Goal: Use online tool/utility: Utilize a website feature to perform a specific function

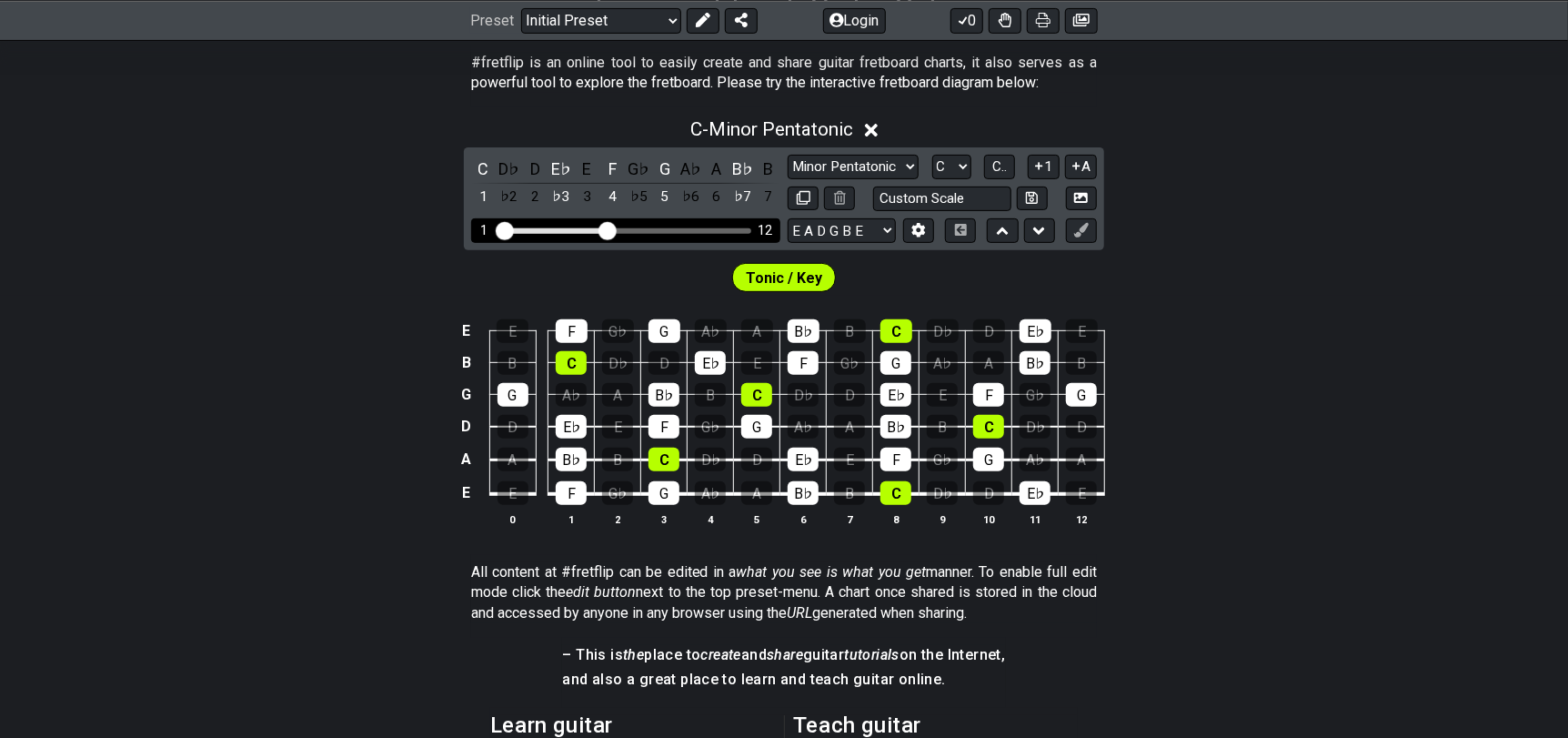
scroll to position [364, 0]
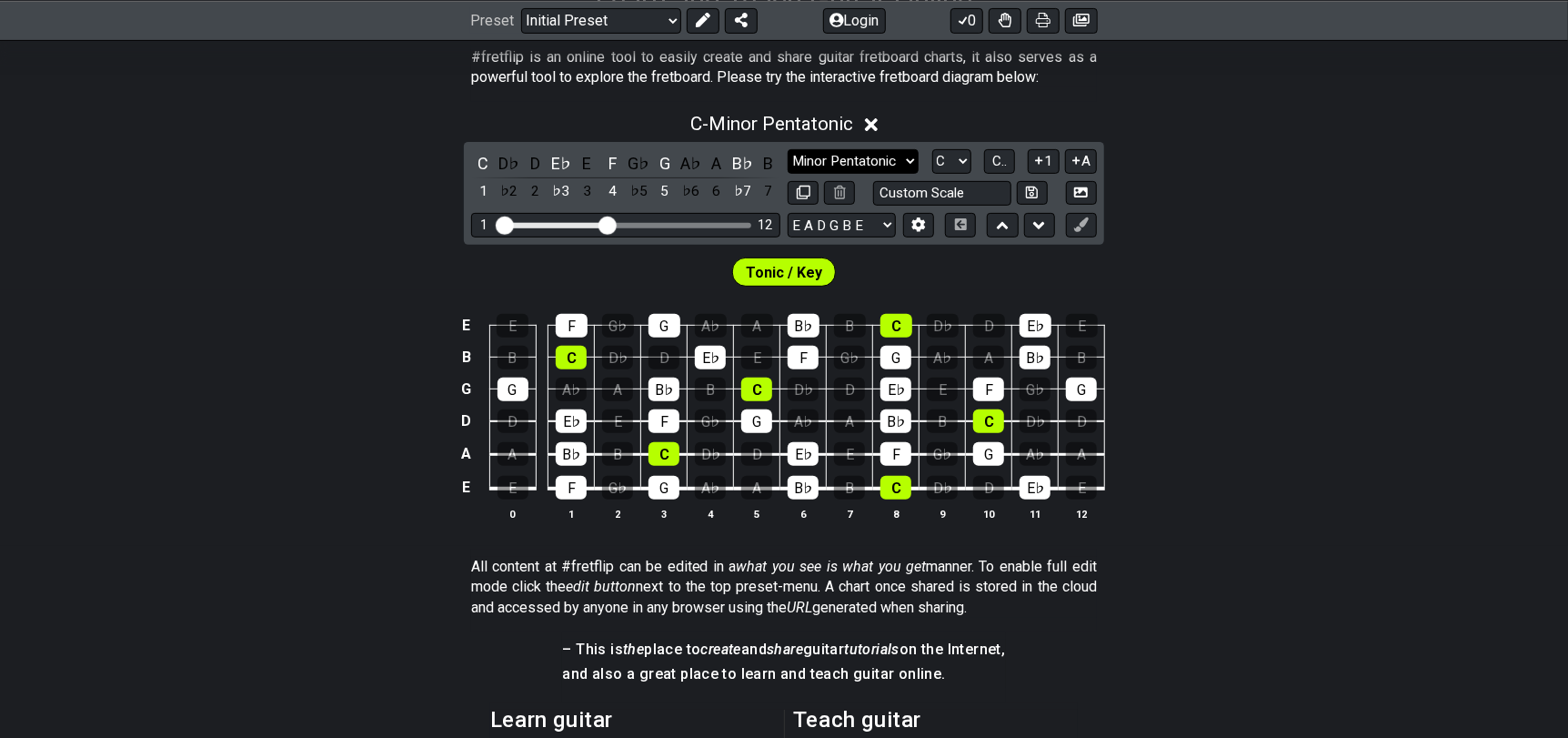
click at [879, 159] on select "Minor Pentatonic Click to edit Minor Pentatonic Major Pentatonic Minor Blues Ma…" at bounding box center [853, 161] width 131 height 25
click at [870, 159] on select "Minor Pentatonic Click to edit Minor Pentatonic Major Pentatonic Minor Blues Ma…" at bounding box center [853, 161] width 131 height 25
click at [840, 160] on select "Minor Pentatonic Click to edit Minor Pentatonic Major Pentatonic Minor Blues Ma…" at bounding box center [853, 161] width 131 height 25
select select "Melodic Minor"
click at [787, 149] on select "Minor Pentatonic Click to edit Minor Pentatonic Major Pentatonic Minor Blues Ma…" at bounding box center [853, 161] width 131 height 25
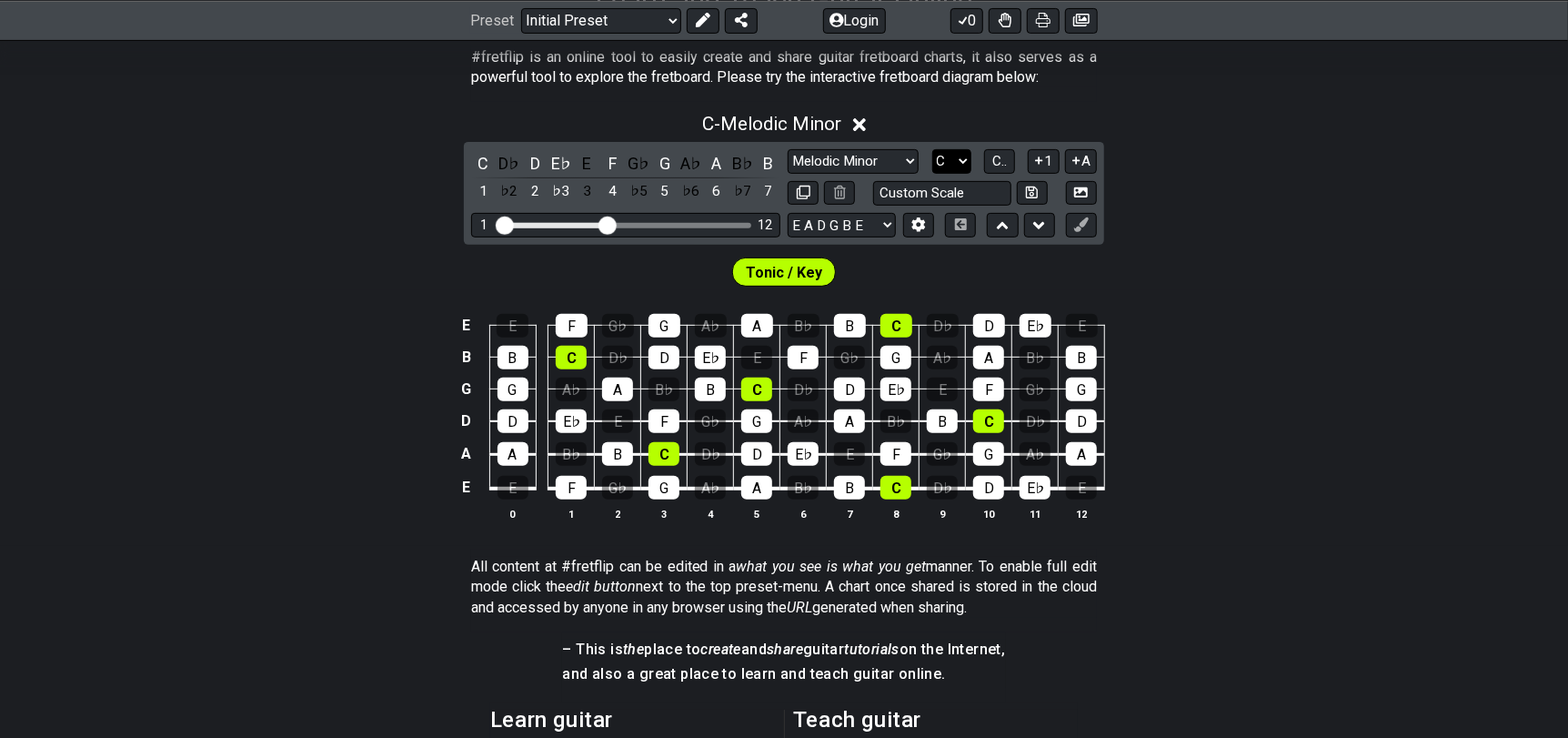
click at [955, 159] on select "A♭ A A♯ B♭ B C C♯ D♭ D D♯ E♭ E F F♯ G♭ G G♯" at bounding box center [951, 161] width 39 height 25
select select "Gb"
click at [932, 149] on select "A♭ A A♯ B♭ B C C♯ D♭ D D♯ E♭ E F F♯ G♭ G G♯" at bounding box center [951, 161] width 39 height 25
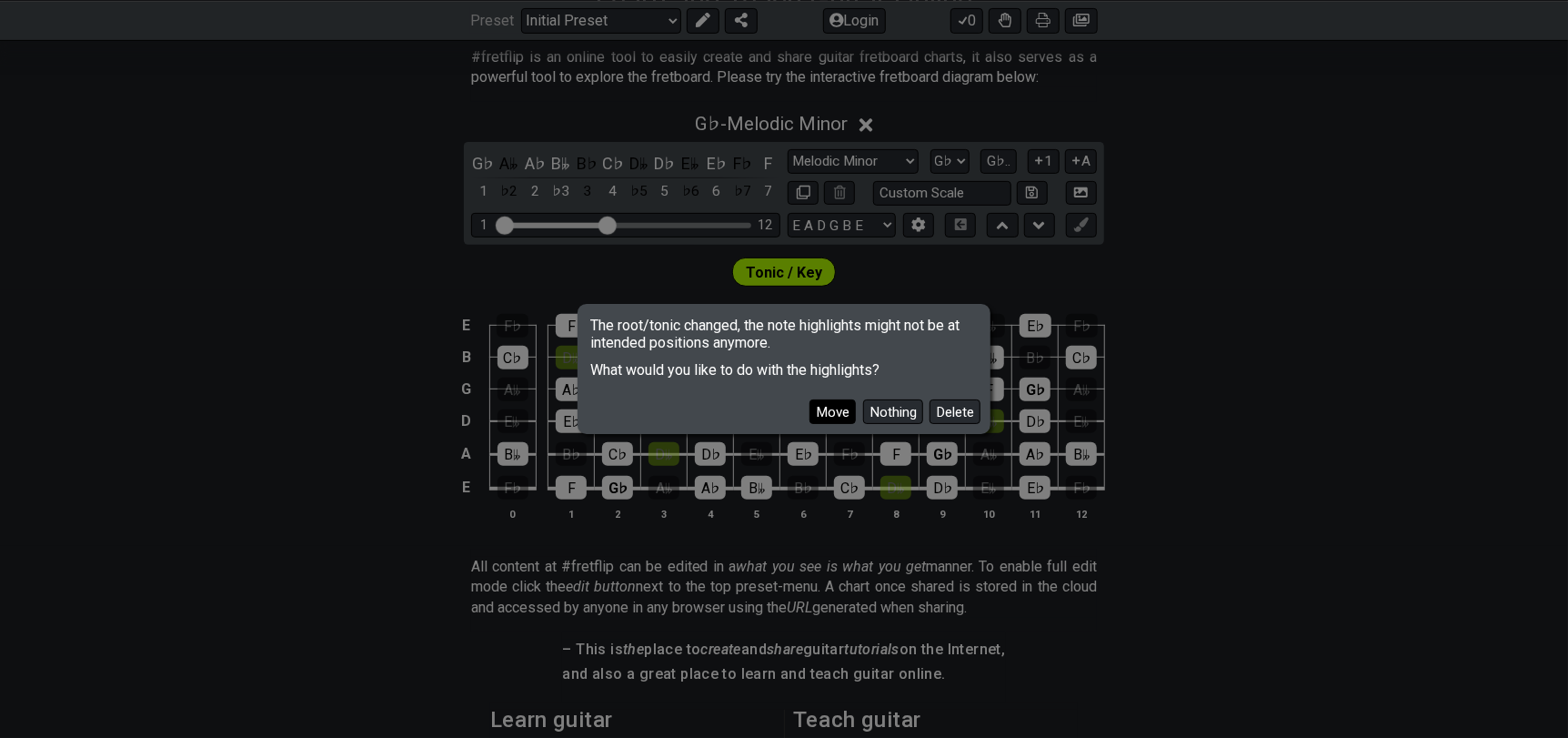
click at [836, 419] on button "Move" at bounding box center [832, 411] width 47 height 25
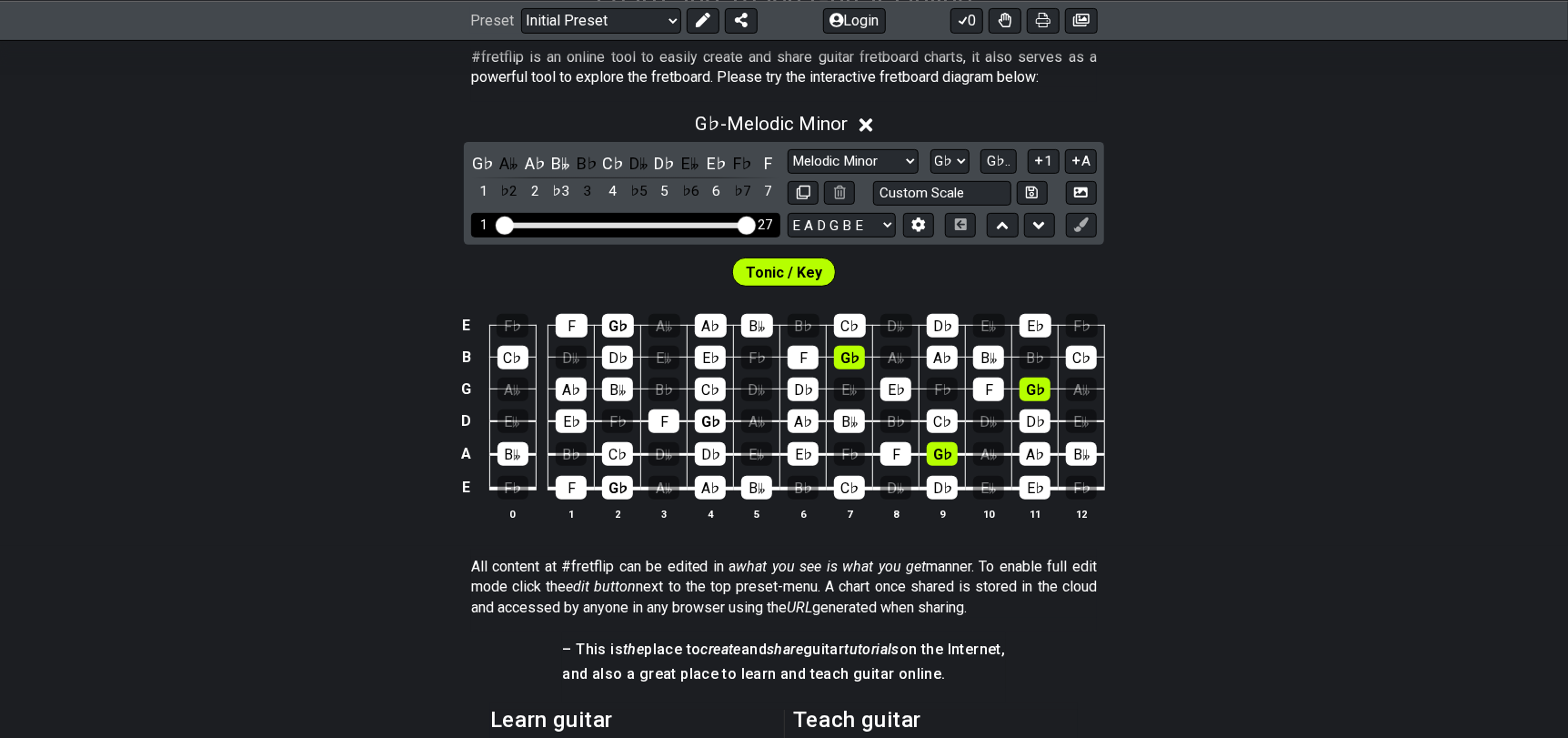
drag, startPoint x: 608, startPoint y: 228, endPoint x: 777, endPoint y: 219, distance: 169.2
click at [755, 224] on input "Visible fret range" at bounding box center [626, 224] width 258 height 0
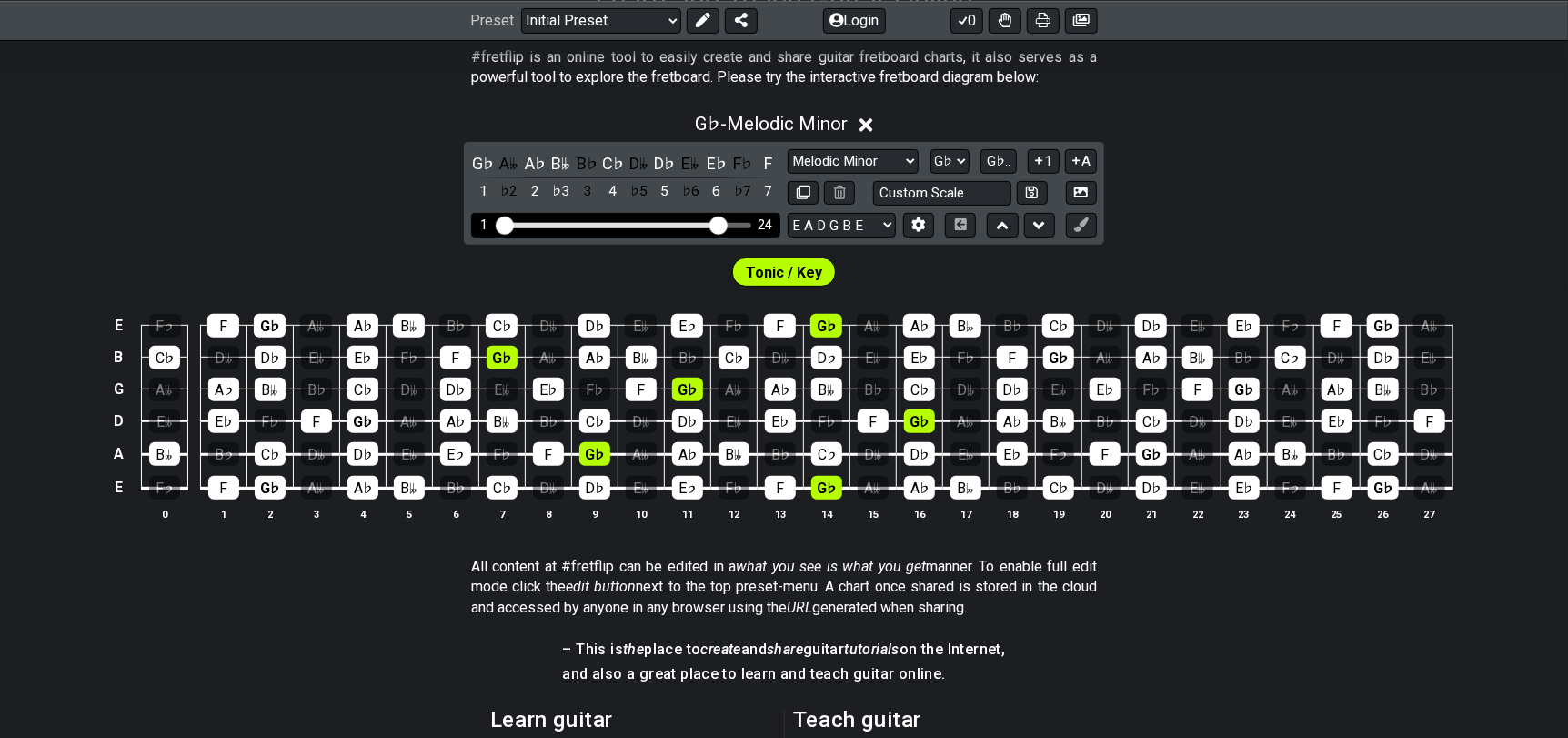
drag, startPoint x: 746, startPoint y: 224, endPoint x: 716, endPoint y: 225, distance: 30.0
click at [716, 224] on input "Visible fret range" at bounding box center [626, 224] width 258 height 0
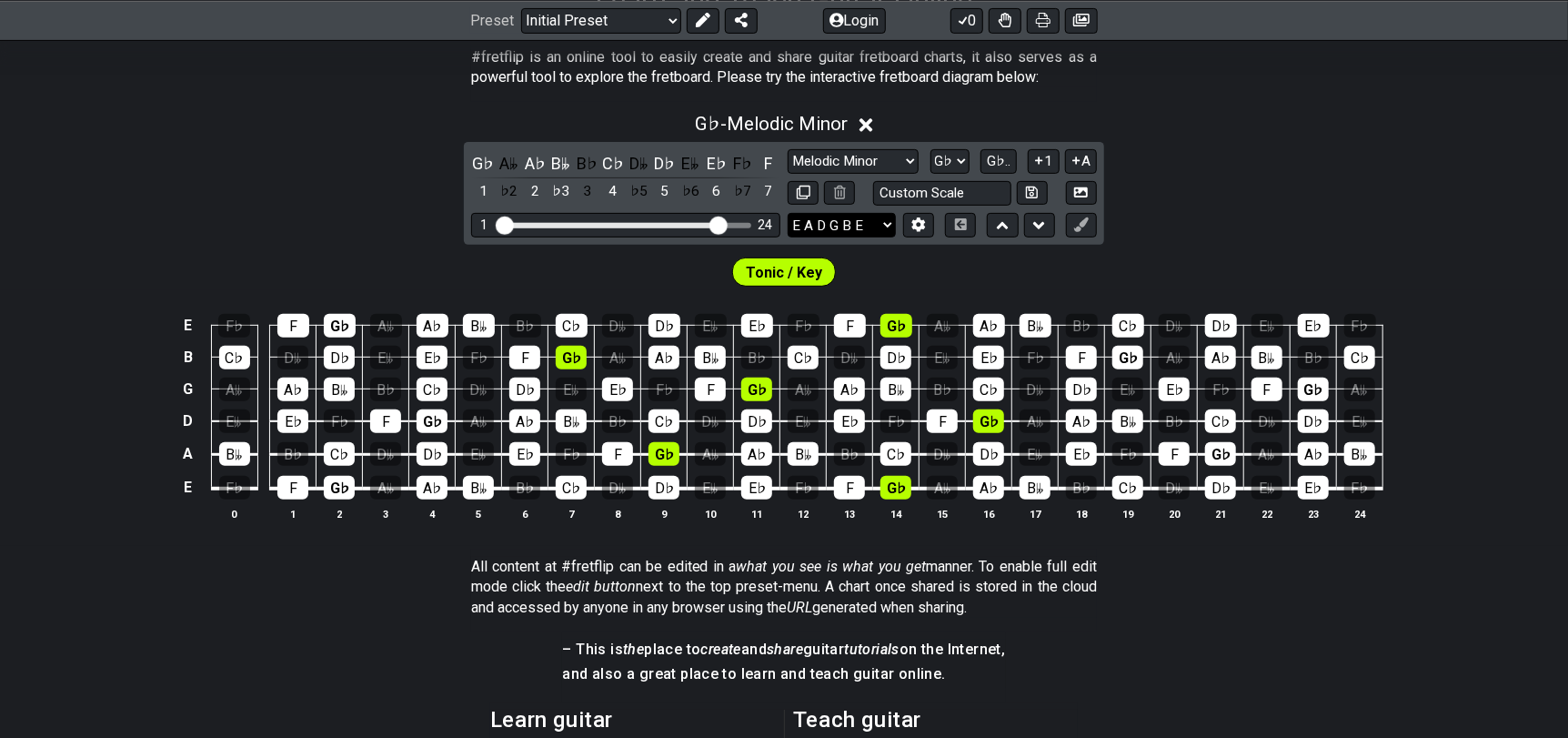
click at [838, 223] on select "E A D G B E E A D G B E E A D G B E B E A D F♯ B A D G C E A D A D G B E E♭ A♭ …" at bounding box center [841, 225] width 108 height 25
click at [923, 215] on button at bounding box center [917, 225] width 31 height 25
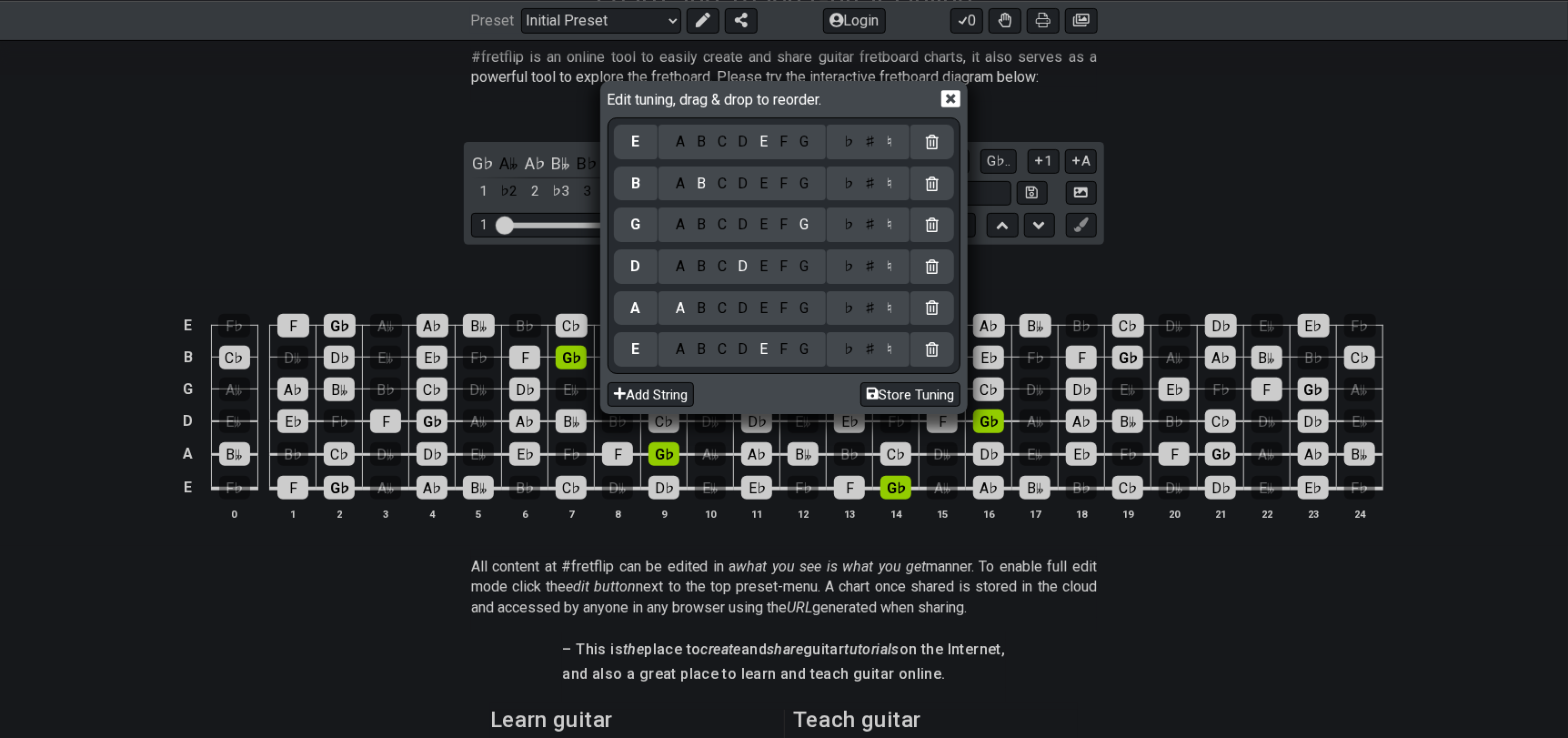
click at [921, 215] on div at bounding box center [932, 224] width 44 height 35
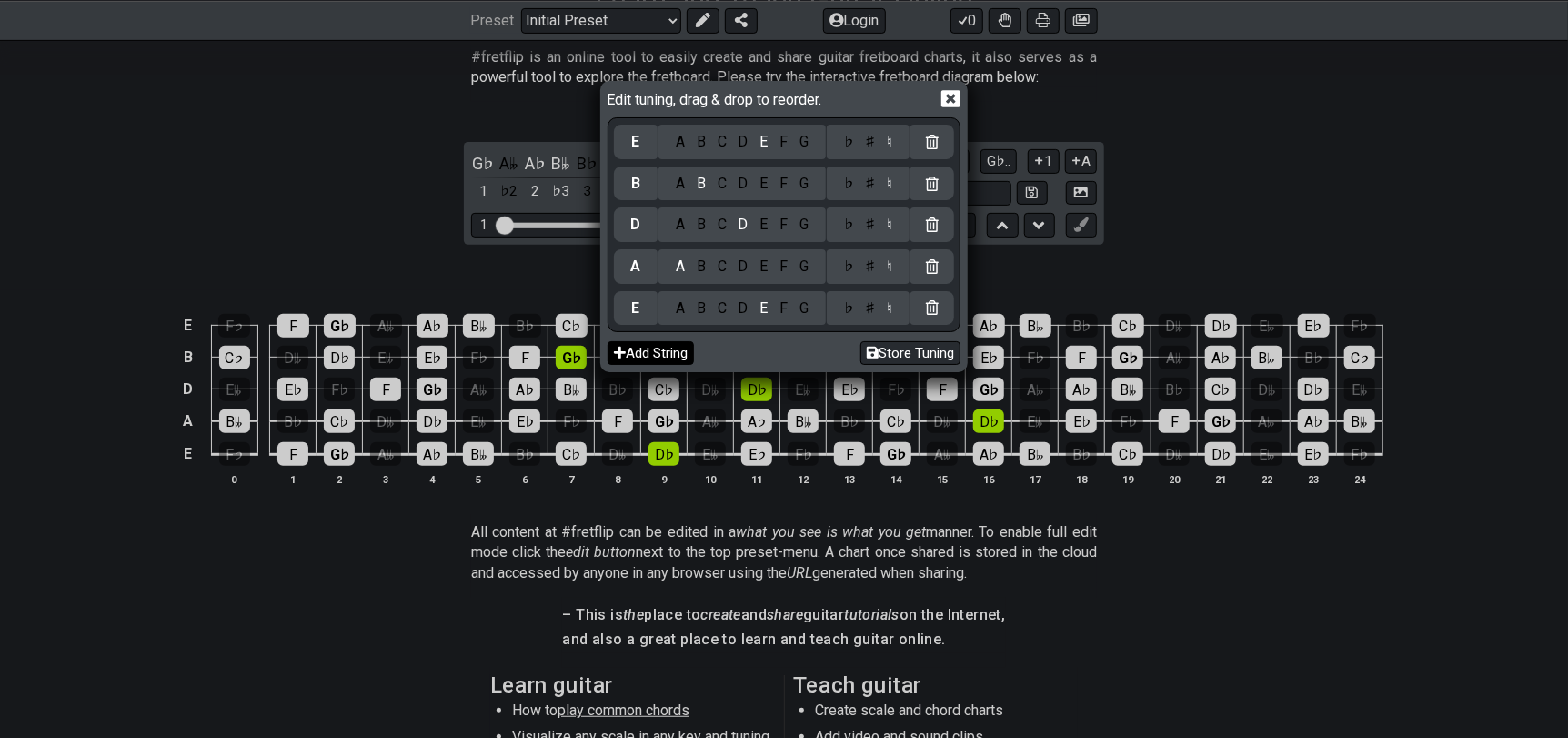
click at [672, 357] on button "Add String" at bounding box center [650, 353] width 86 height 25
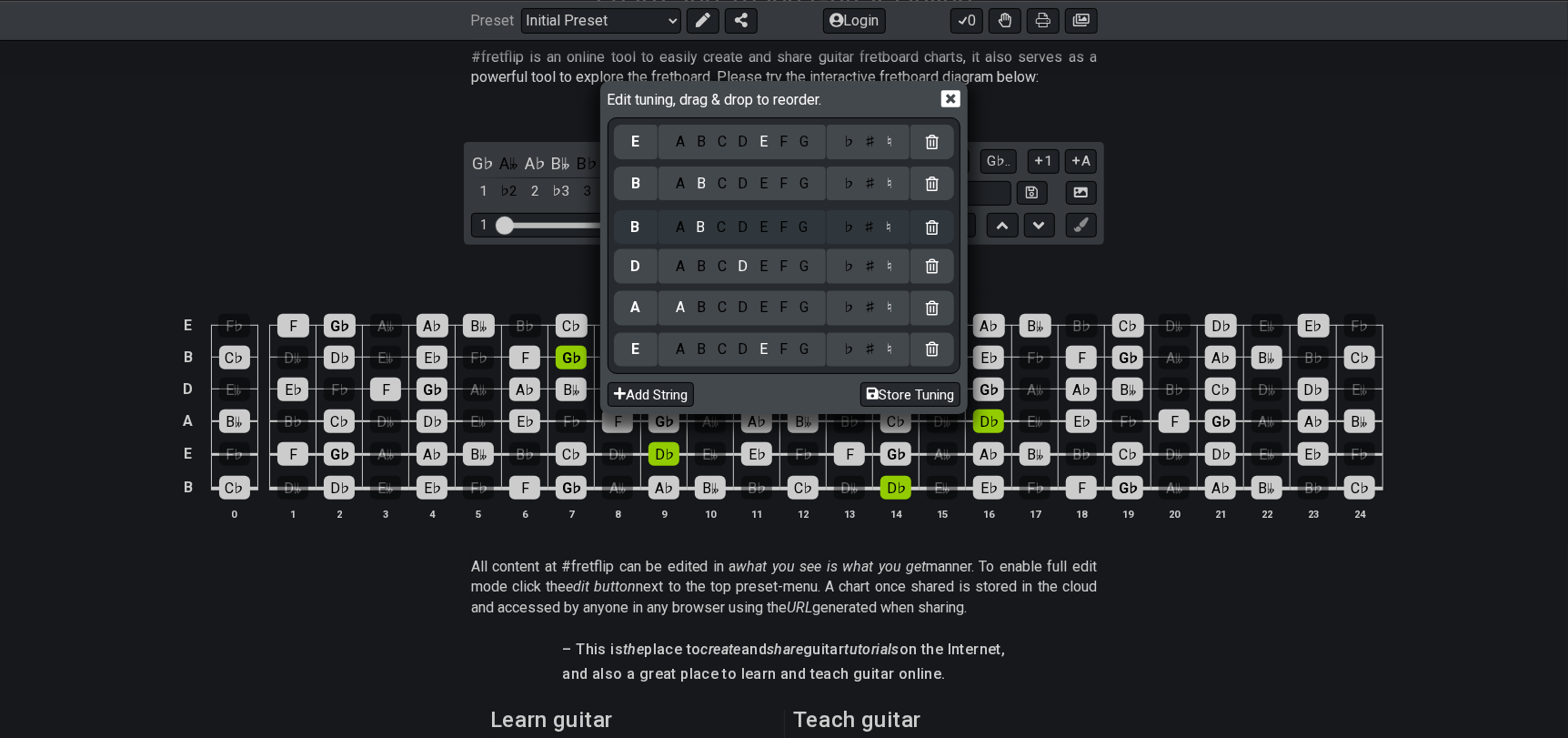
drag, startPoint x: 643, startPoint y: 351, endPoint x: 642, endPoint y: 221, distance: 130.0
click at [642, 222] on div "E A B C D E F G ♭ ♯ ♮ B A B C D E F G ♭ ♯ ♮ D A B C D E F G ♭ ♯ ♮ A A B C D E F…" at bounding box center [784, 245] width 340 height 249
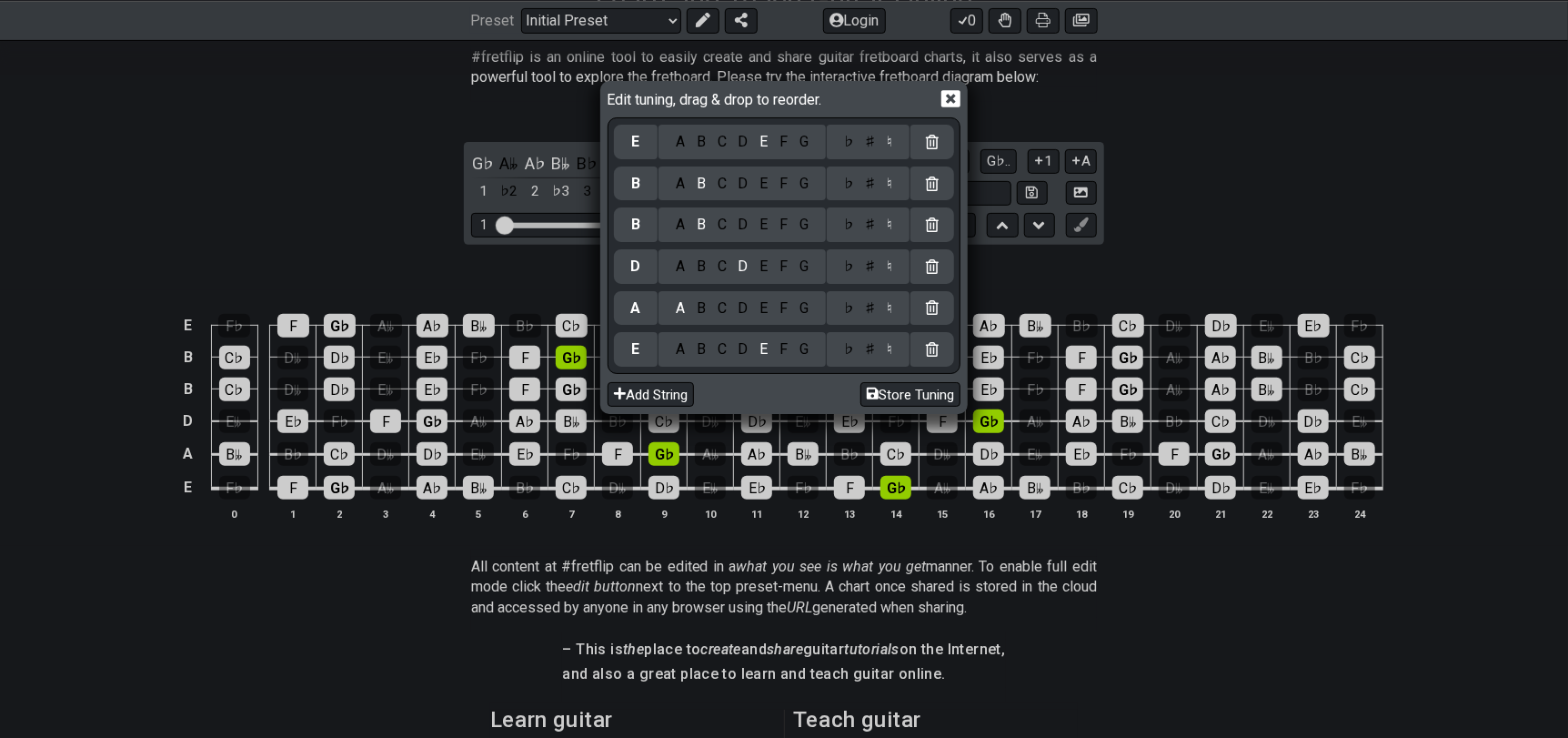
click at [645, 355] on div "E" at bounding box center [636, 349] width 44 height 35
click at [739, 345] on div "D" at bounding box center [743, 349] width 22 height 20
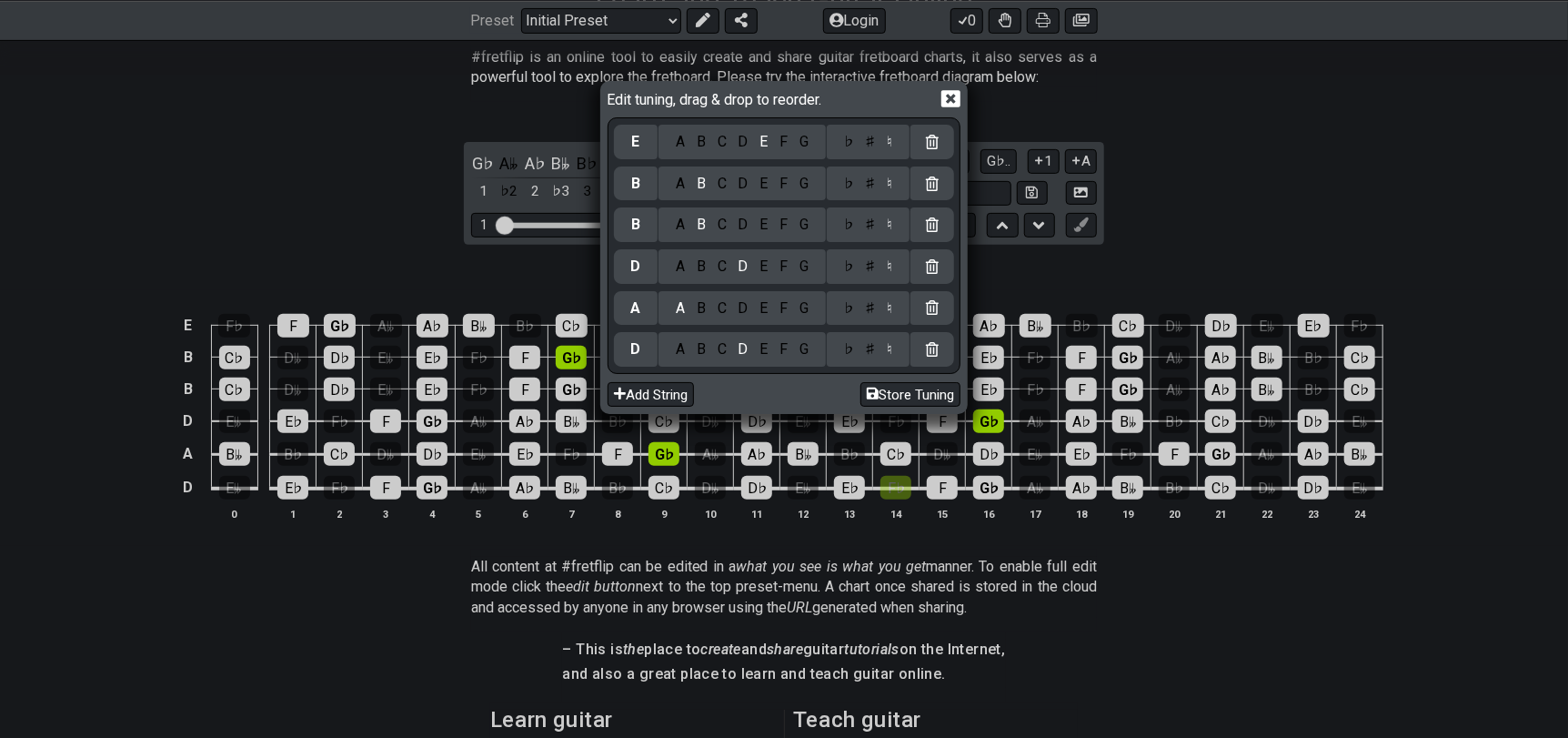
click at [848, 345] on div "♭" at bounding box center [848, 349] width 21 height 20
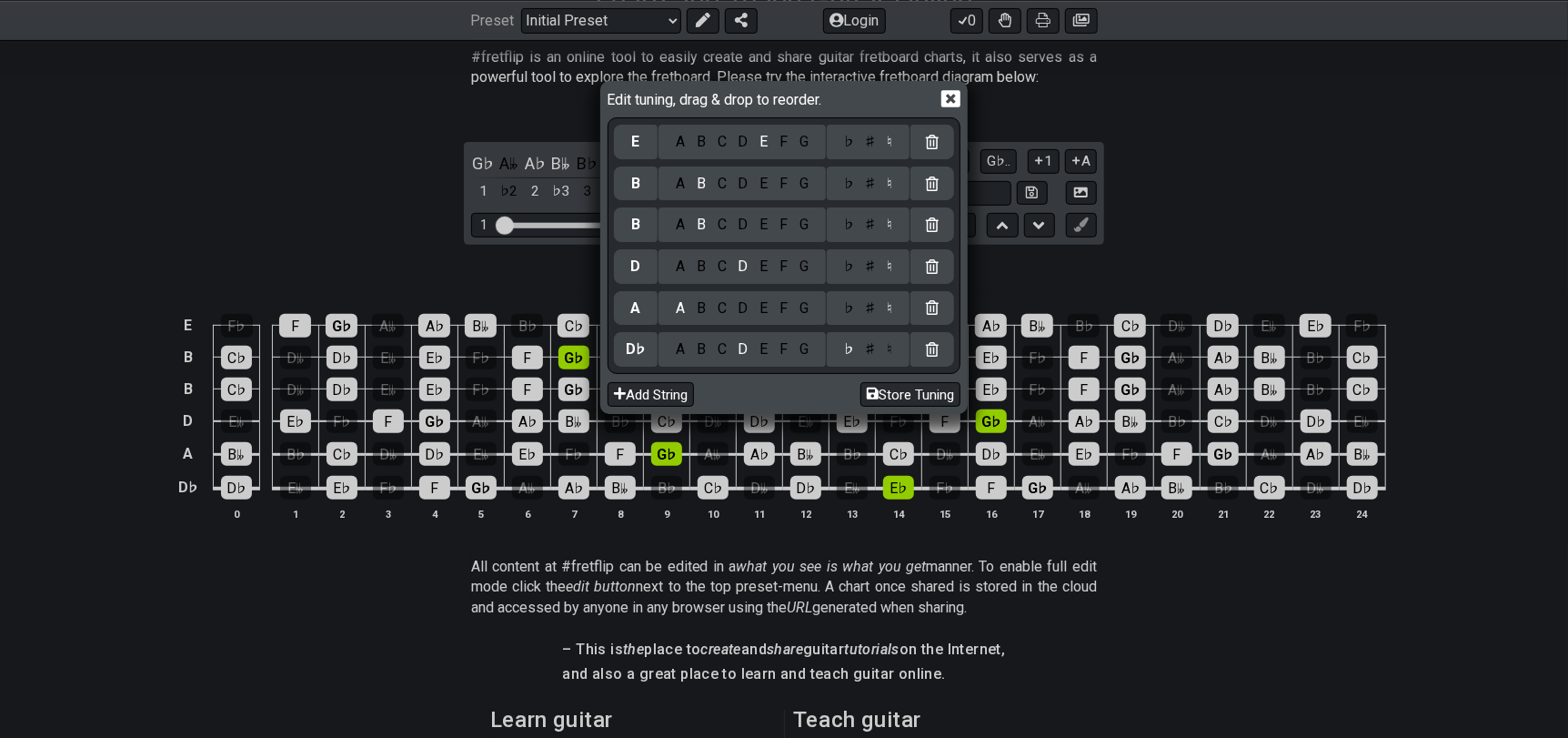
click at [802, 307] on div "G" at bounding box center [802, 308] width 21 height 20
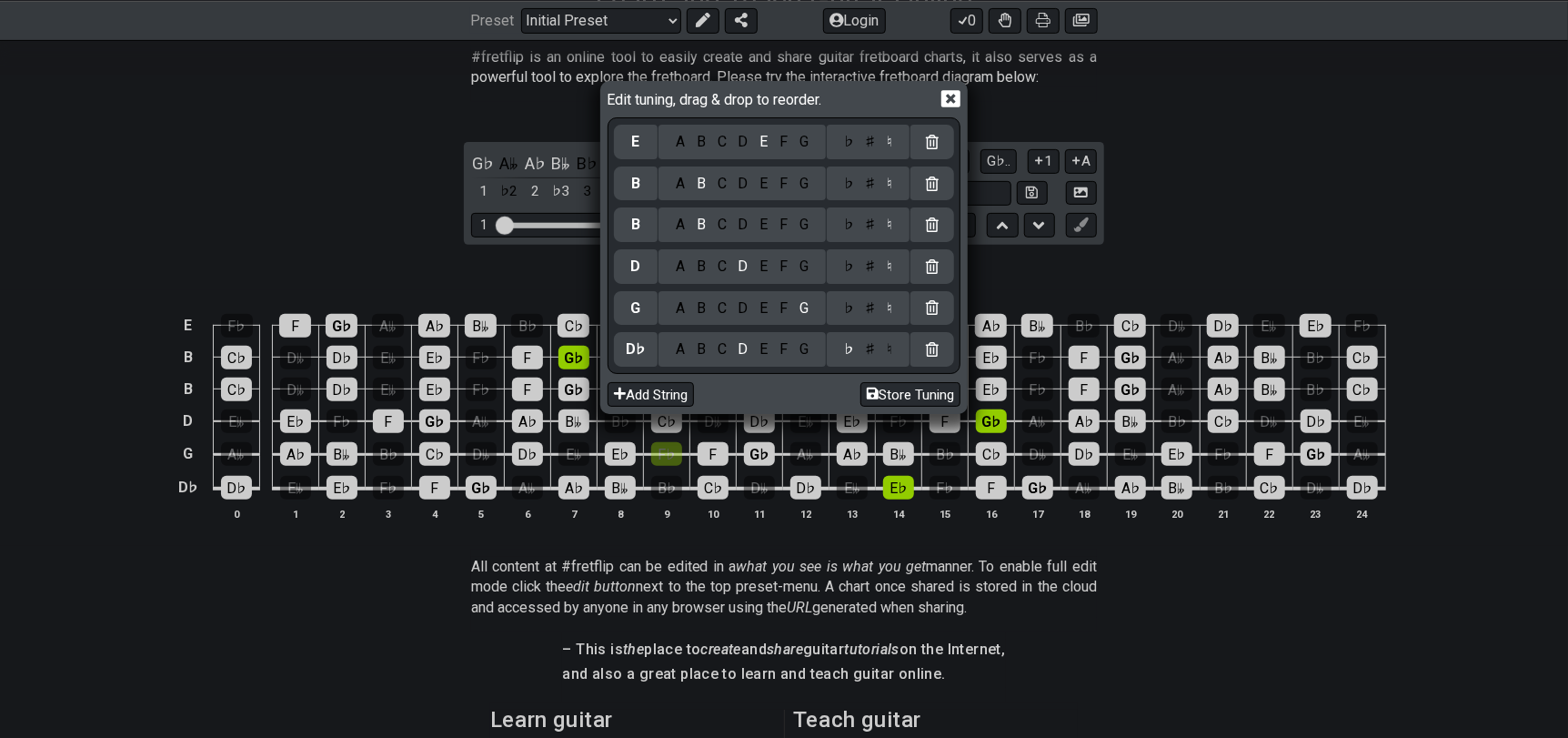
click at [851, 302] on div "♭" at bounding box center [848, 308] width 21 height 20
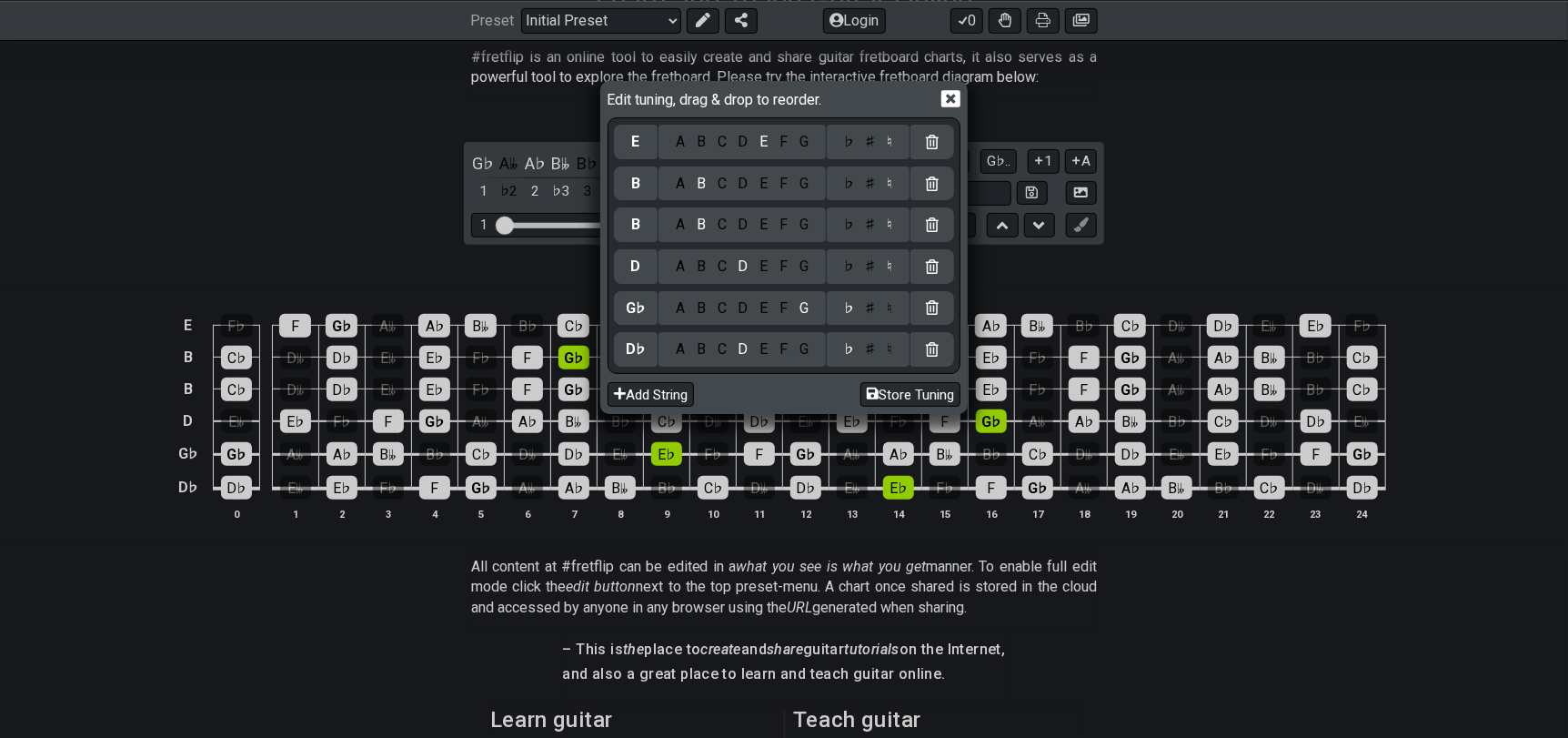
click at [726, 278] on div "A B C D E F G" at bounding box center [742, 266] width 168 height 35
click at [792, 222] on div "F" at bounding box center [784, 224] width 20 height 20
click at [725, 261] on div "C" at bounding box center [721, 267] width 21 height 20
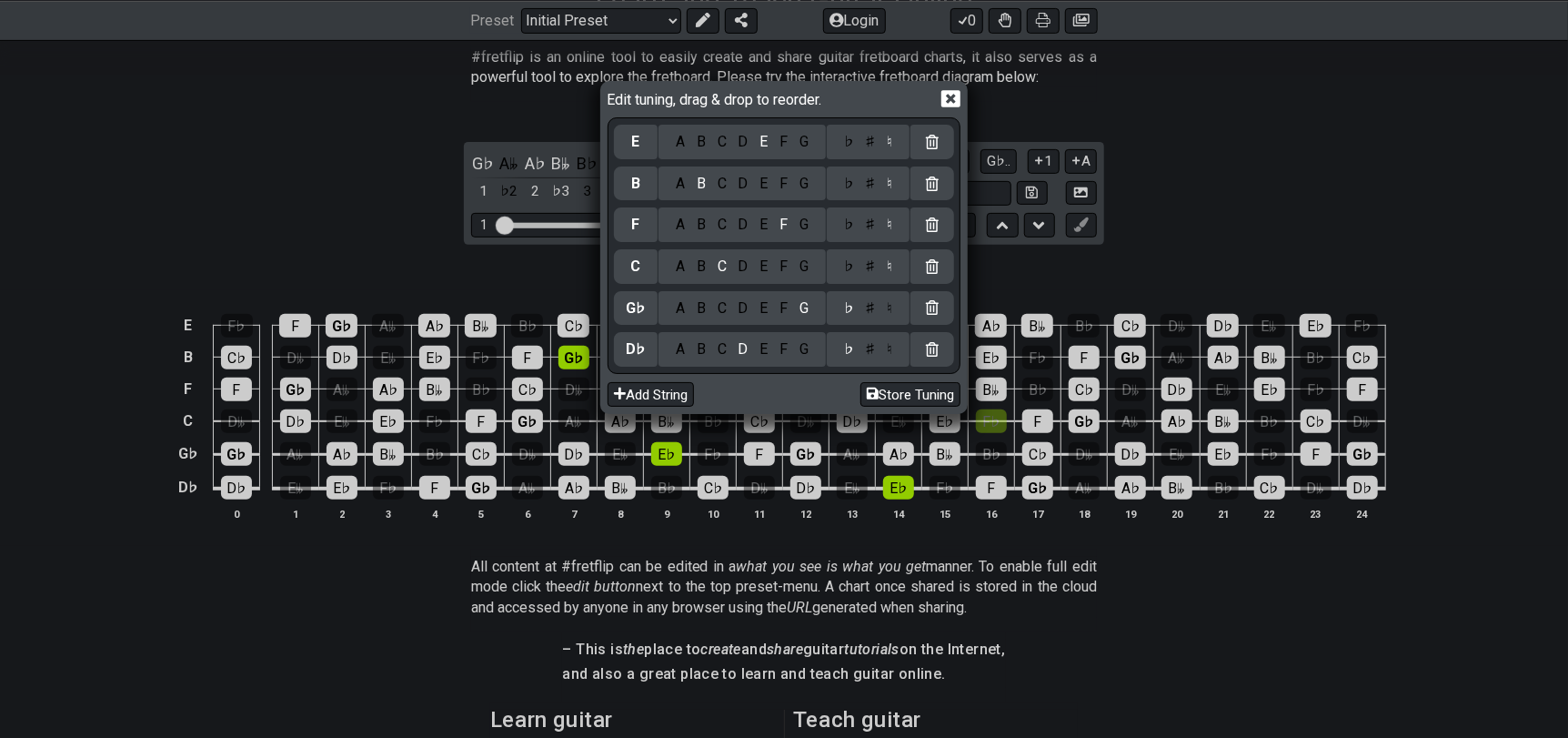
click at [683, 192] on div "A B C D E F G" at bounding box center [742, 184] width 168 height 35
click at [682, 186] on div "A" at bounding box center [680, 184] width 21 height 20
click at [753, 148] on div "D" at bounding box center [743, 142] width 22 height 20
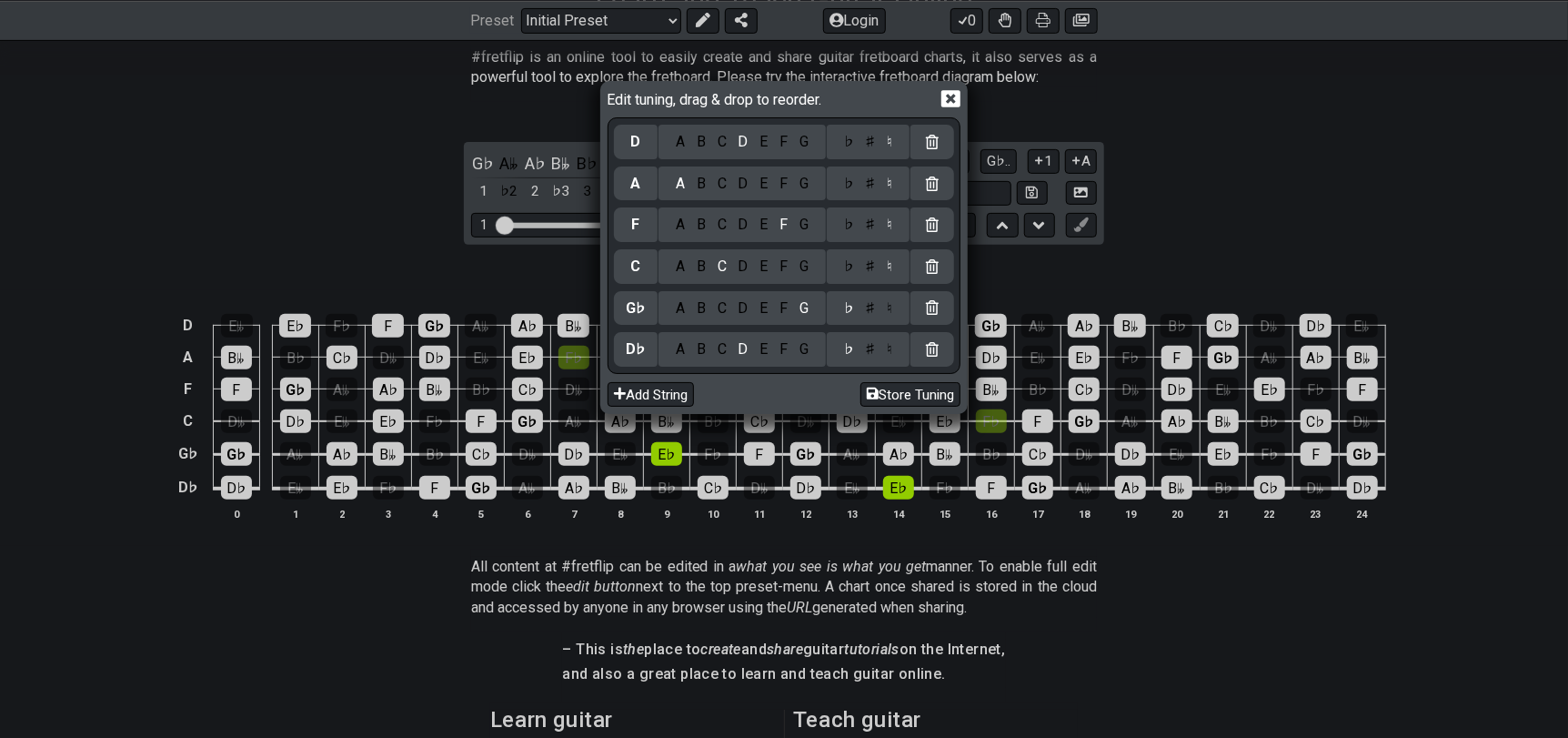
click at [853, 147] on div "♭" at bounding box center [848, 142] width 21 height 20
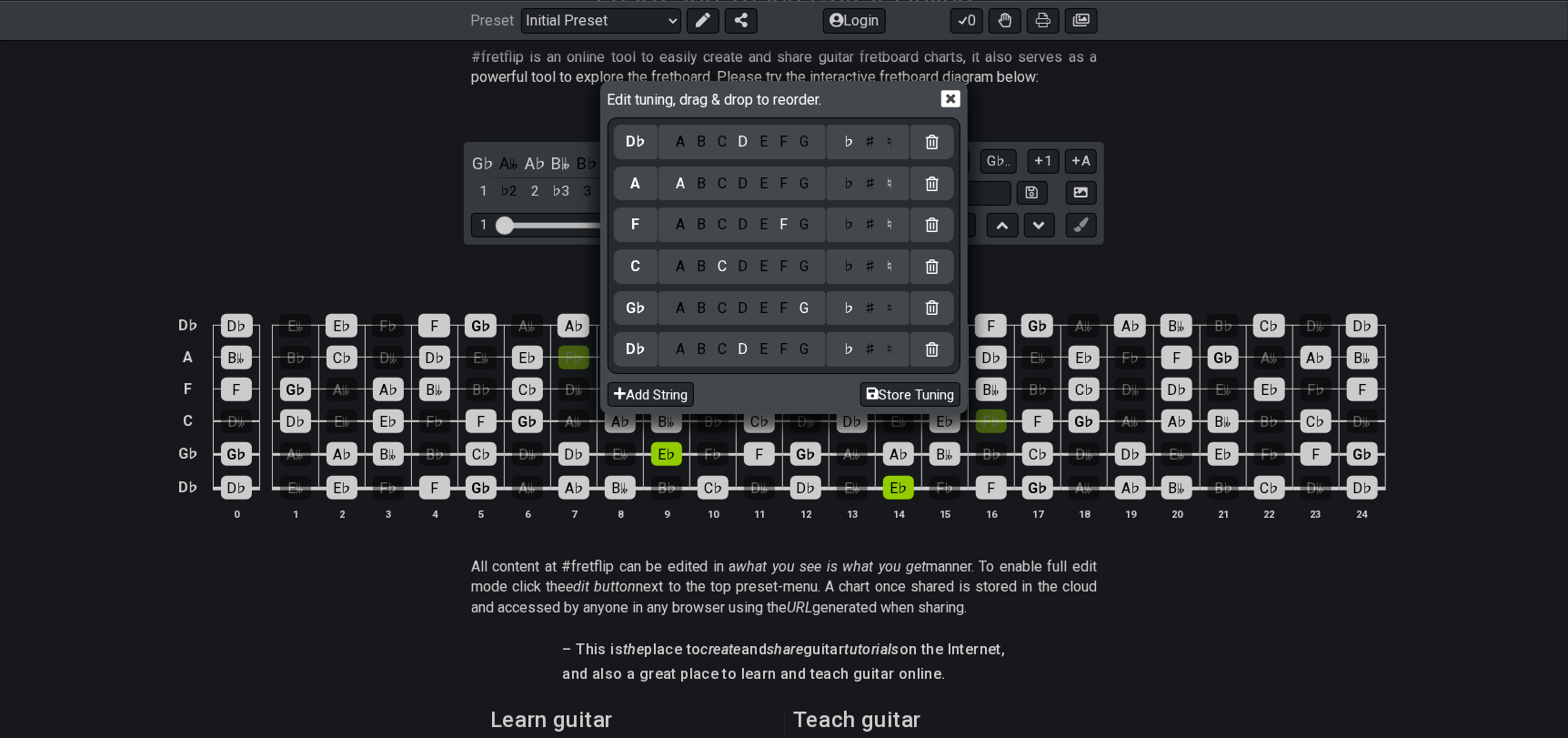
click at [856, 181] on div "♭" at bounding box center [848, 184] width 21 height 20
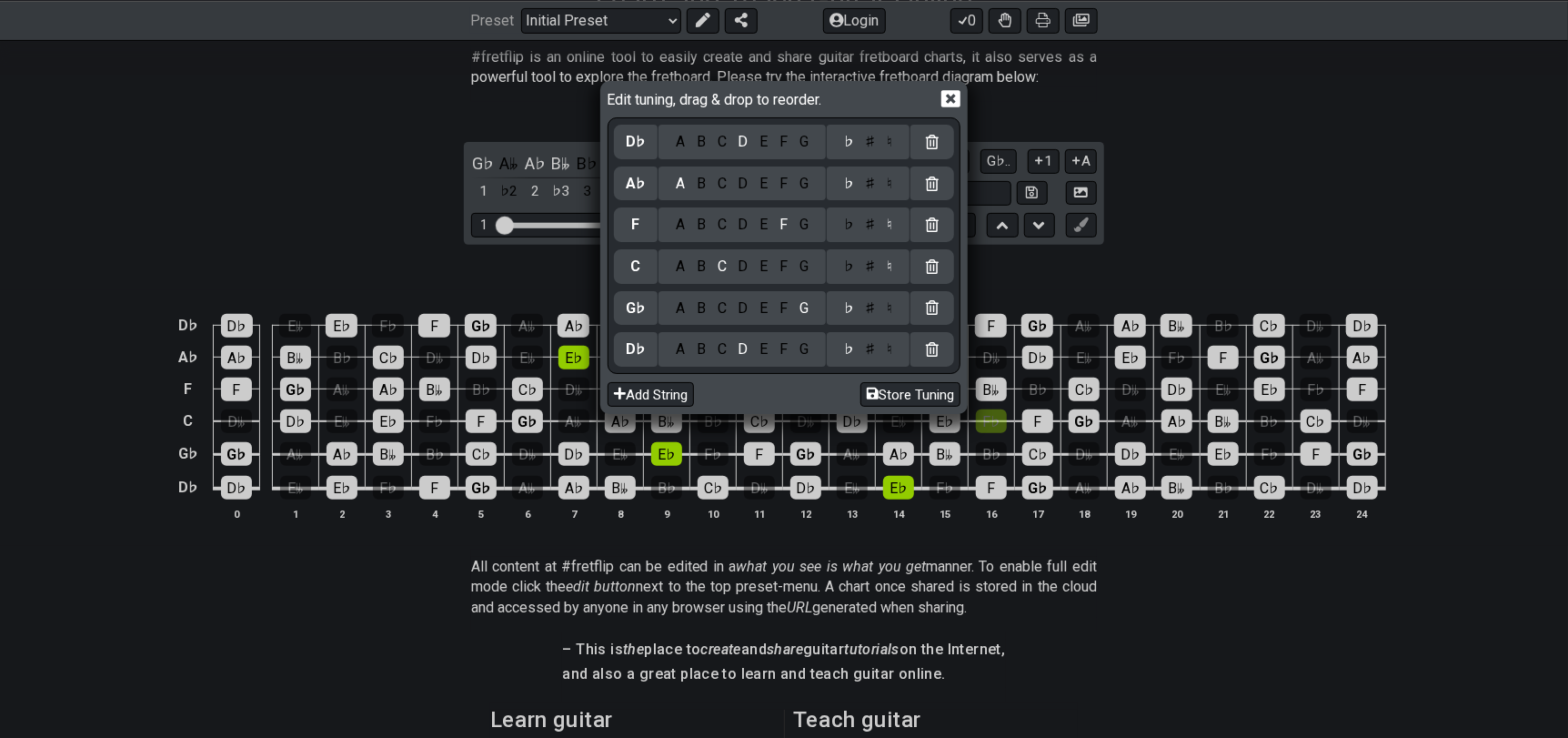
click at [855, 221] on div "♭" at bounding box center [848, 224] width 21 height 20
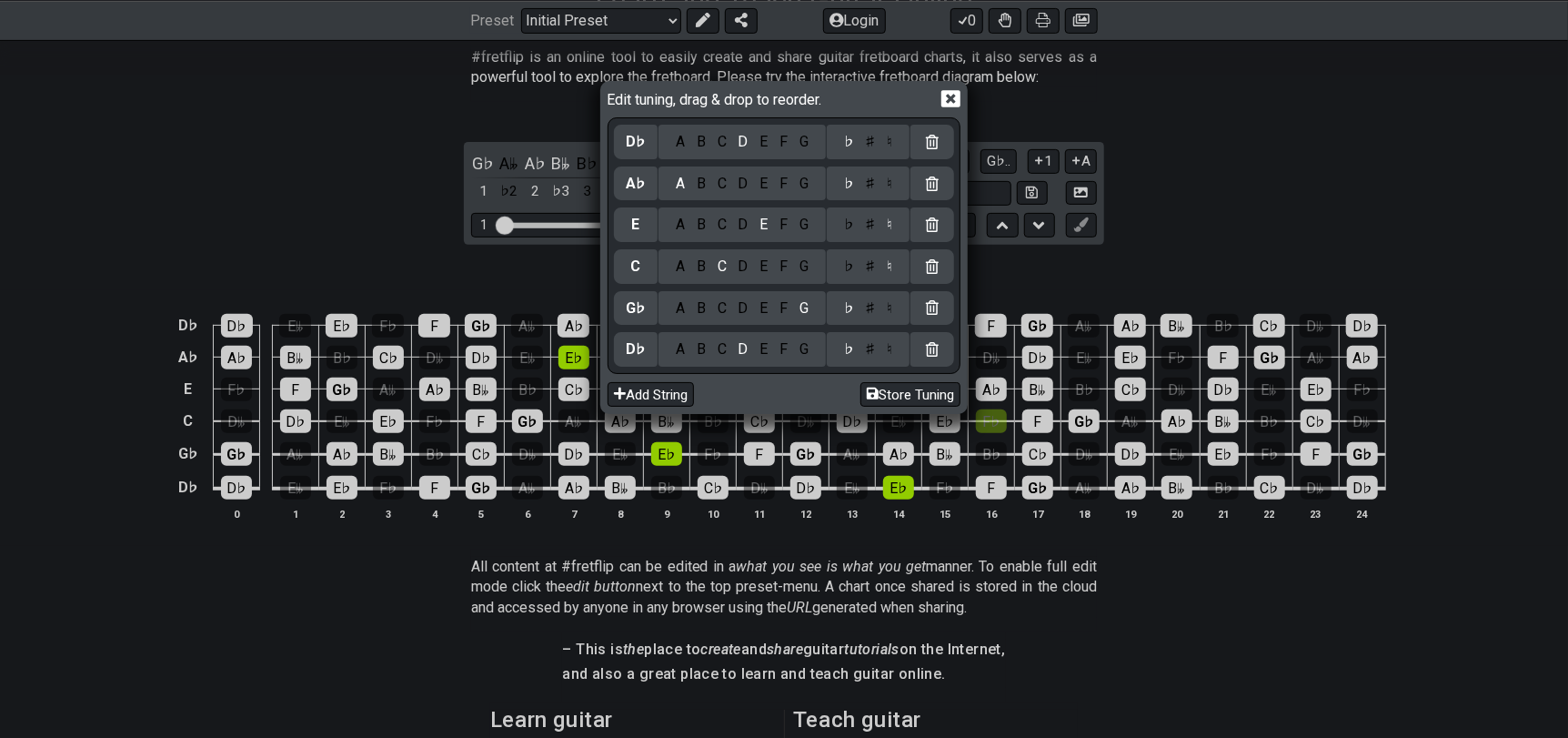
click at [853, 259] on div "♭" at bounding box center [848, 267] width 21 height 20
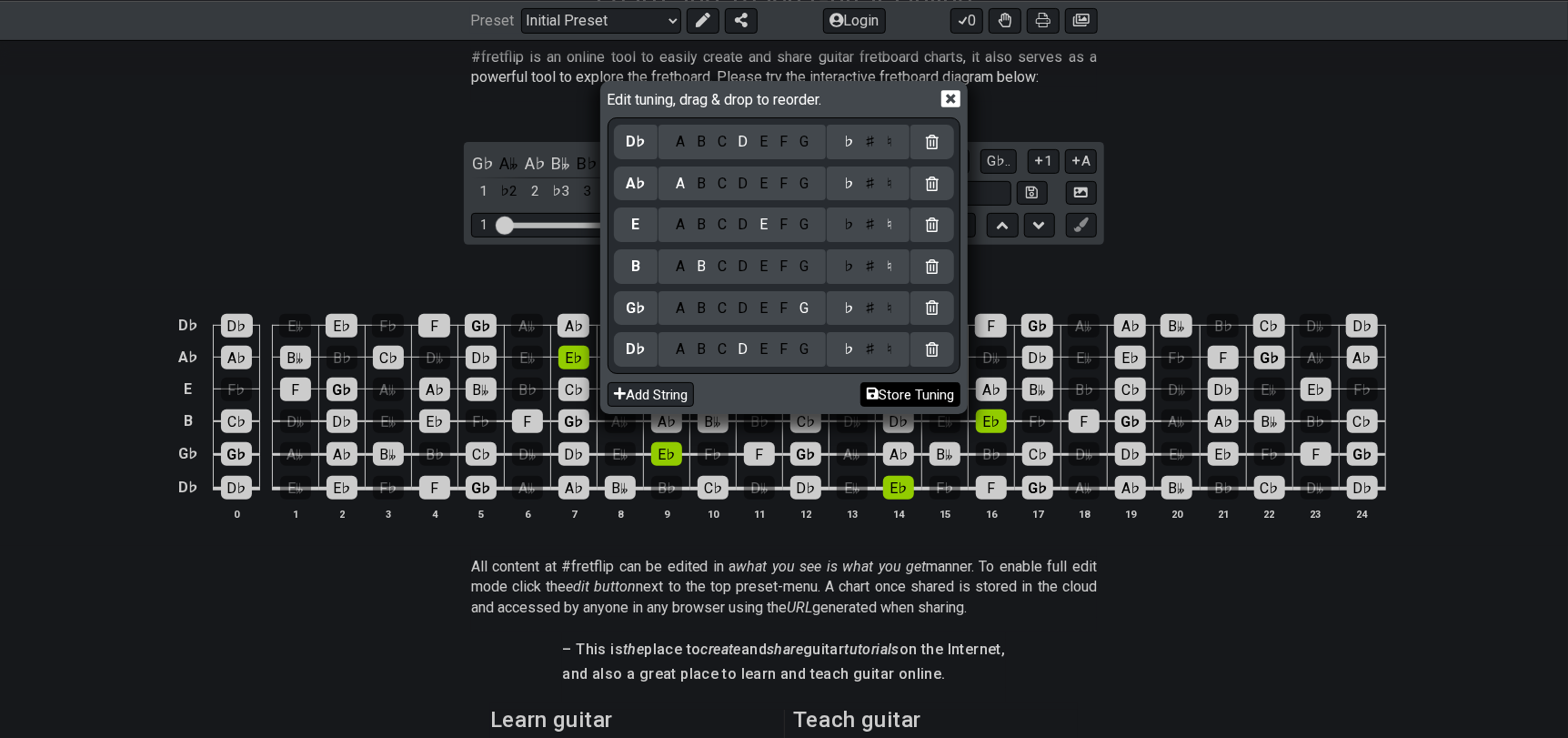
click at [885, 382] on button "Store Tuning" at bounding box center [909, 394] width 100 height 25
click at [888, 388] on button "Store Tuning" at bounding box center [909, 394] width 100 height 25
click at [910, 395] on button "Store Tuning" at bounding box center [909, 394] width 100 height 25
click at [955, 92] on icon at bounding box center [950, 98] width 19 height 17
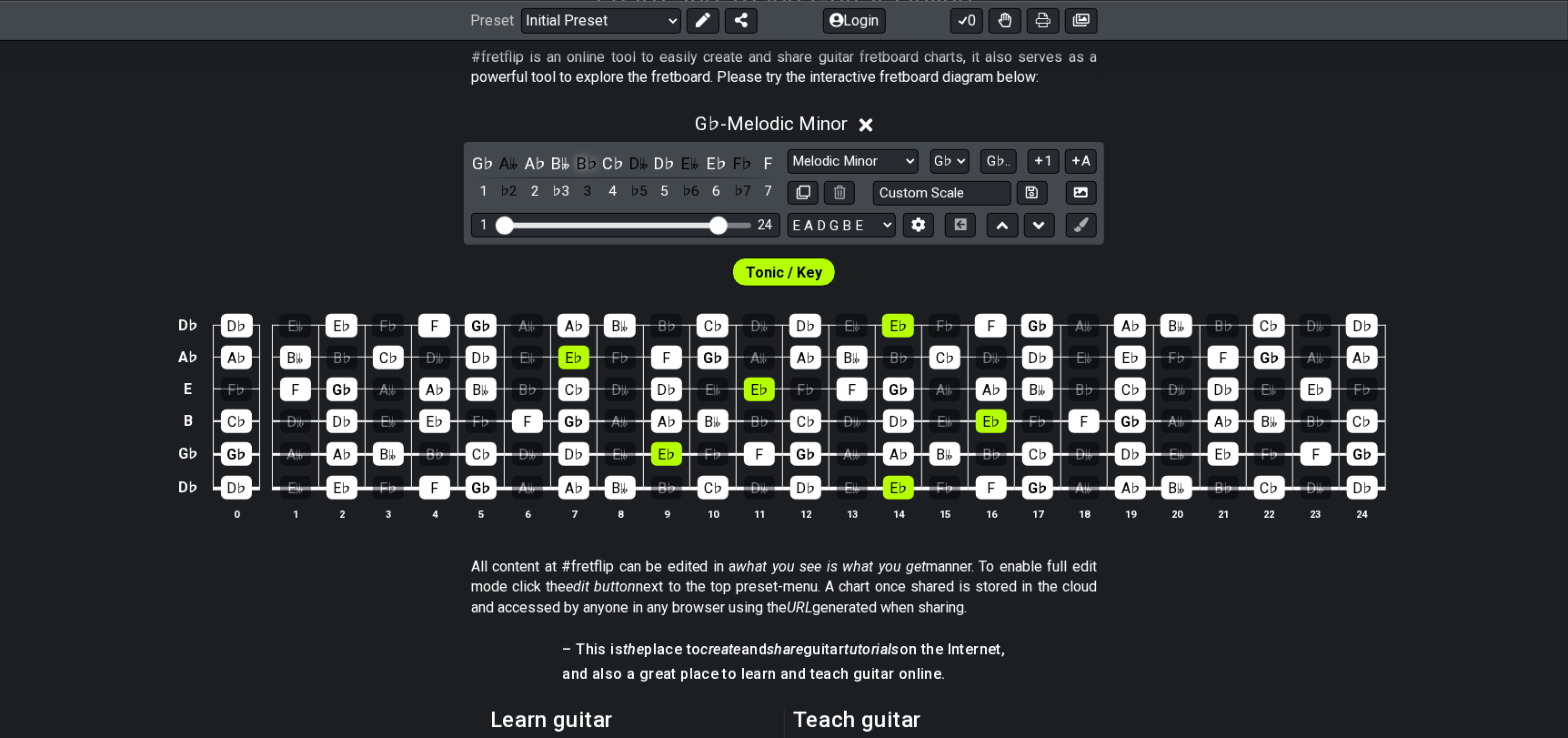
click at [582, 168] on div "B♭" at bounding box center [586, 163] width 24 height 25
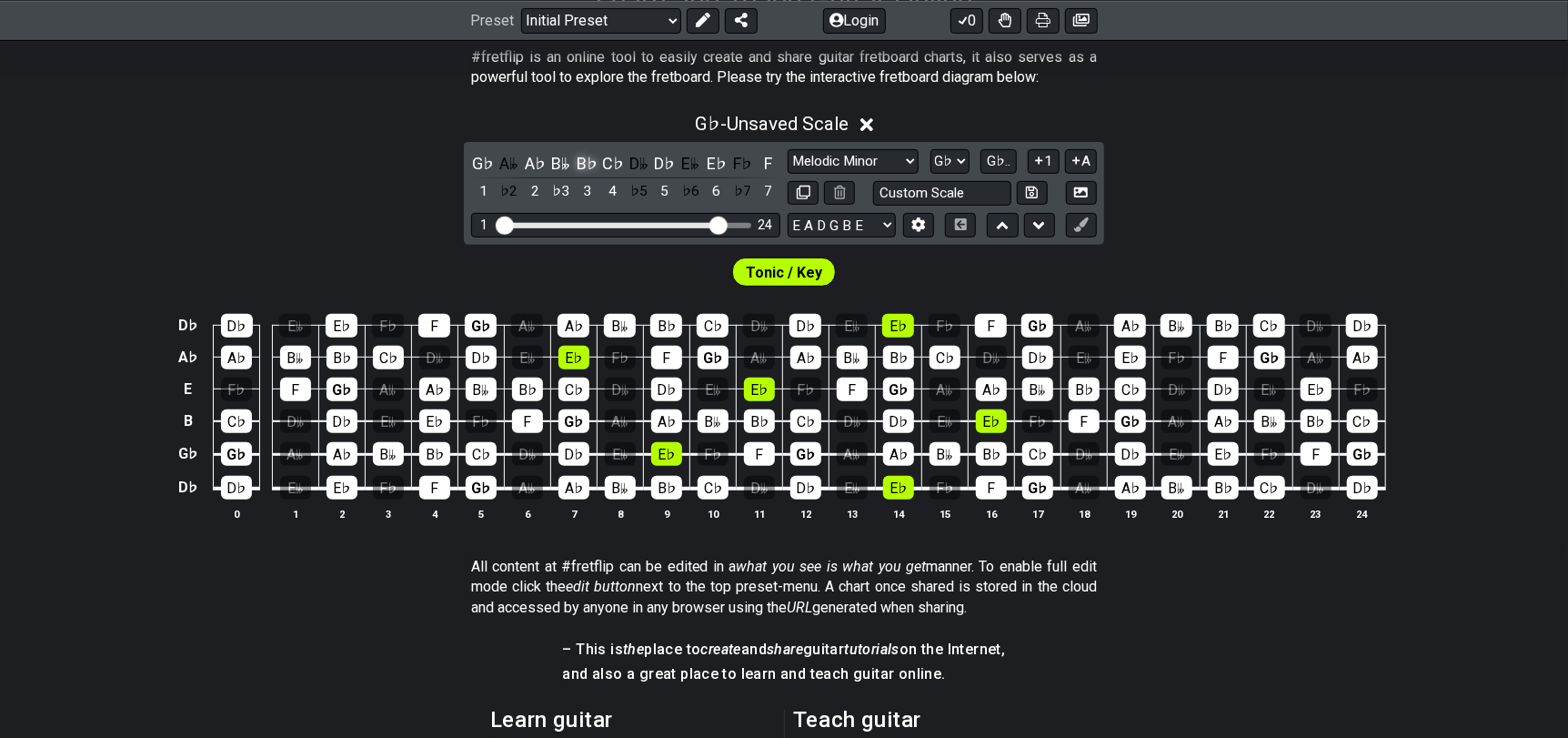
click at [582, 168] on div "B♭" at bounding box center [586, 163] width 24 height 25
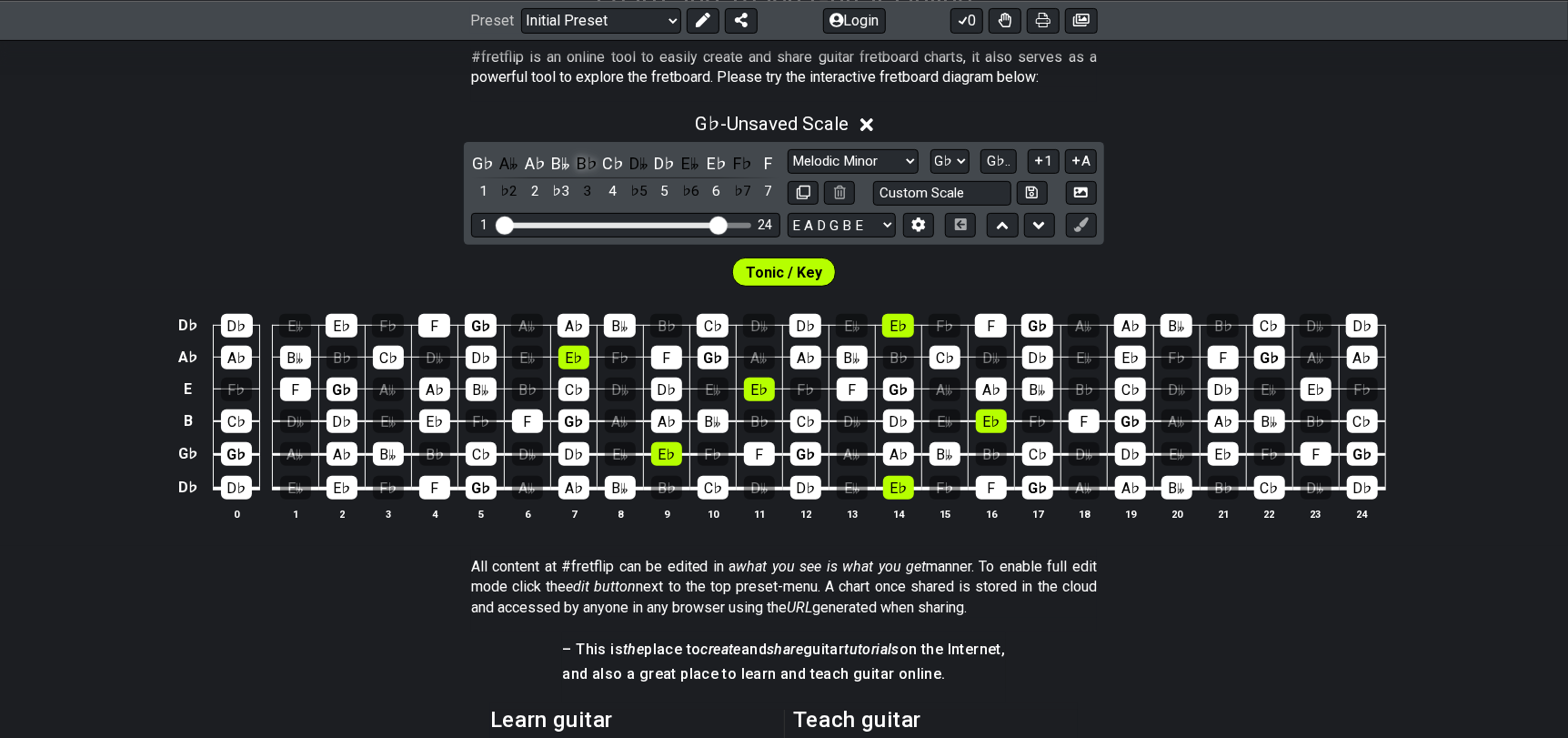
click at [582, 168] on div "B♭" at bounding box center [586, 163] width 24 height 25
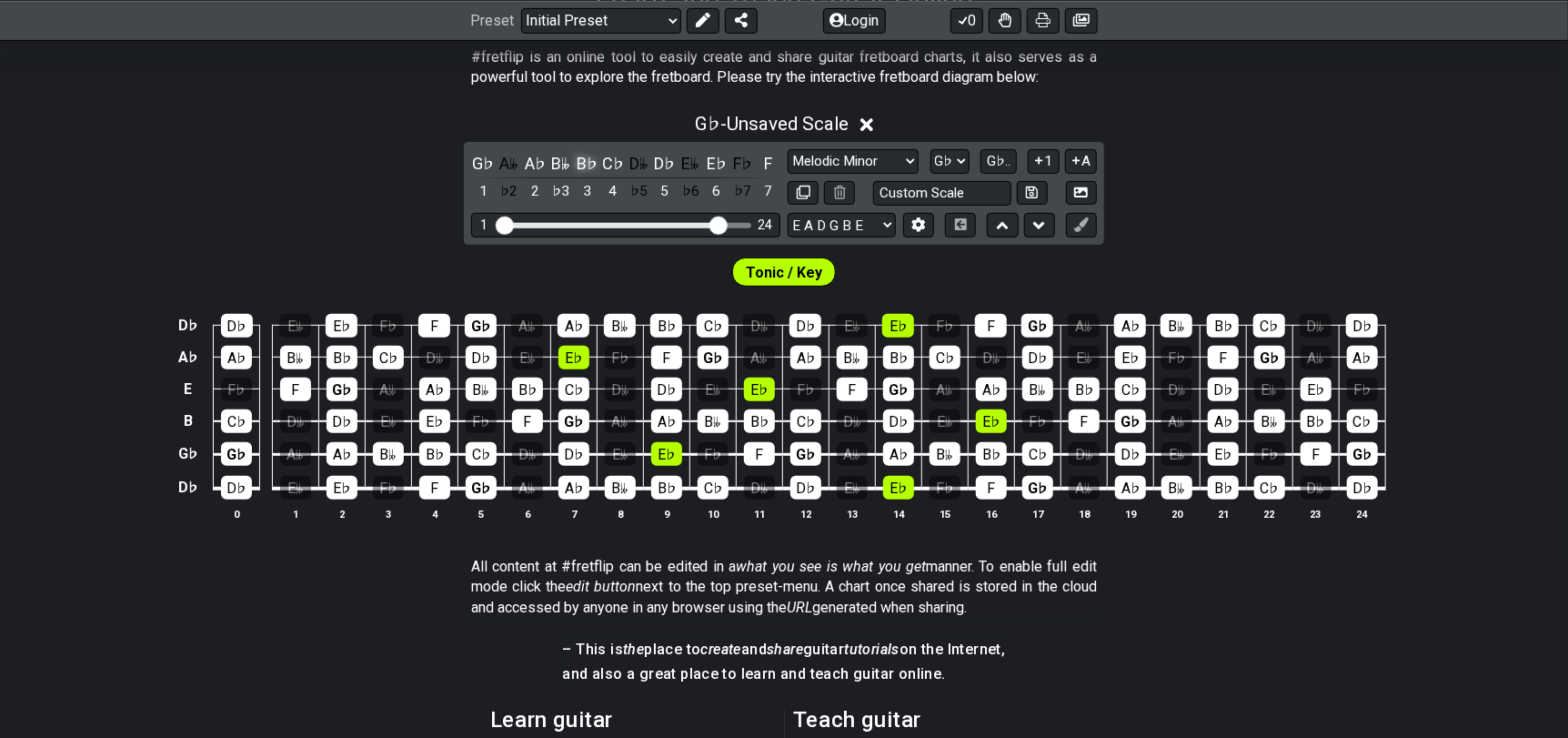
click at [582, 168] on div "B♭" at bounding box center [586, 163] width 24 height 25
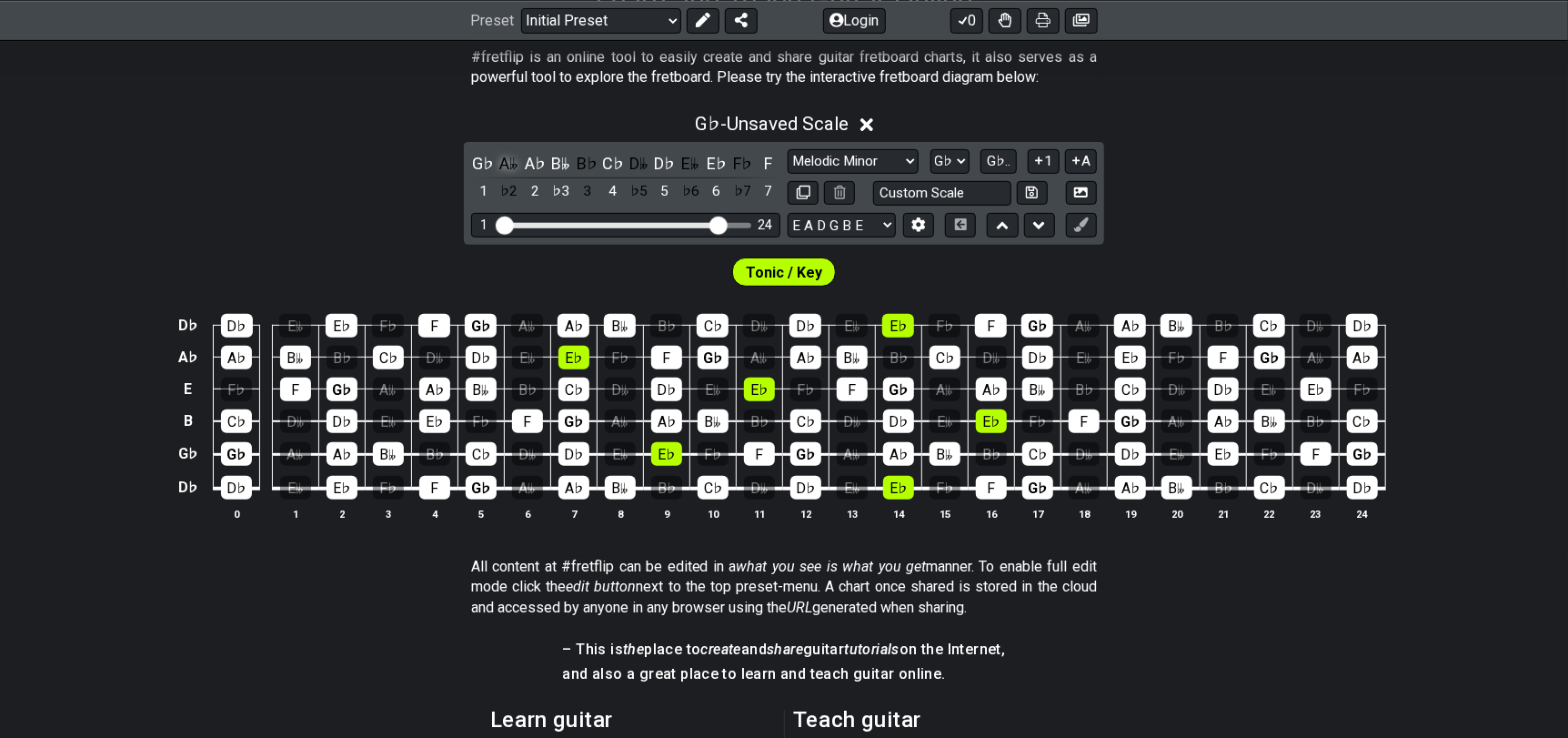
click at [509, 167] on div "A𝄫" at bounding box center [510, 163] width 24 height 25
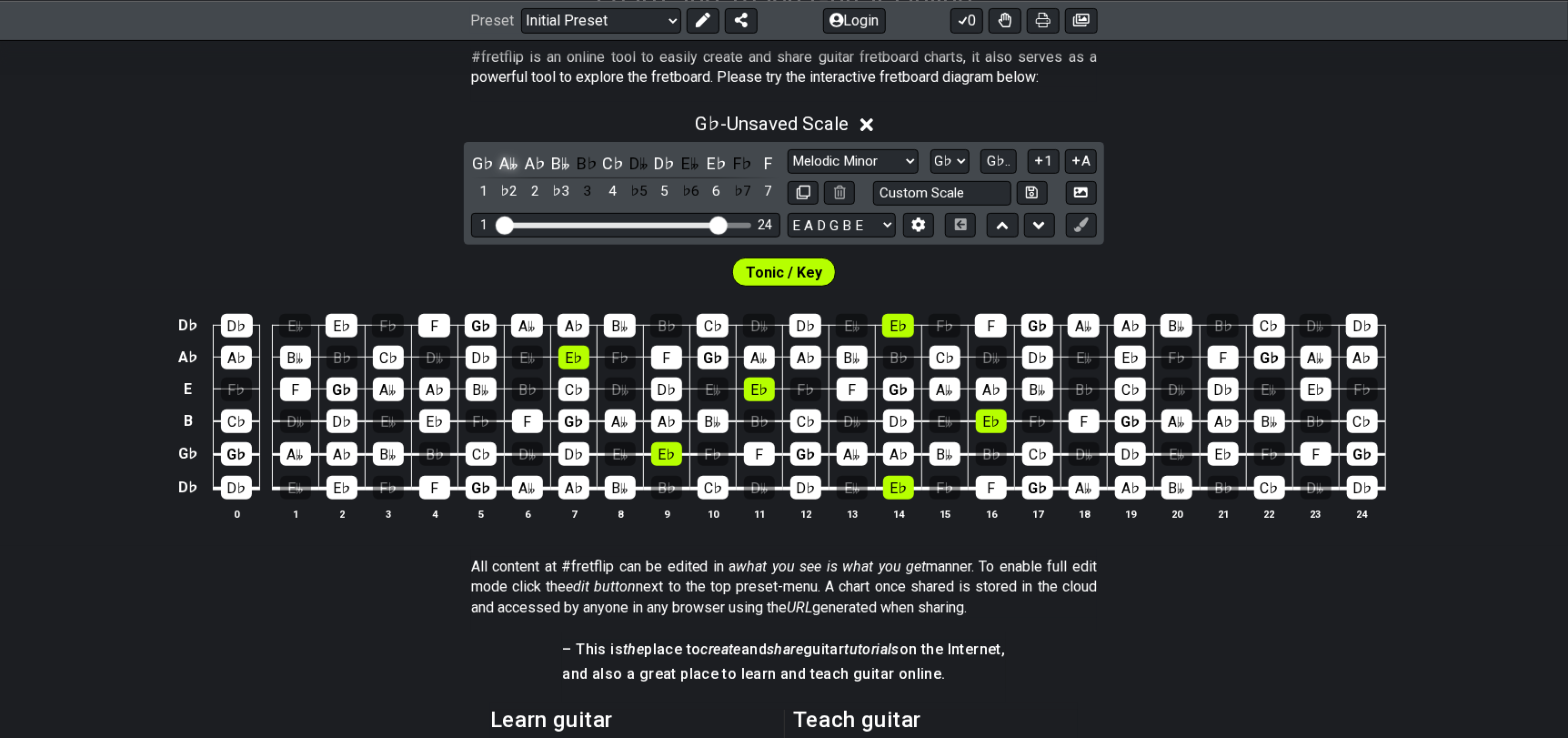
click at [509, 167] on div "A𝄫" at bounding box center [510, 163] width 24 height 25
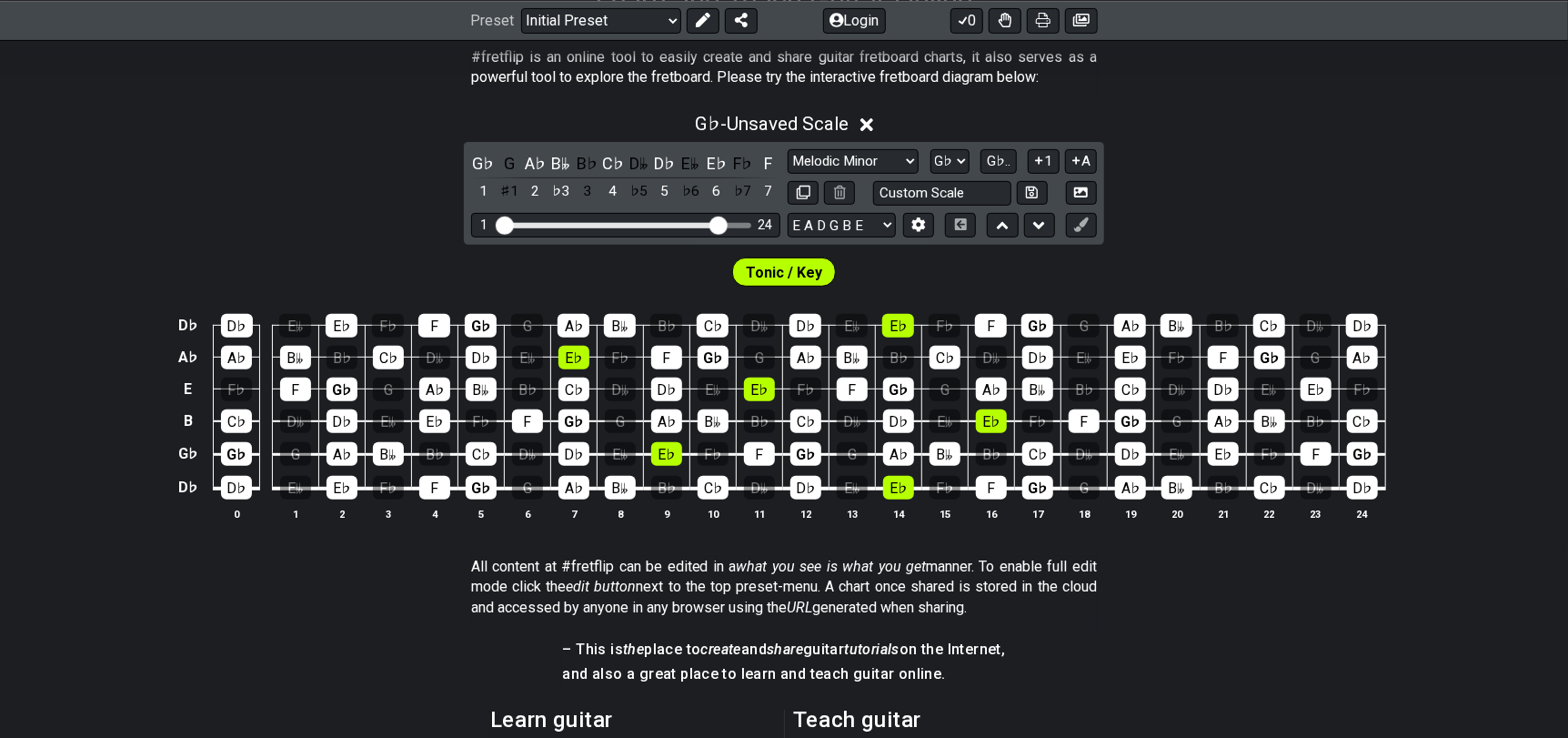
click at [509, 167] on div "G" at bounding box center [510, 163] width 24 height 25
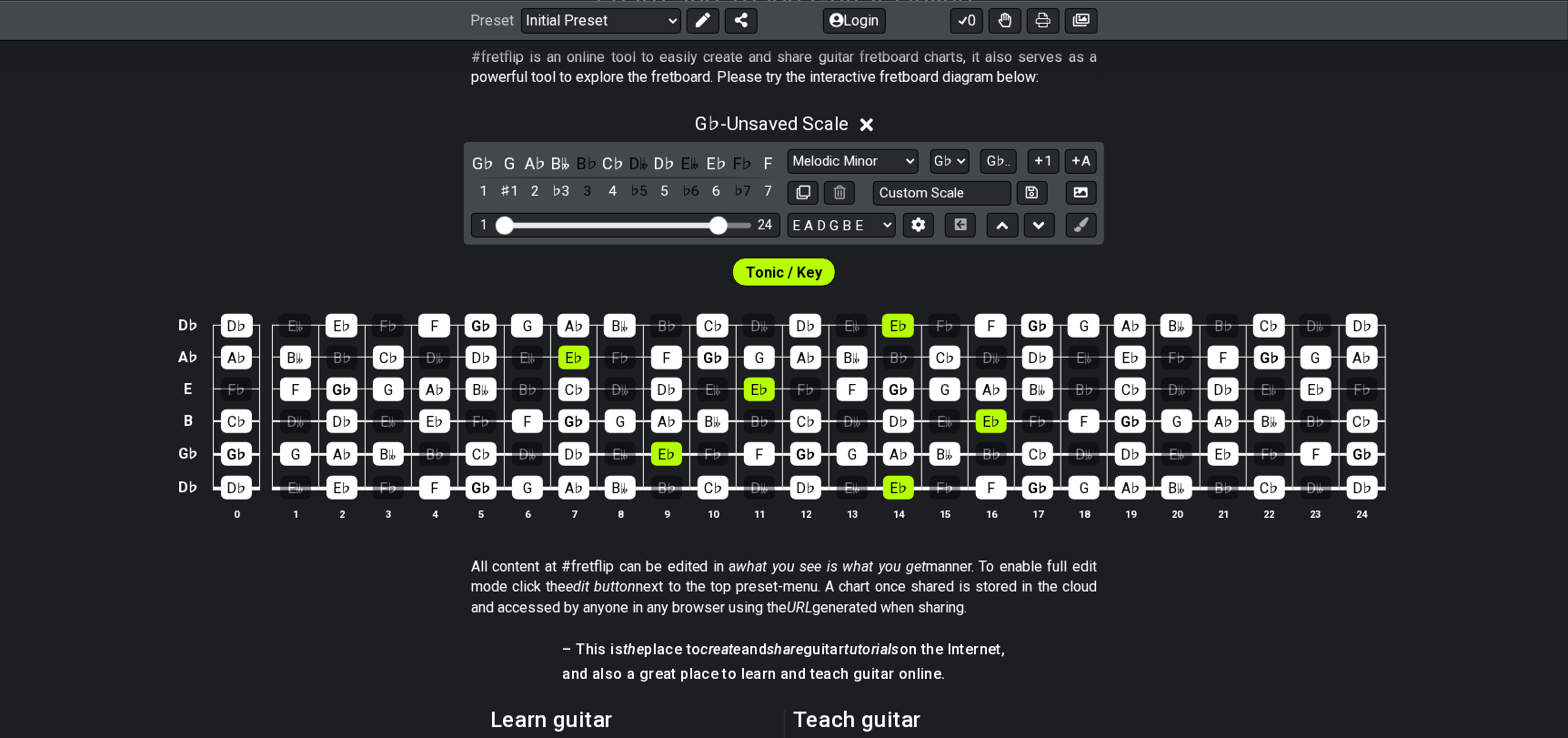
click at [509, 167] on div "G" at bounding box center [510, 163] width 24 height 25
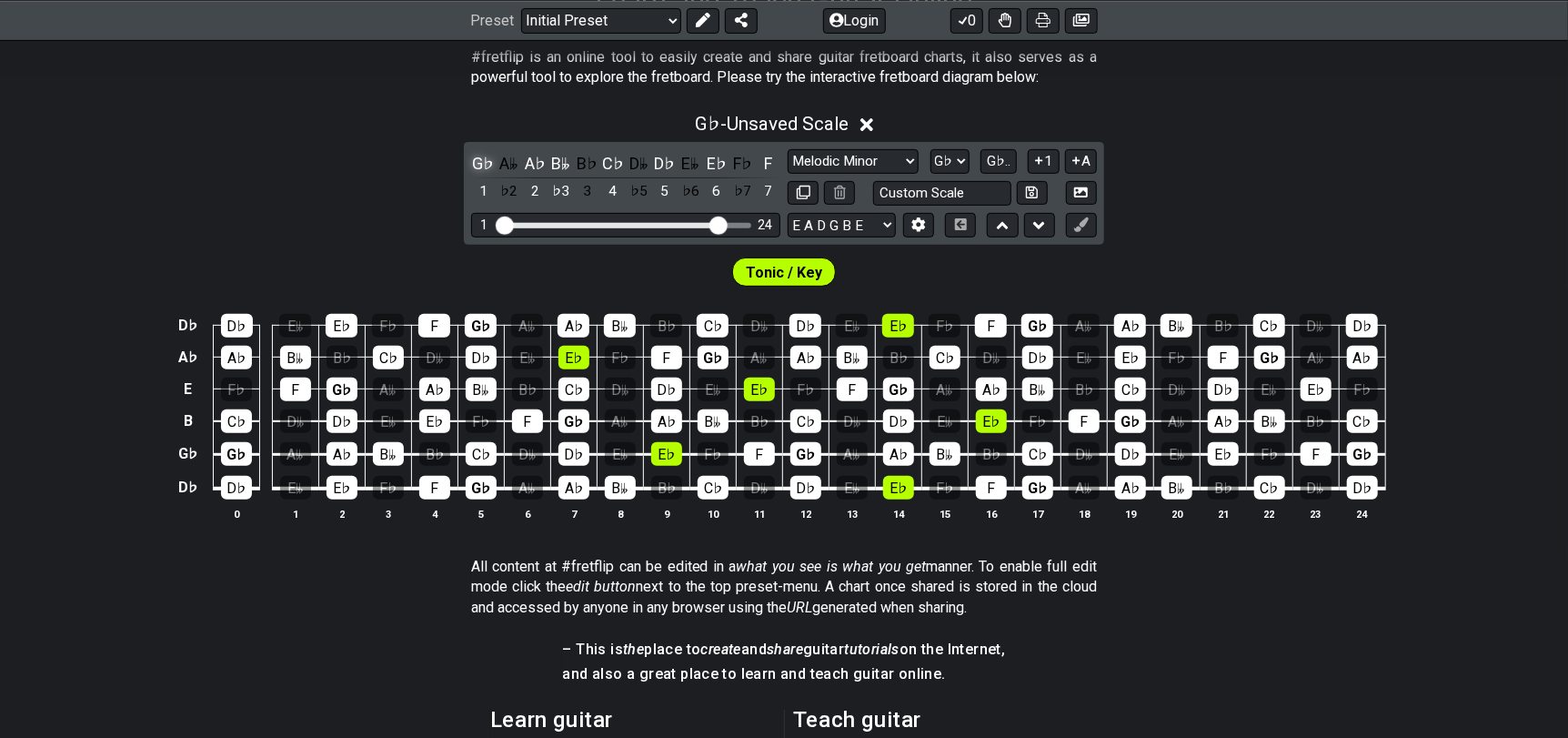
click at [484, 166] on div "G♭" at bounding box center [483, 163] width 24 height 25
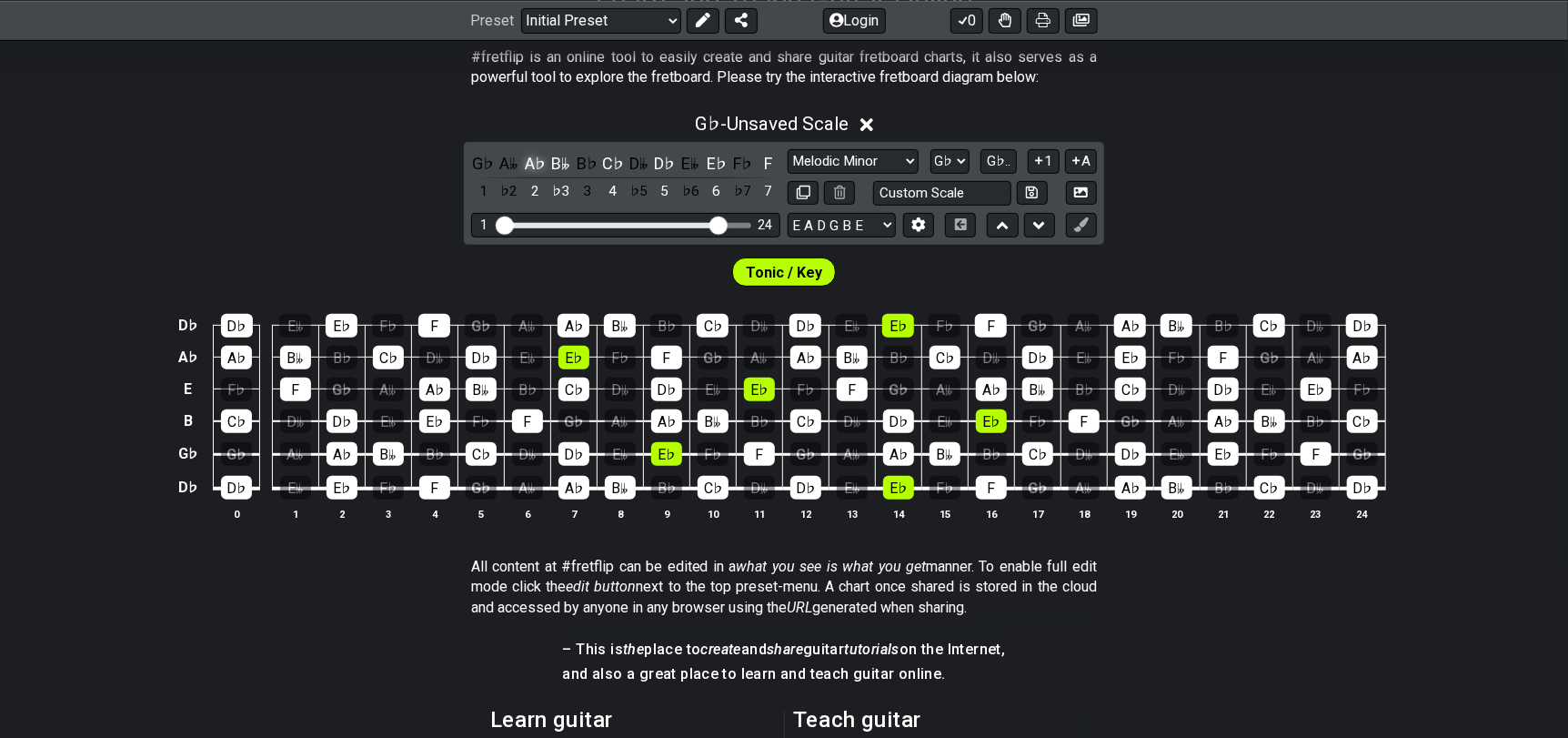
click at [537, 152] on div "A♭" at bounding box center [535, 163] width 24 height 25
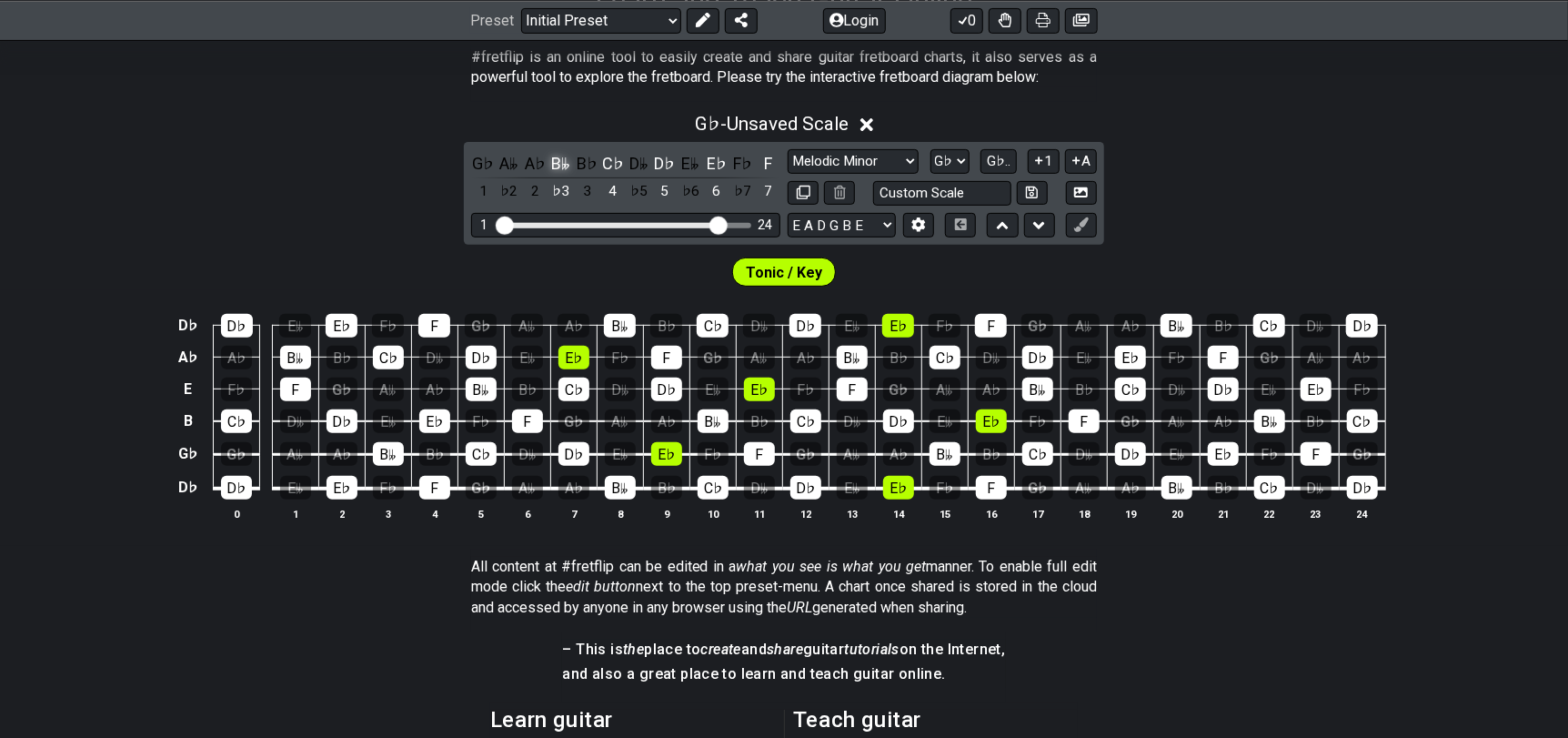
click at [559, 159] on div "B𝄫" at bounding box center [561, 163] width 24 height 25
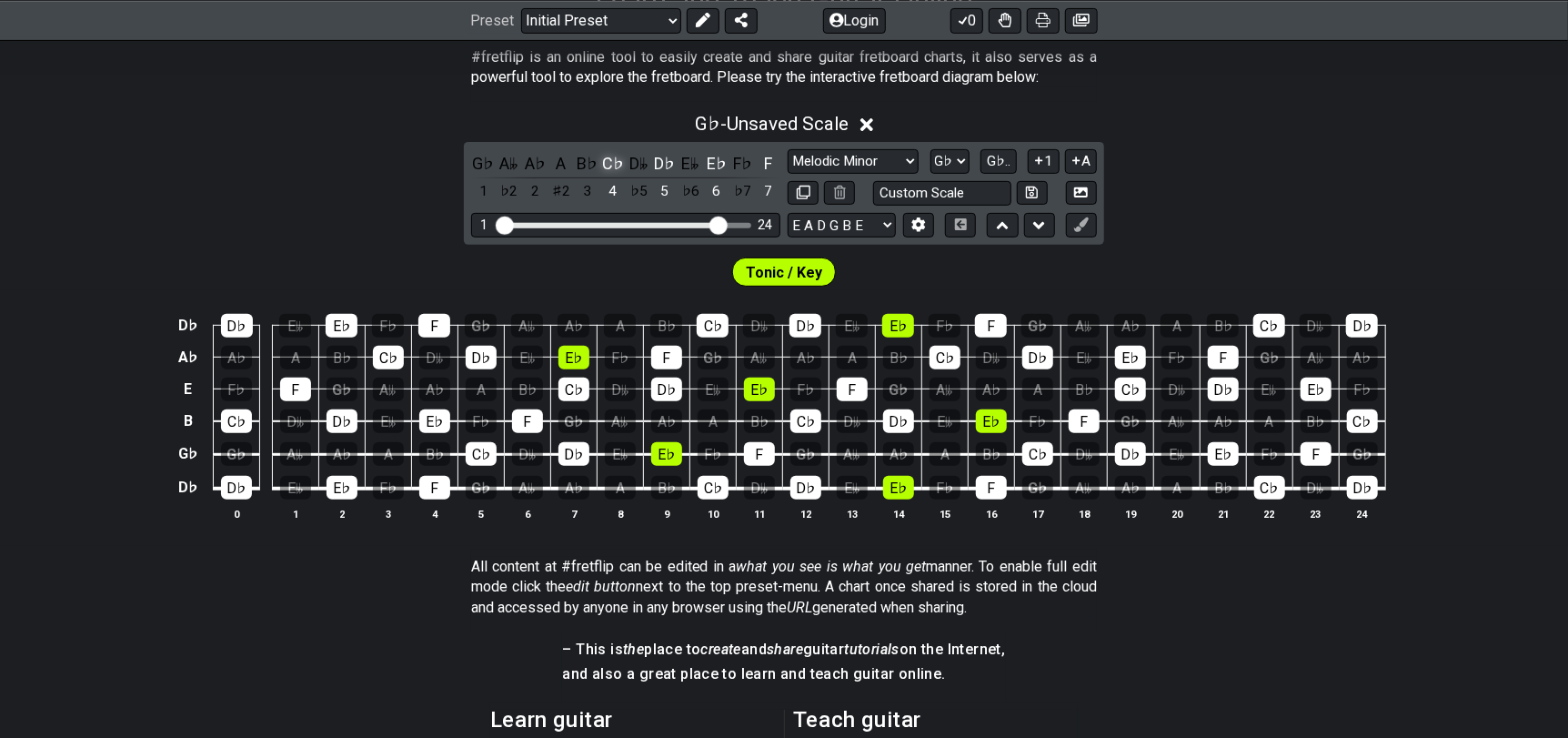
click at [610, 159] on div "C♭" at bounding box center [613, 163] width 24 height 25
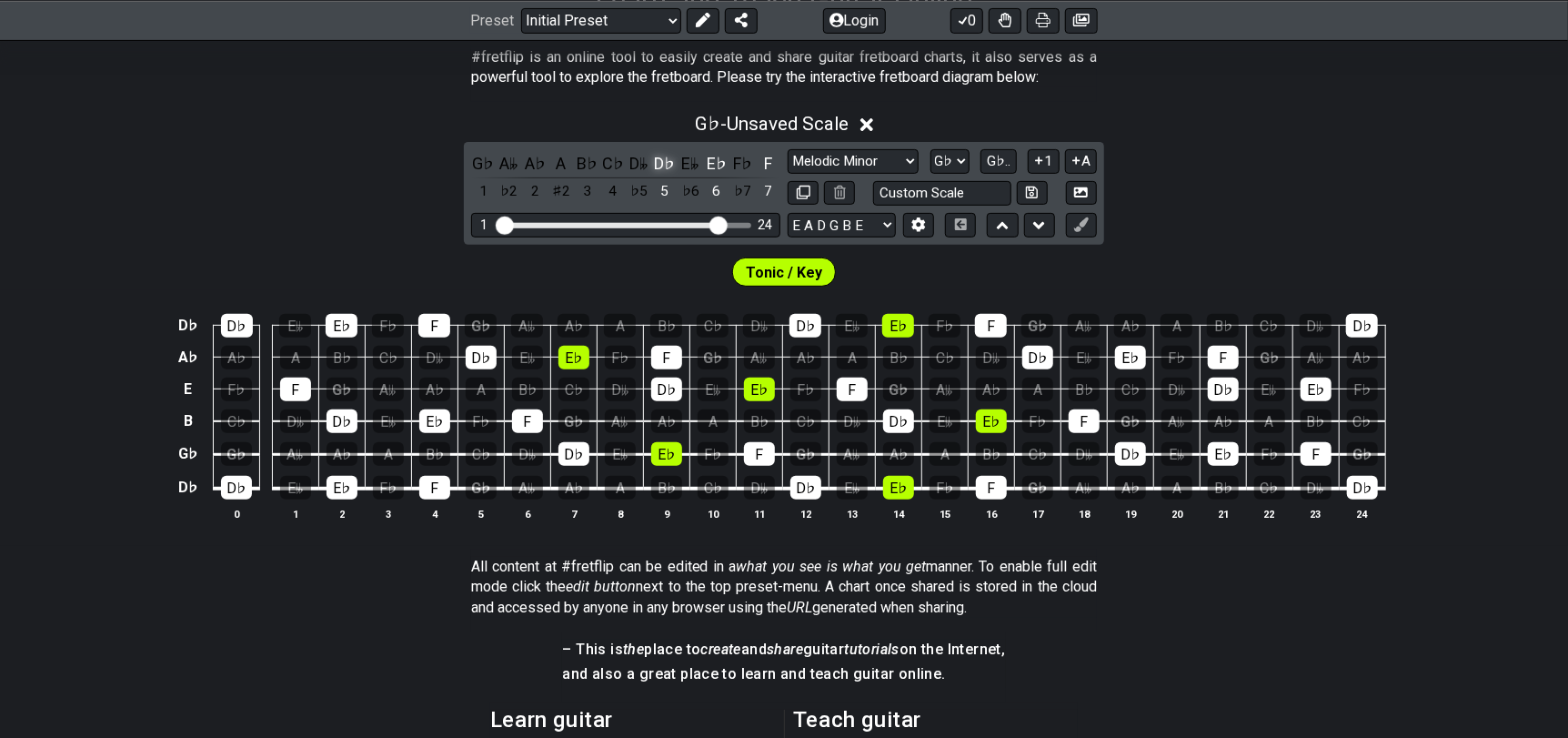
click at [665, 159] on div "D♭" at bounding box center [664, 163] width 24 height 25
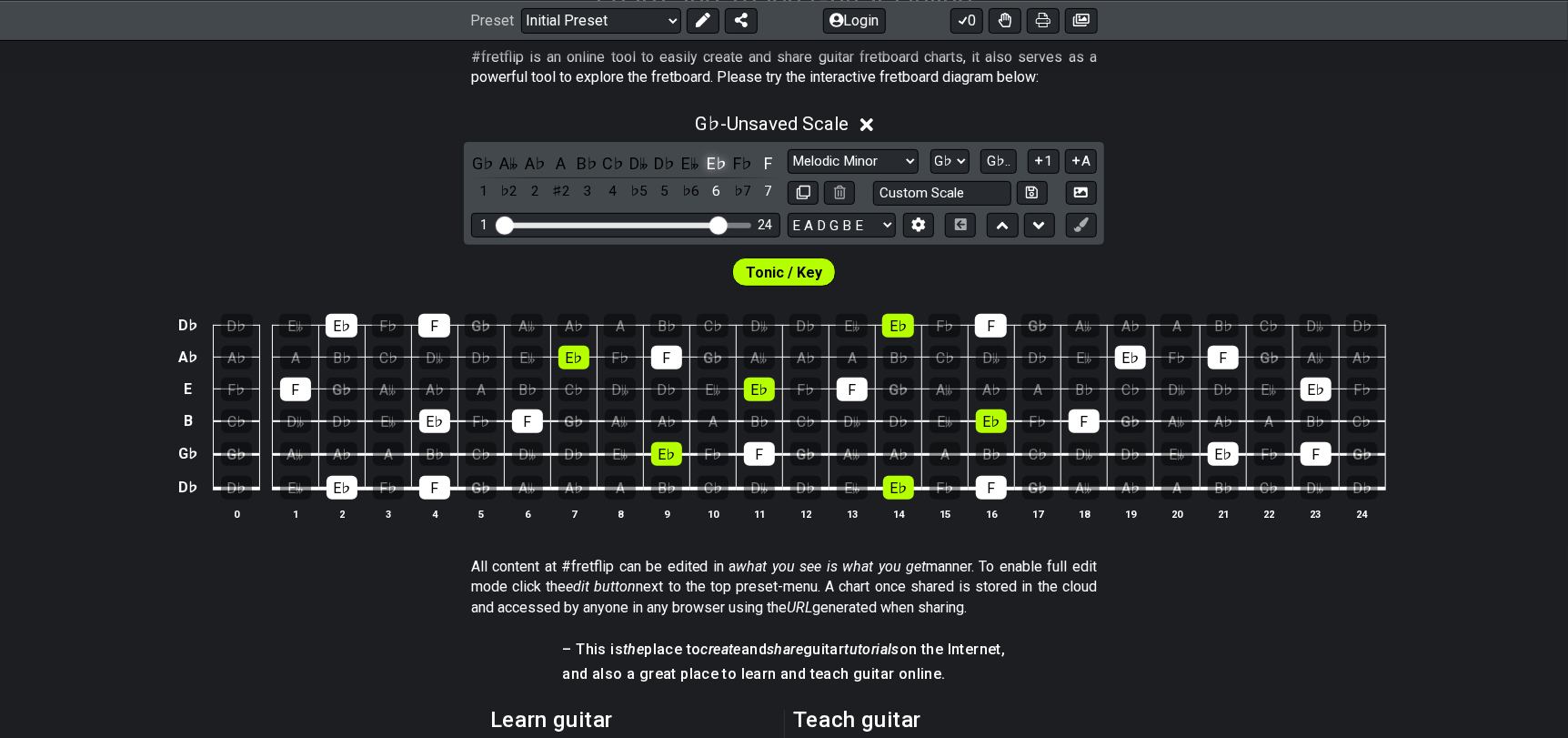
click at [717, 159] on div "E♭" at bounding box center [717, 163] width 24 height 25
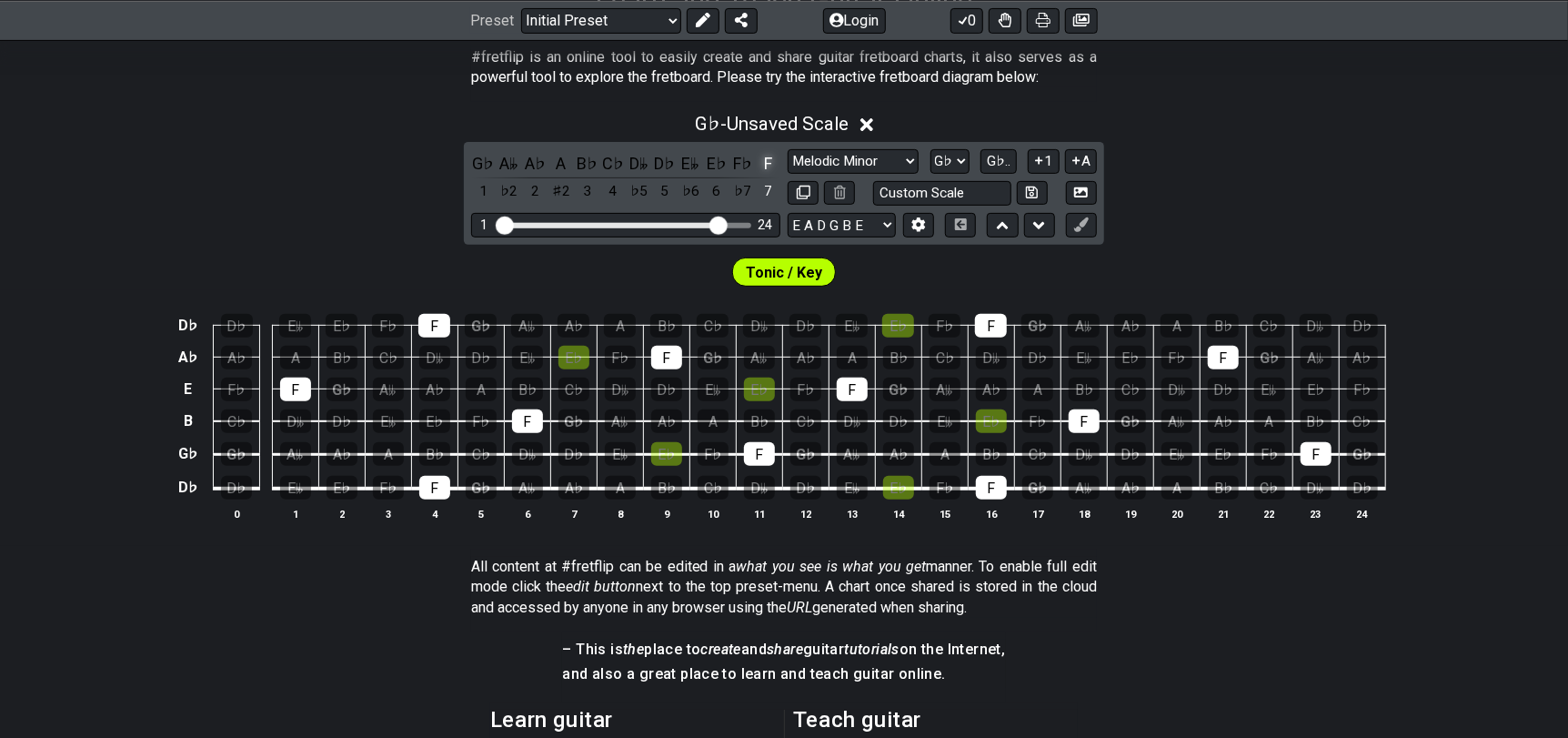
click at [775, 164] on div "F" at bounding box center [769, 163] width 24 height 25
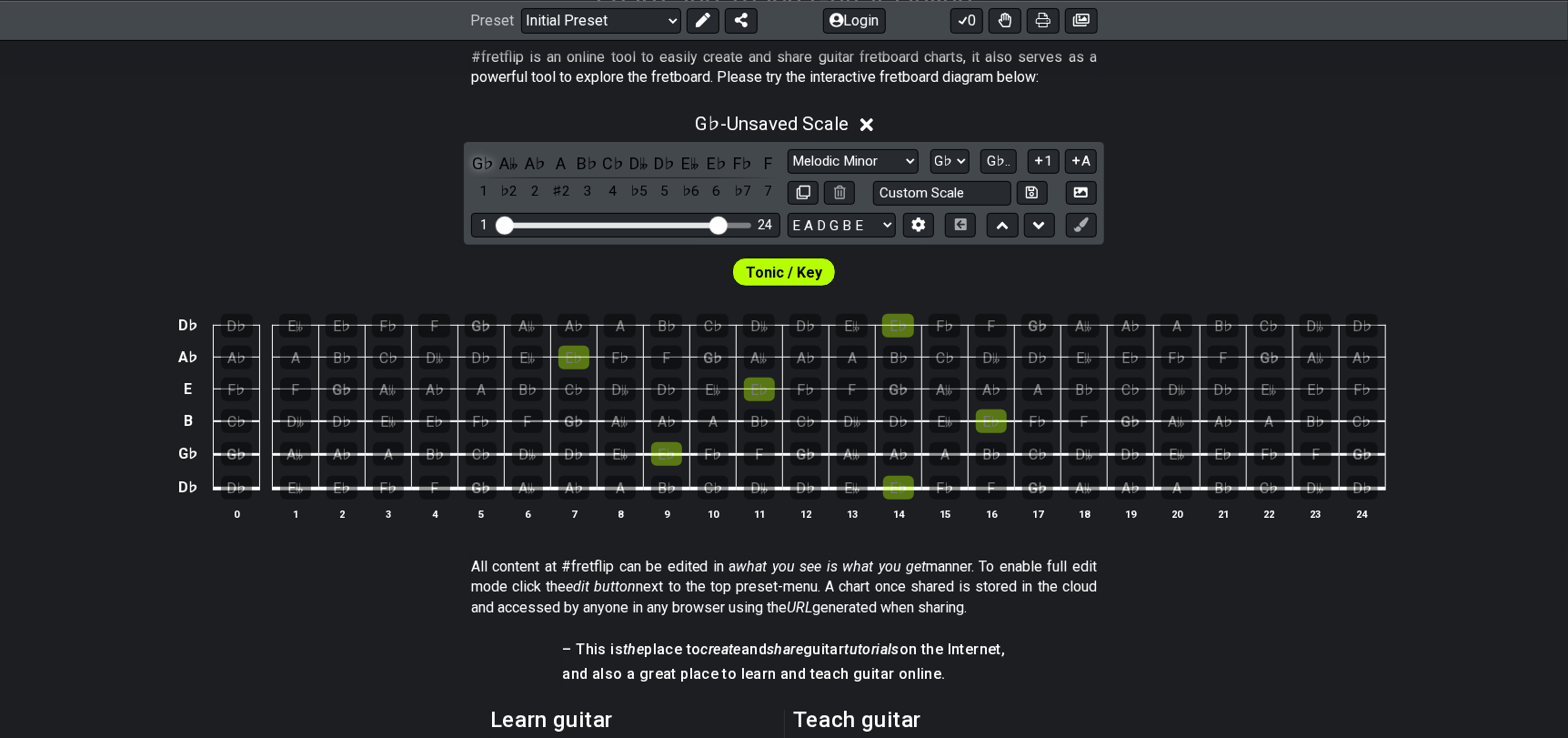
click at [478, 160] on div "G♭" at bounding box center [483, 163] width 24 height 25
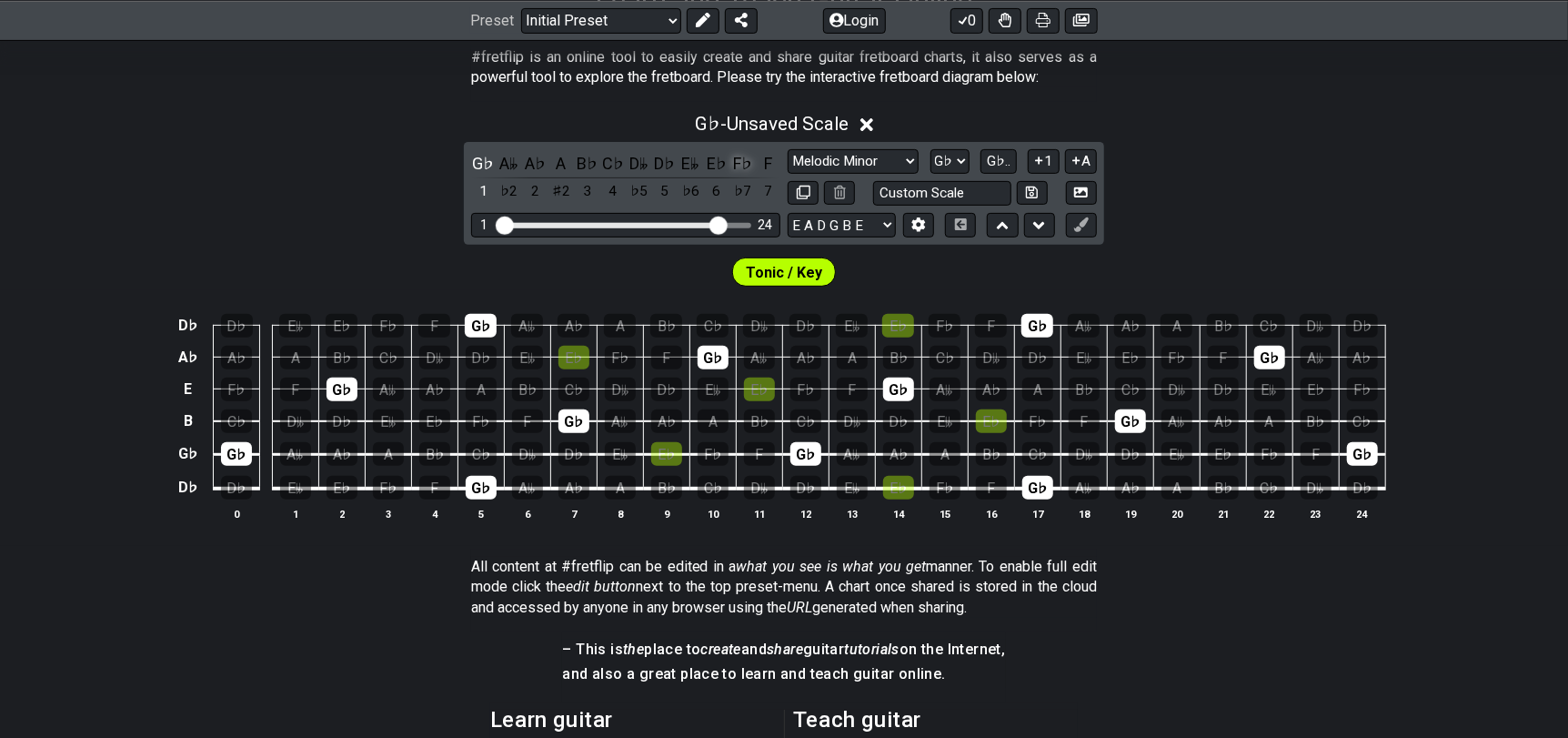
click at [741, 162] on div "F♭" at bounding box center [742, 163] width 24 height 25
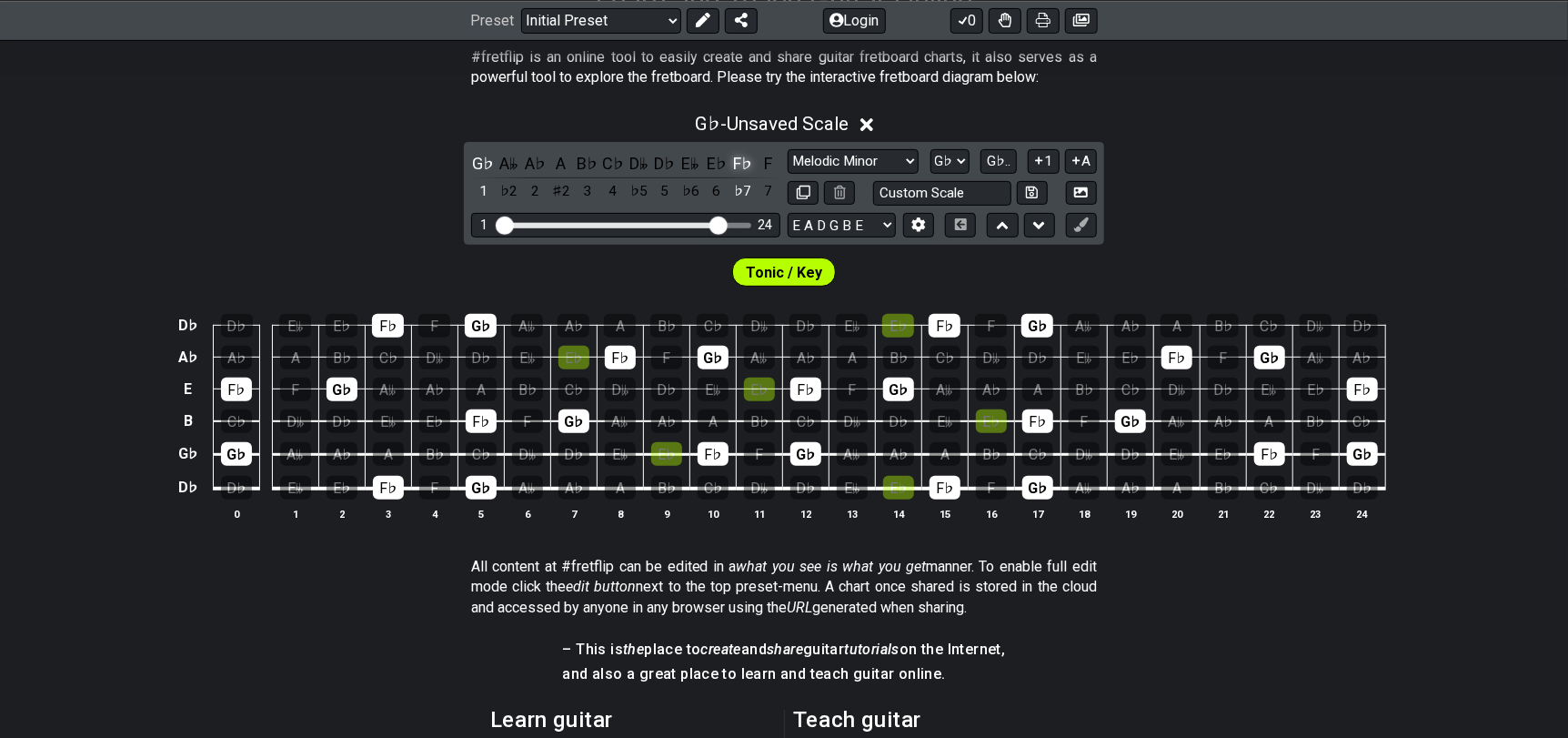
click at [741, 162] on div "F♭" at bounding box center [742, 163] width 24 height 25
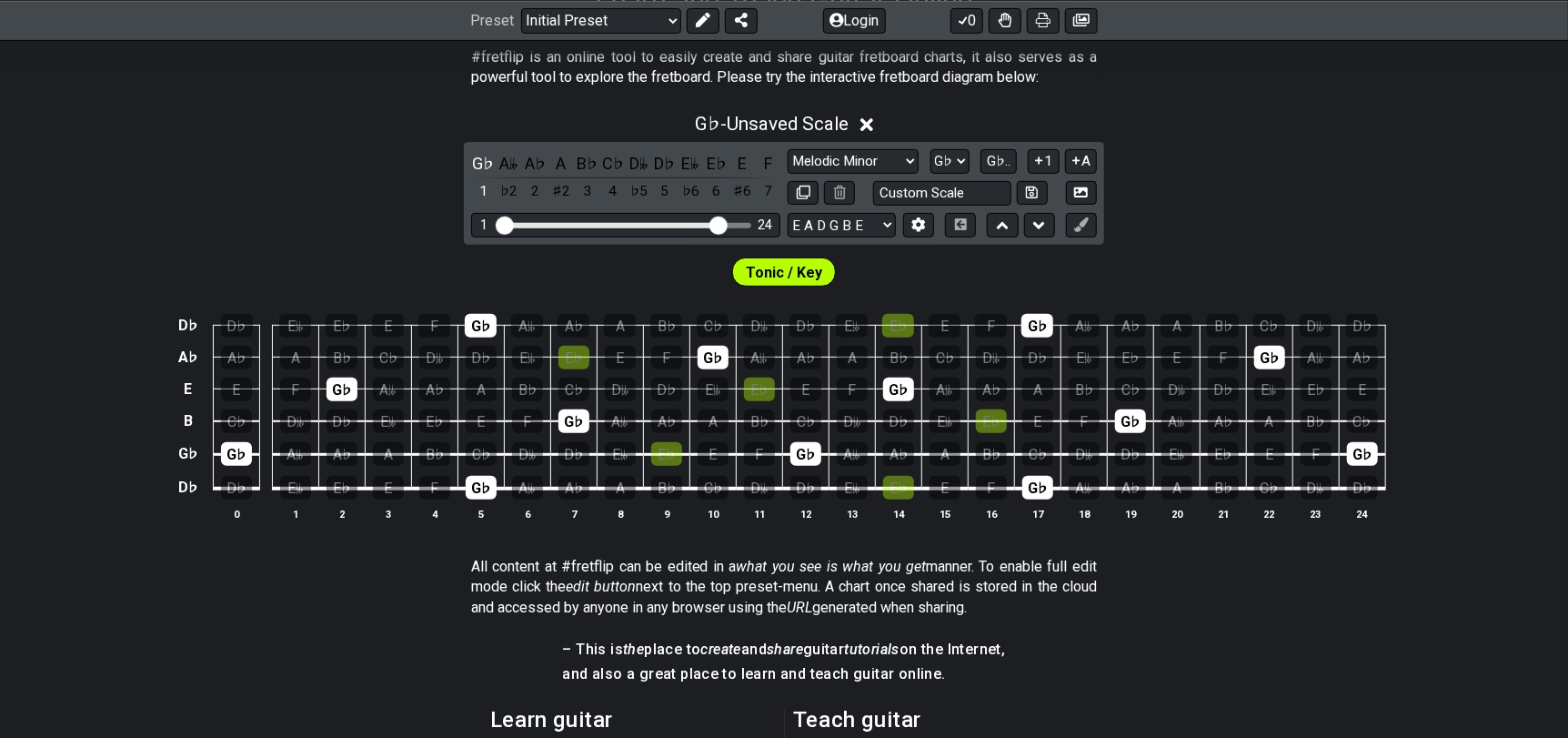
click at [741, 162] on div "E" at bounding box center [742, 163] width 24 height 25
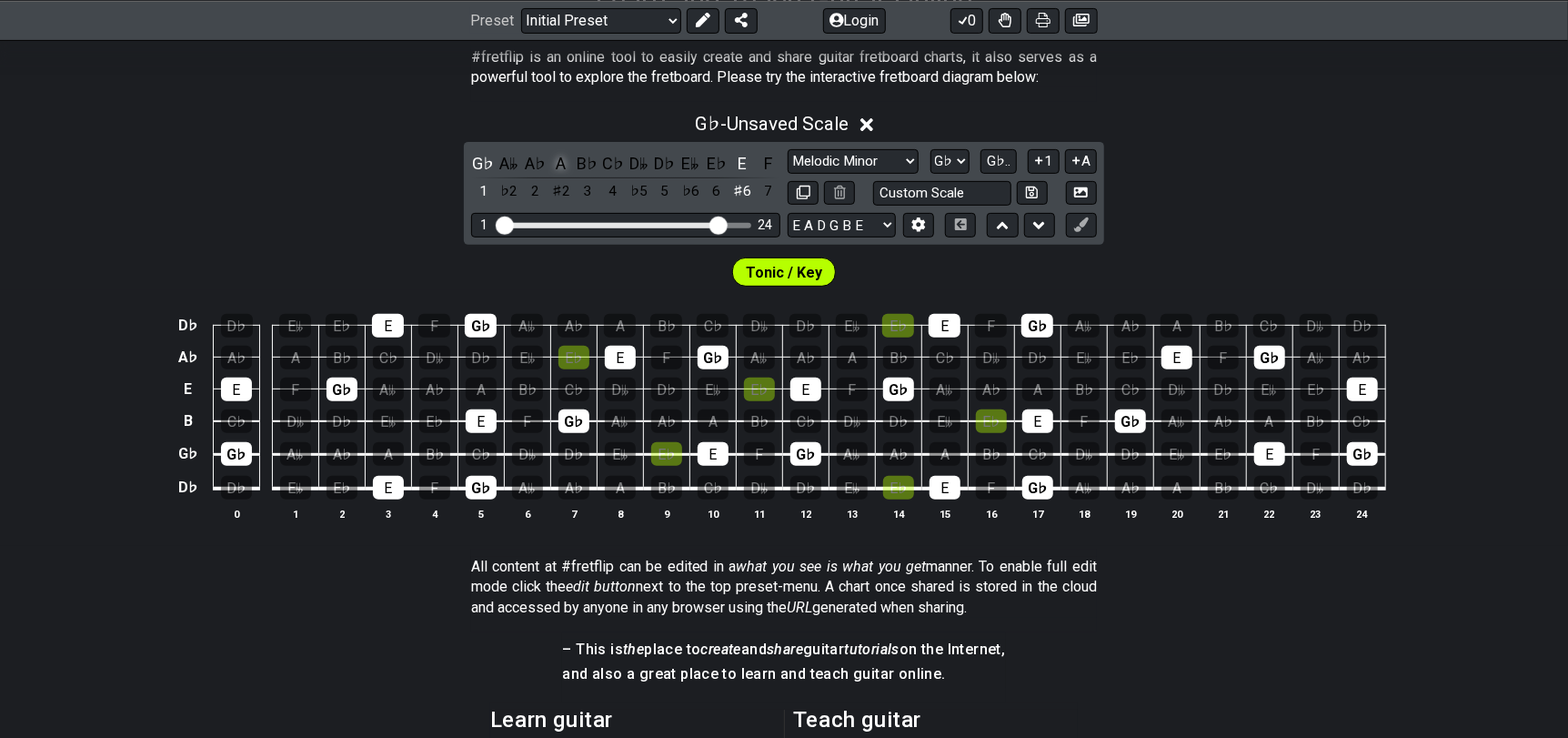
click at [558, 163] on div "A" at bounding box center [561, 163] width 24 height 25
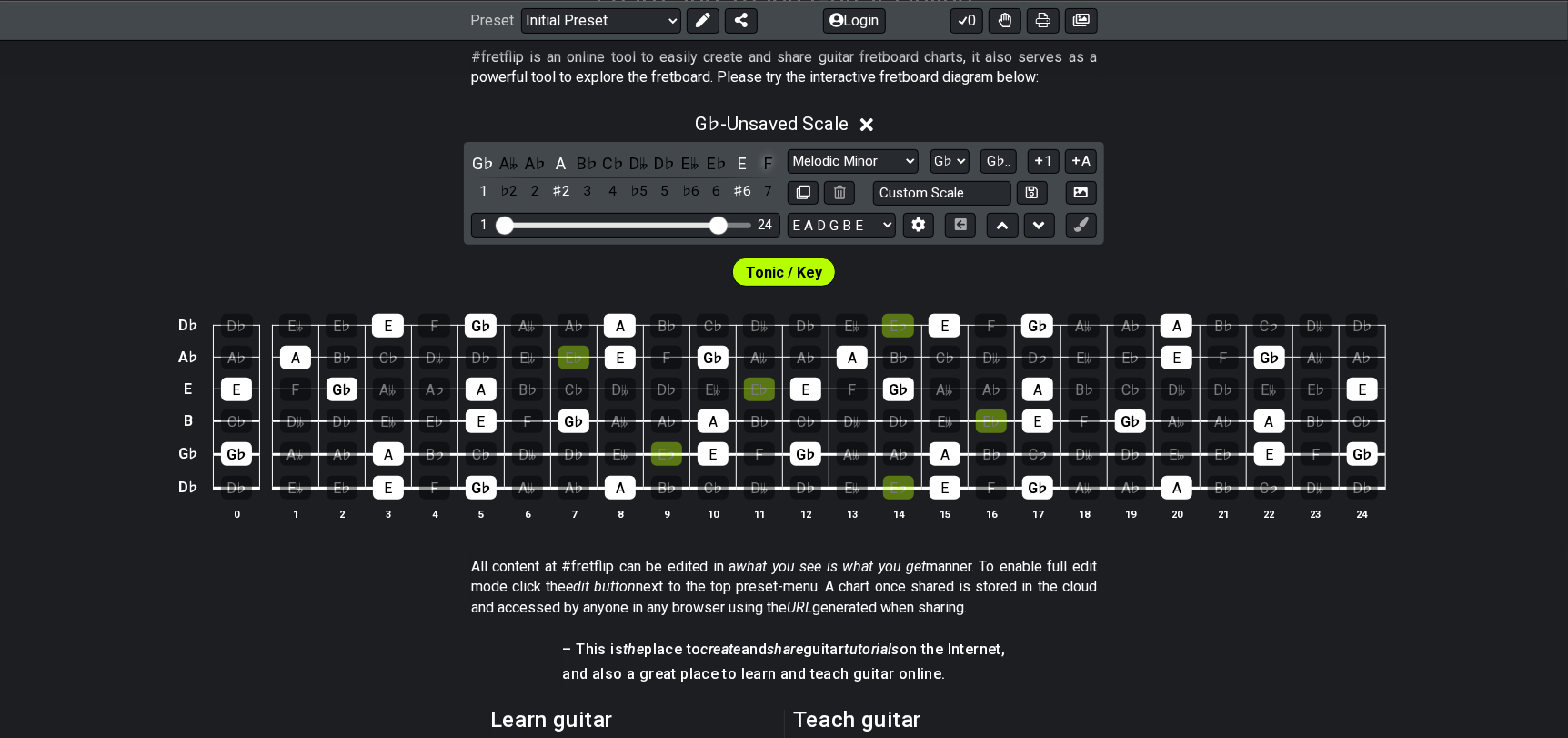
click at [765, 164] on div "F" at bounding box center [769, 163] width 24 height 25
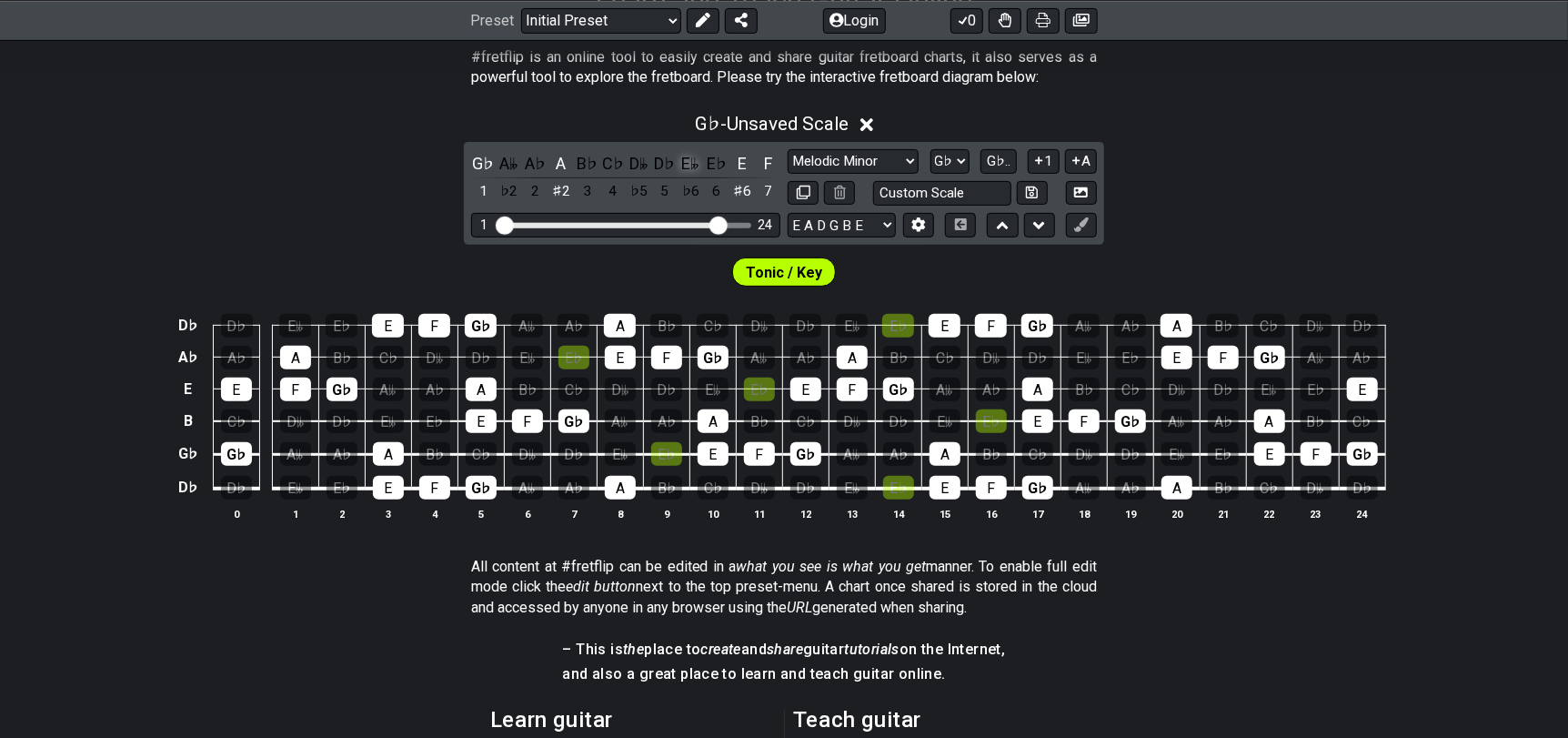
click at [687, 168] on div "E𝄫" at bounding box center [690, 163] width 24 height 25
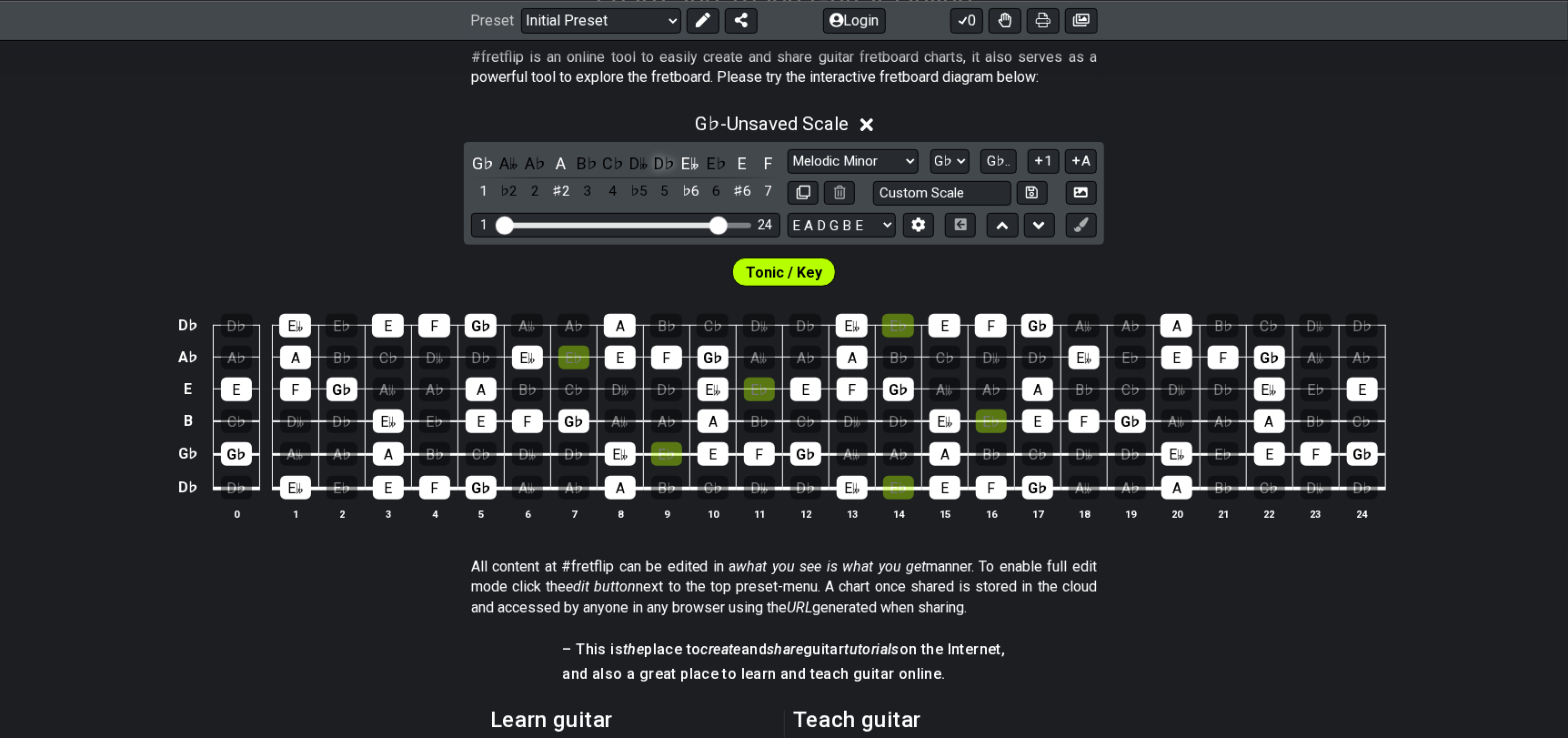
click at [660, 164] on div "D♭" at bounding box center [664, 163] width 24 height 25
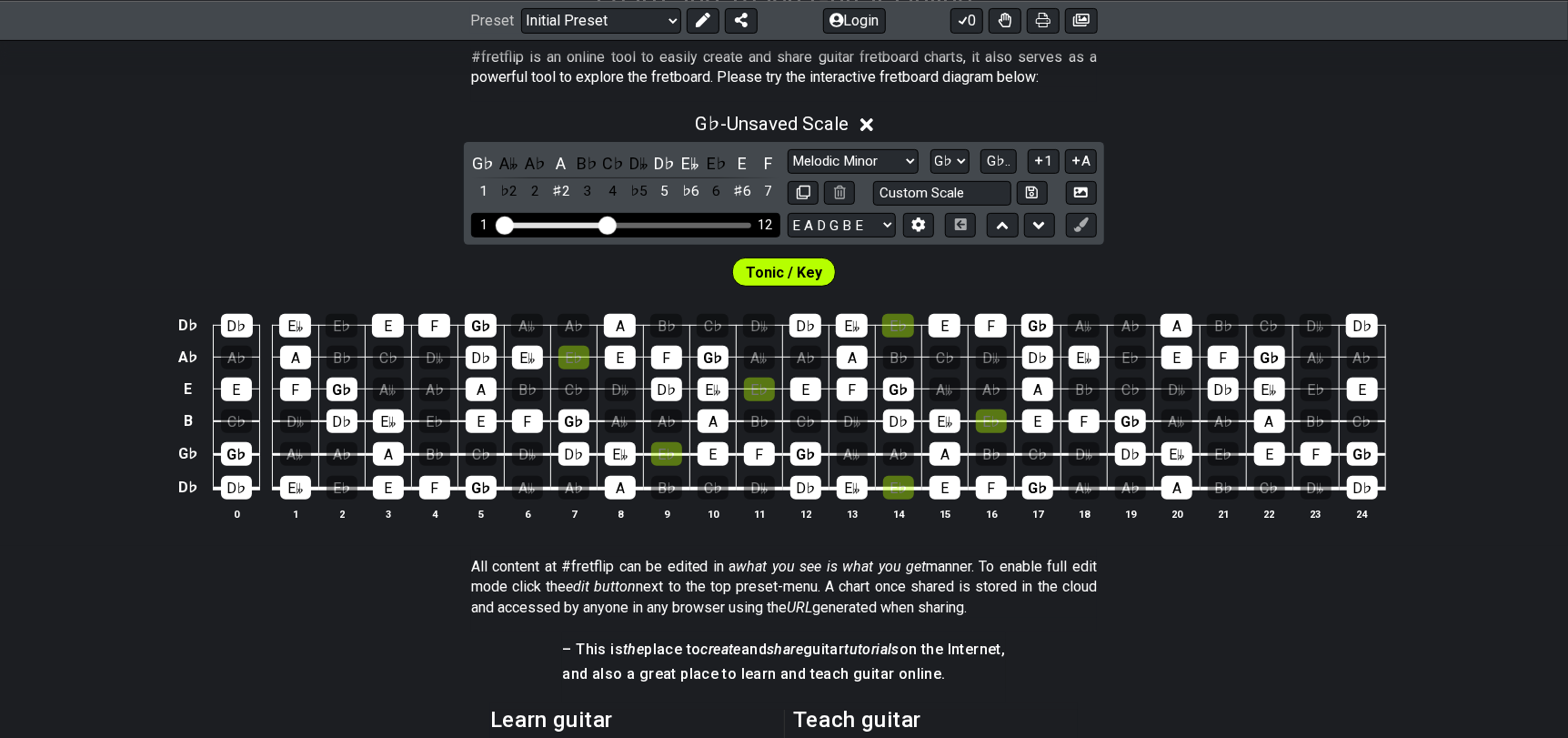
drag, startPoint x: 718, startPoint y: 224, endPoint x: 606, endPoint y: 221, distance: 112.0
click at [606, 224] on input "Visible fret range" at bounding box center [626, 224] width 258 height 0
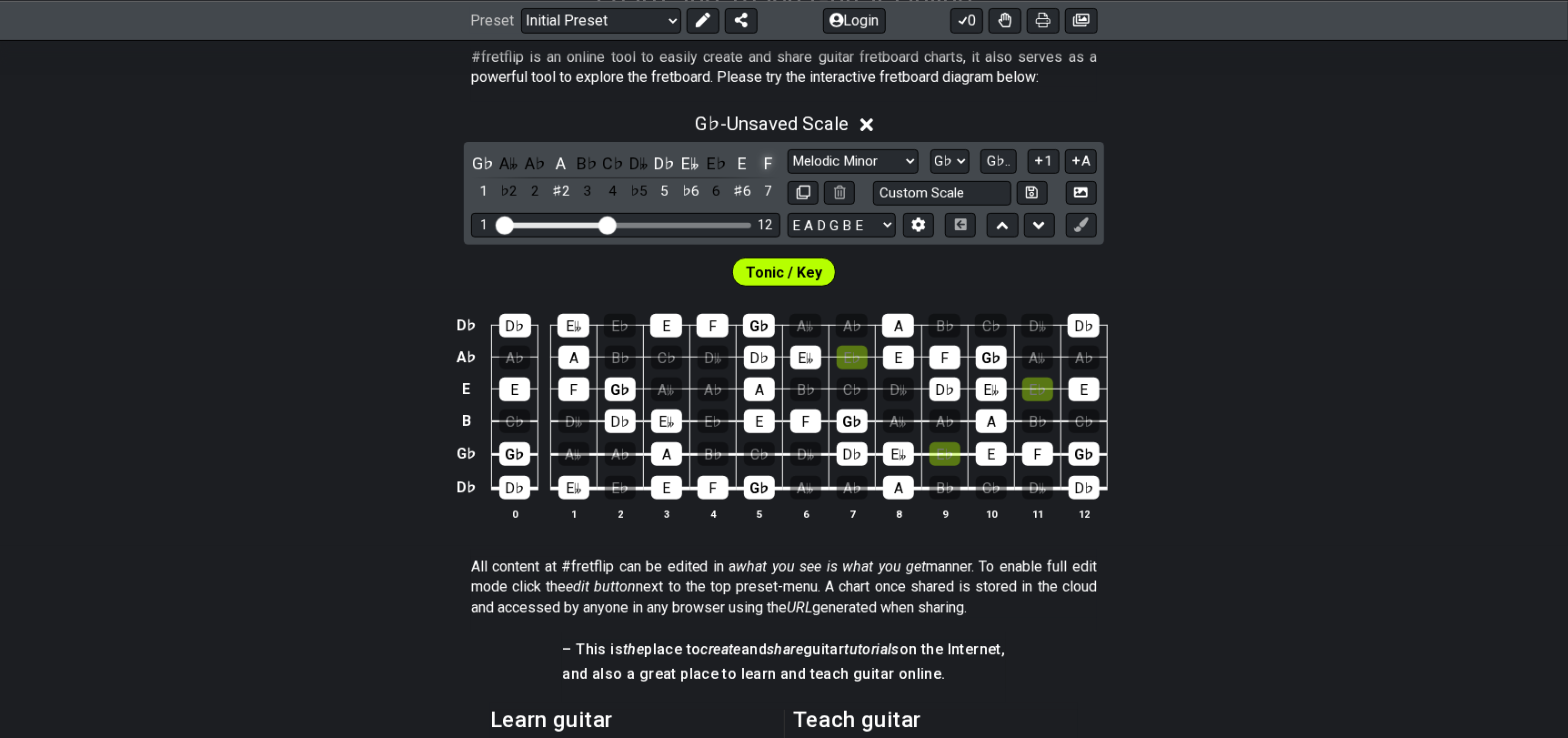
click at [776, 157] on div "F" at bounding box center [769, 163] width 24 height 25
click at [738, 161] on div "E" at bounding box center [742, 163] width 24 height 25
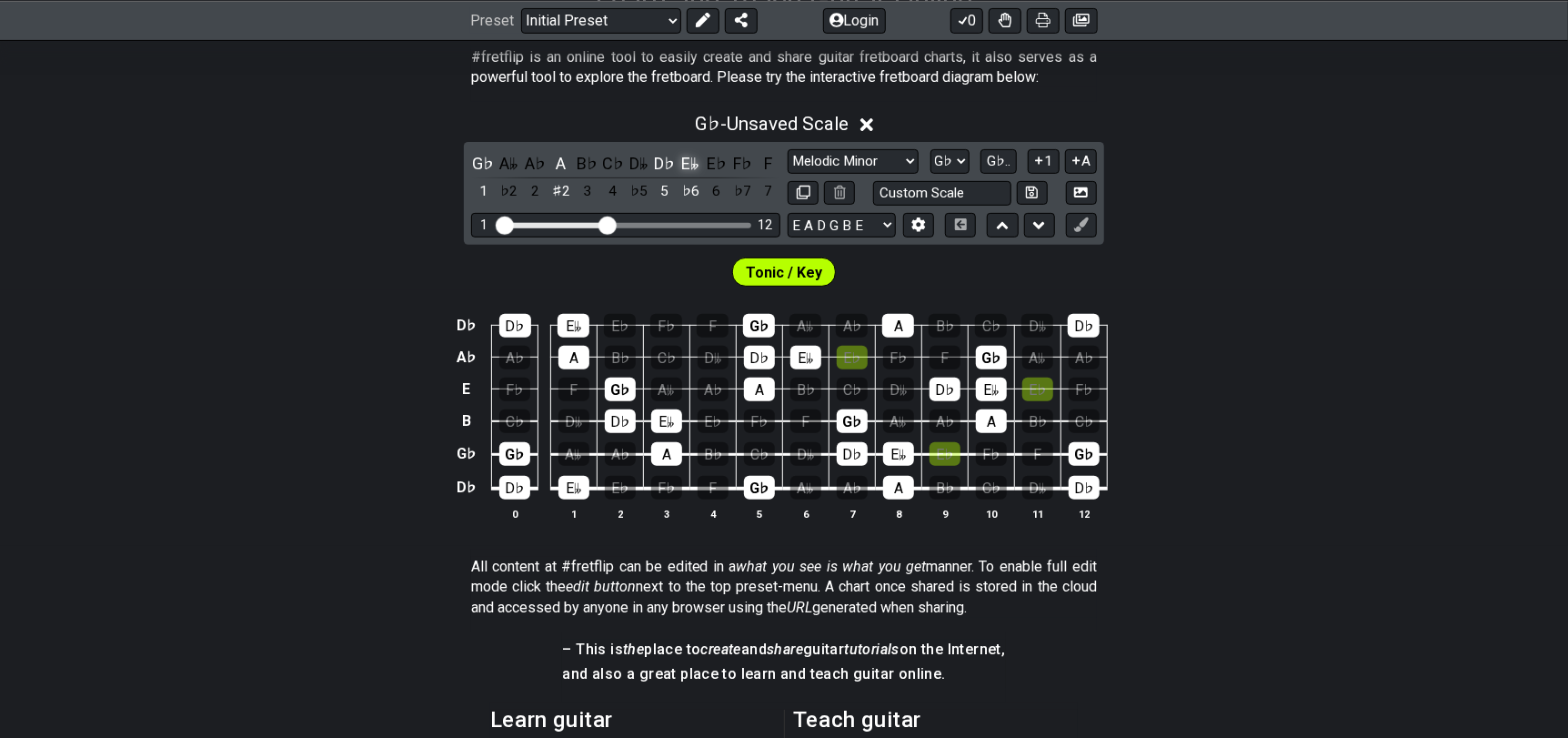
click at [689, 167] on div "E𝄫" at bounding box center [690, 163] width 24 height 25
click at [660, 163] on div "D♭" at bounding box center [664, 163] width 24 height 25
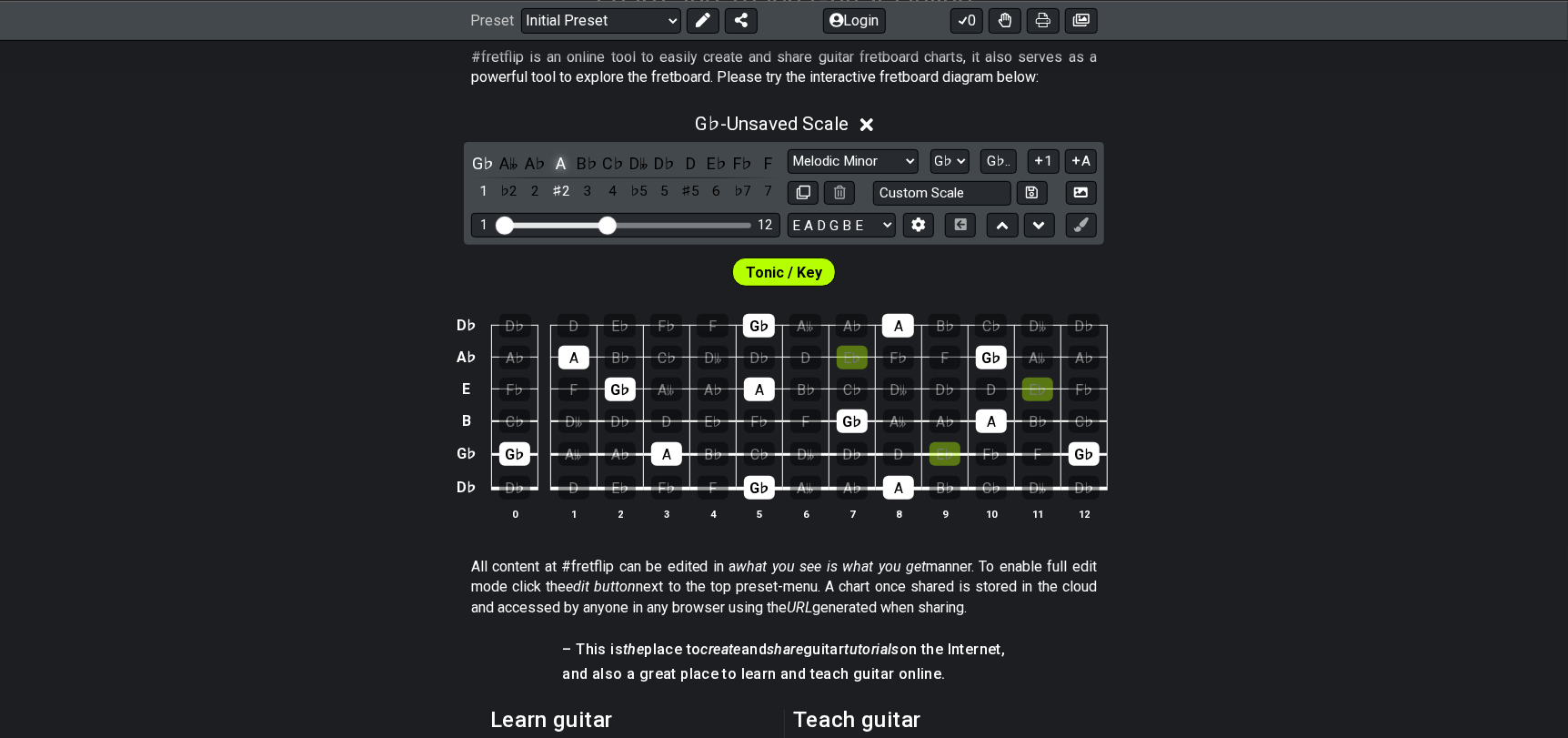
click at [550, 161] on div "A" at bounding box center [561, 163] width 24 height 25
click at [770, 162] on div "F" at bounding box center [769, 163] width 24 height 25
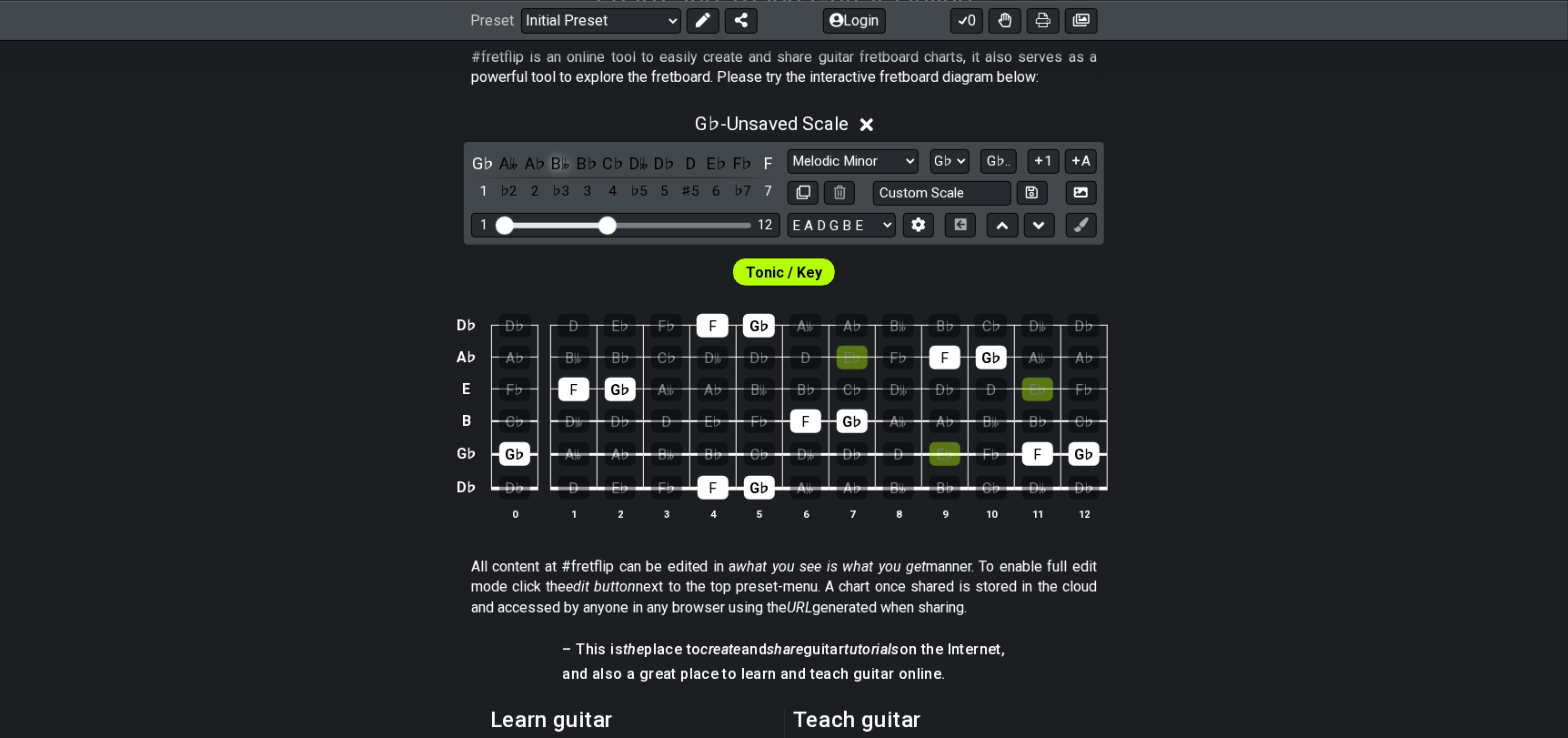
click at [566, 161] on div "B𝄫" at bounding box center [561, 163] width 24 height 25
click at [607, 162] on div "C♭" at bounding box center [613, 163] width 24 height 25
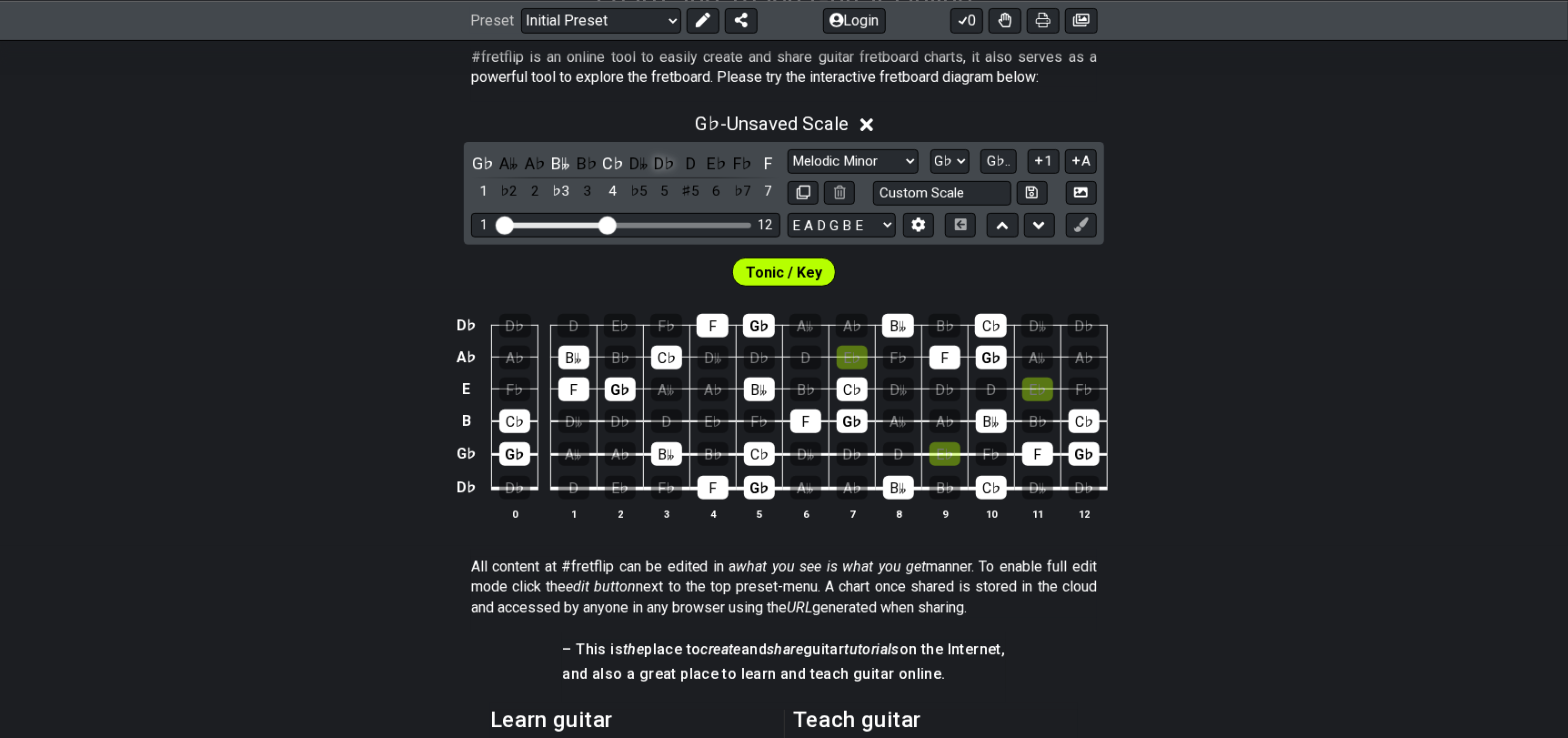
click at [662, 162] on div "D♭" at bounding box center [664, 163] width 24 height 25
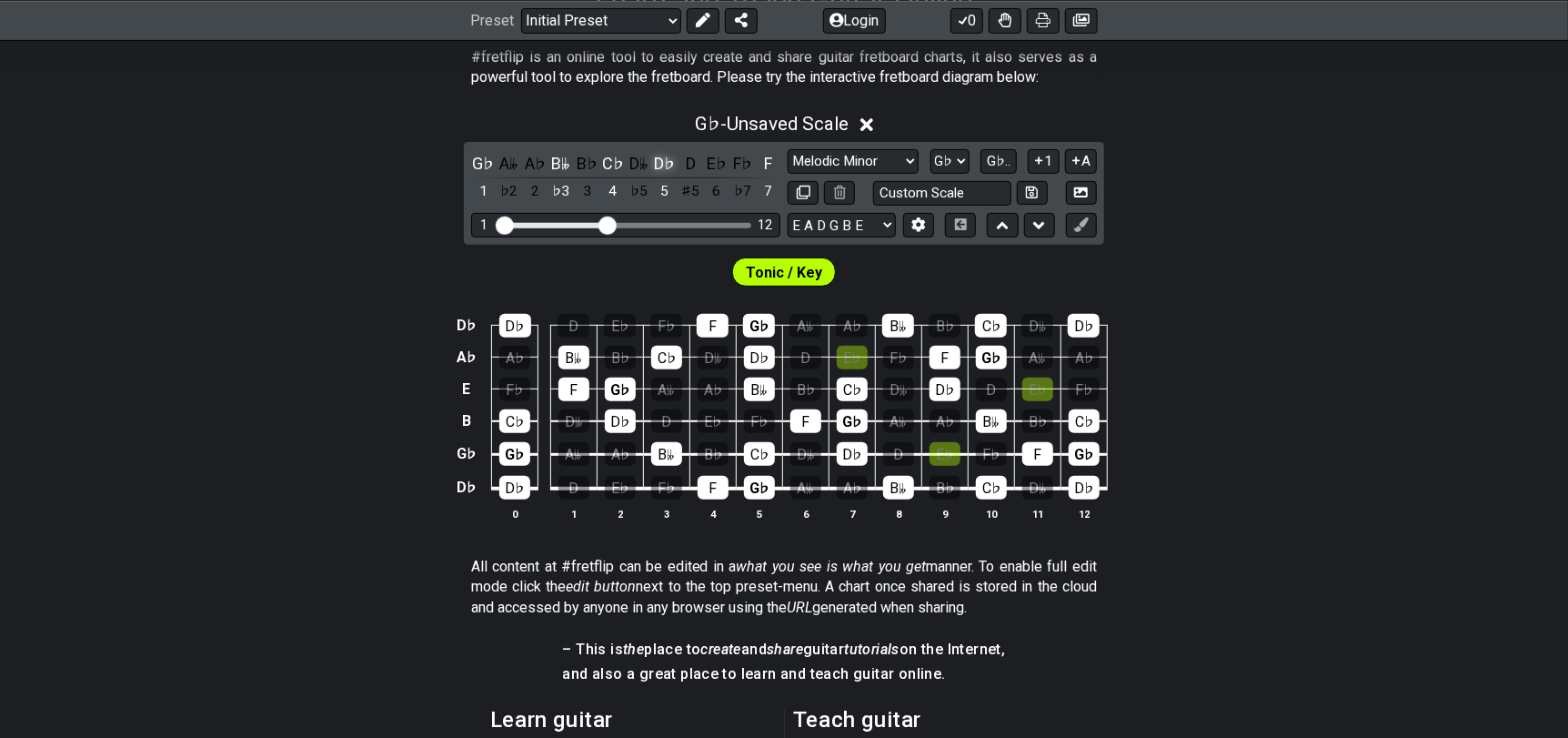
click at [662, 162] on div "D♭" at bounding box center [664, 163] width 24 height 25
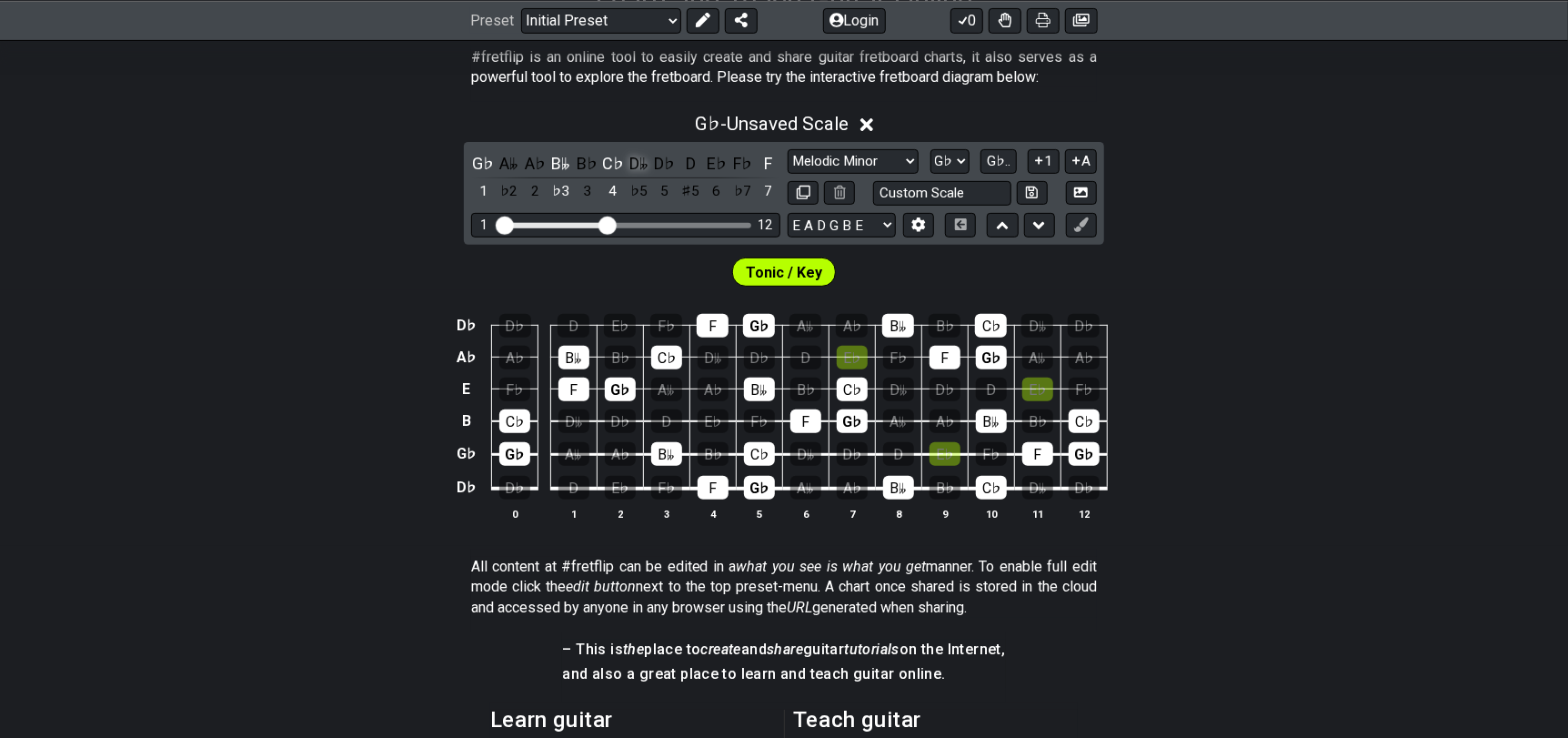
click at [640, 162] on div "D𝄫" at bounding box center [639, 163] width 24 height 25
click at [686, 165] on div "D" at bounding box center [690, 163] width 24 height 25
click at [658, 159] on div "D♭" at bounding box center [664, 163] width 24 height 25
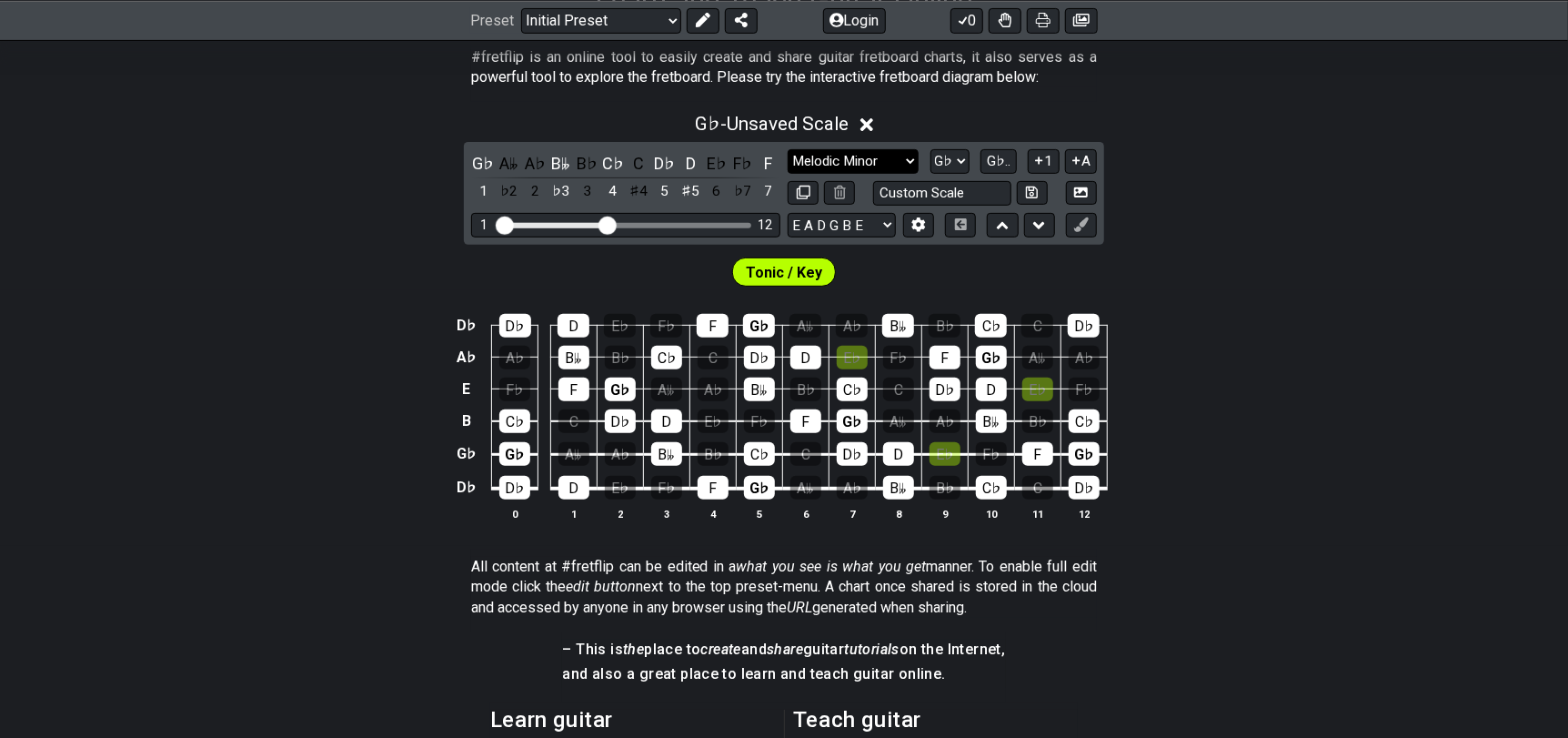
click at [826, 162] on select "Minor Pentatonic Click to edit Minor Pentatonic Major Pentatonic Minor Blues Ma…" at bounding box center [853, 161] width 131 height 25
click at [787, 149] on select "Minor Pentatonic Click to edit Minor Pentatonic Major Pentatonic Minor Blues Ma…" at bounding box center [853, 161] width 131 height 25
click at [834, 195] on icon at bounding box center [840, 192] width 12 height 14
click at [1086, 158] on button "A" at bounding box center [1081, 161] width 32 height 25
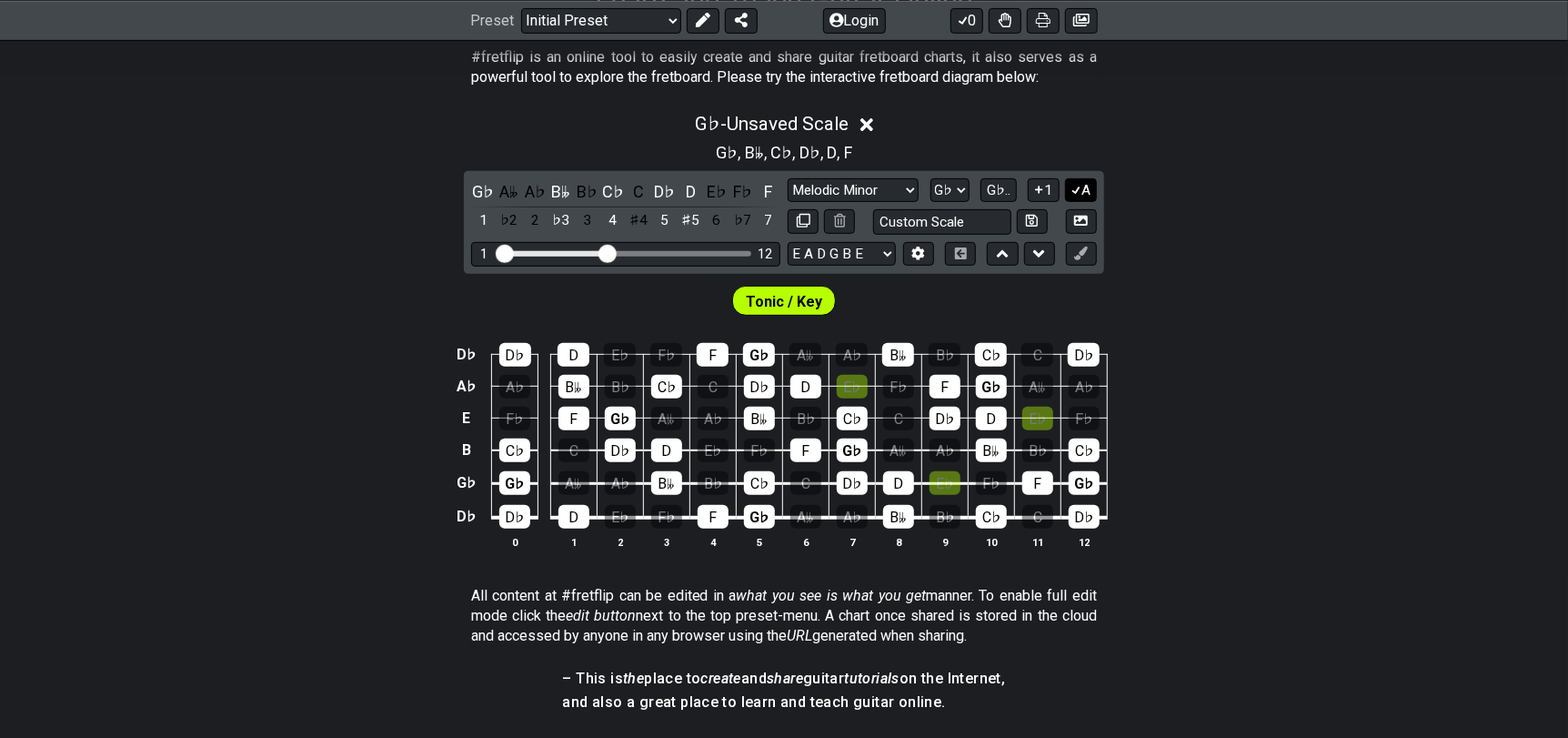
click at [1077, 188] on icon at bounding box center [1075, 189] width 17 height 14
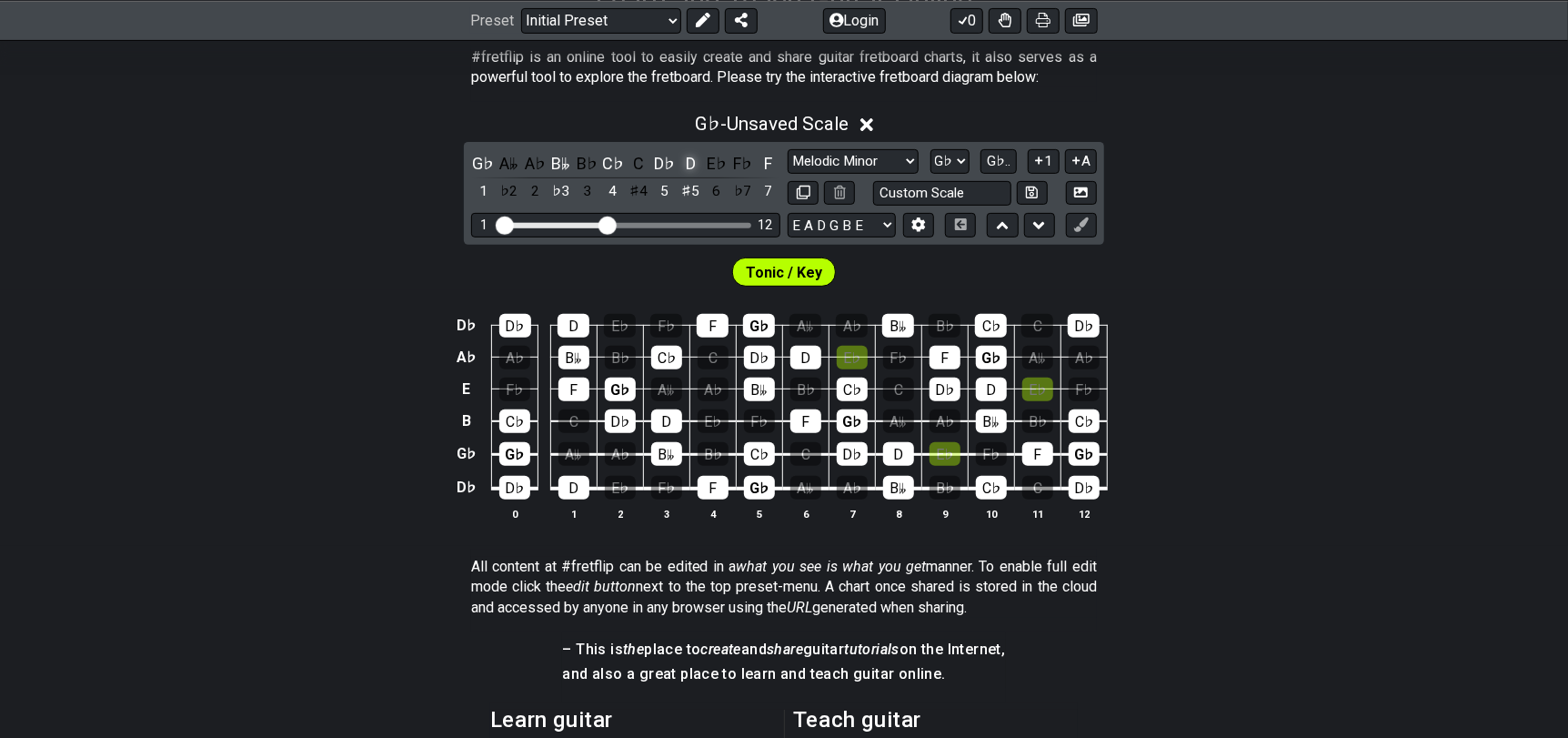
click at [698, 156] on div "D" at bounding box center [690, 163] width 24 height 25
click at [762, 157] on div "F" at bounding box center [769, 163] width 24 height 25
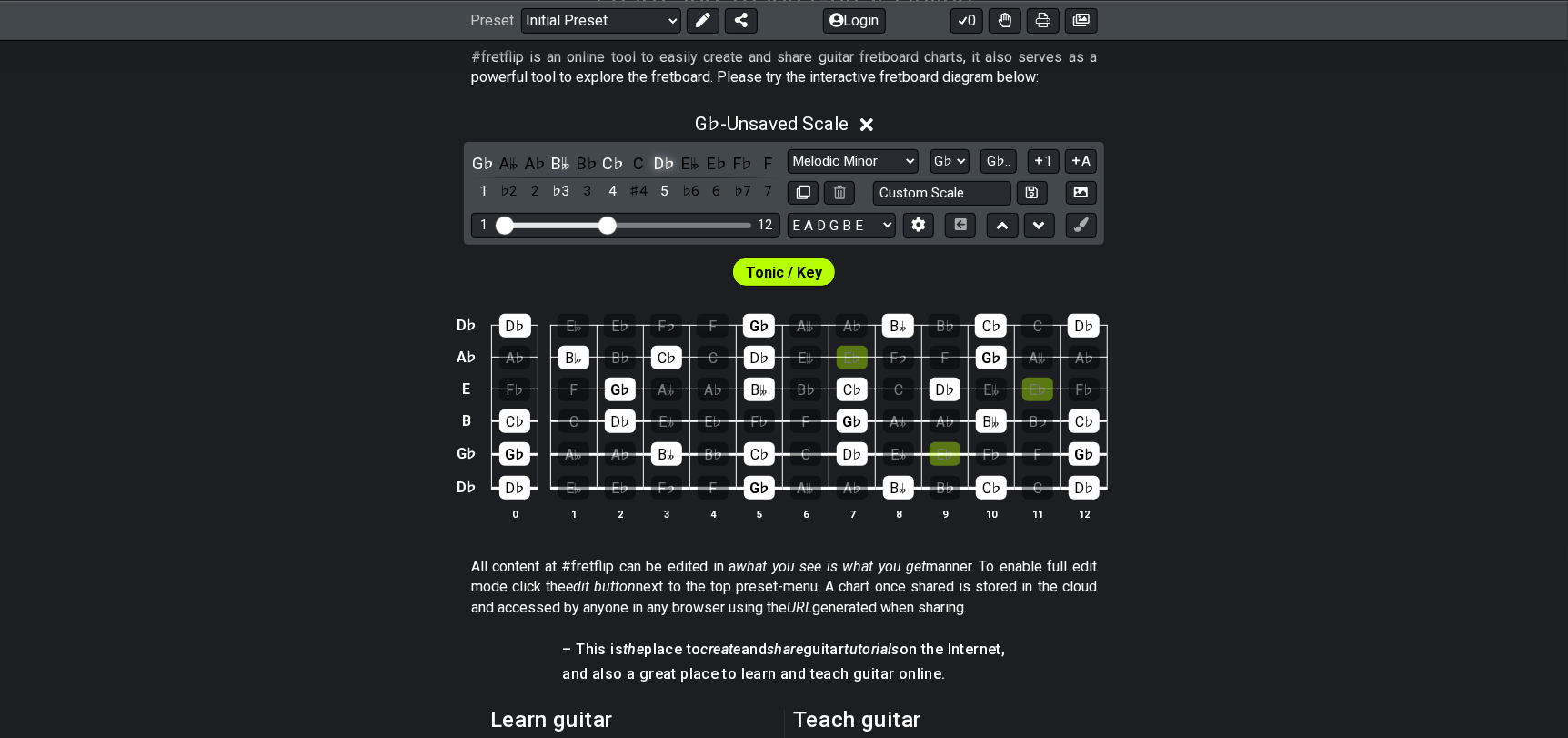
click at [670, 164] on div "D♭" at bounding box center [664, 163] width 24 height 25
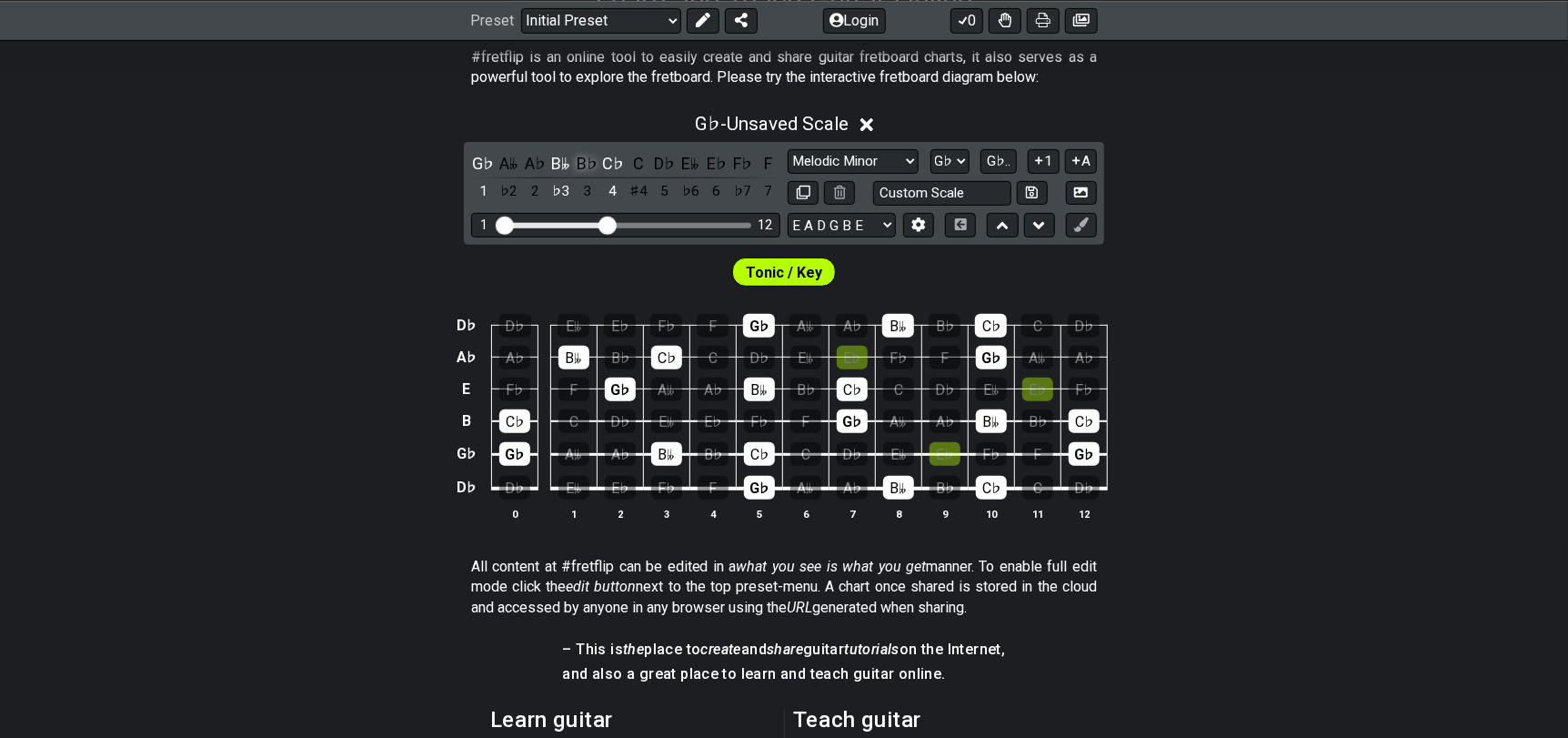
click at [598, 159] on div "G♭ A𝄫 A♭ B𝄫 B♭ C♭ C D♭ E𝄫 E♭ F♭ F 1 ♭2 2 ♭3 3 4 ♯4 5 ♭6 6 ♭7 7" at bounding box center [626, 178] width 309 height 54
click at [553, 158] on div "B𝄫" at bounding box center [561, 163] width 24 height 25
click at [484, 162] on div "G♭" at bounding box center [483, 163] width 24 height 25
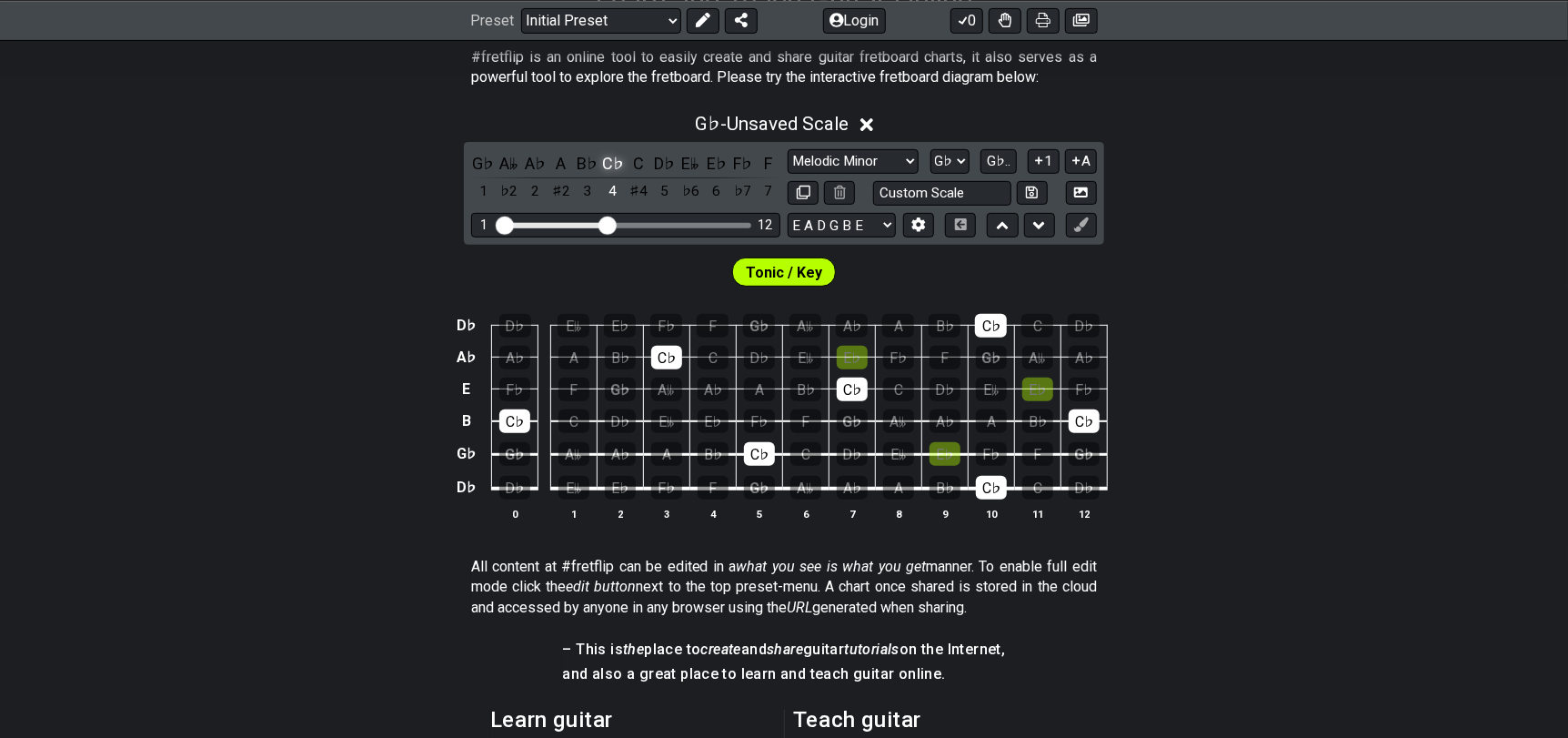
click at [605, 166] on div "C♭" at bounding box center [613, 163] width 24 height 25
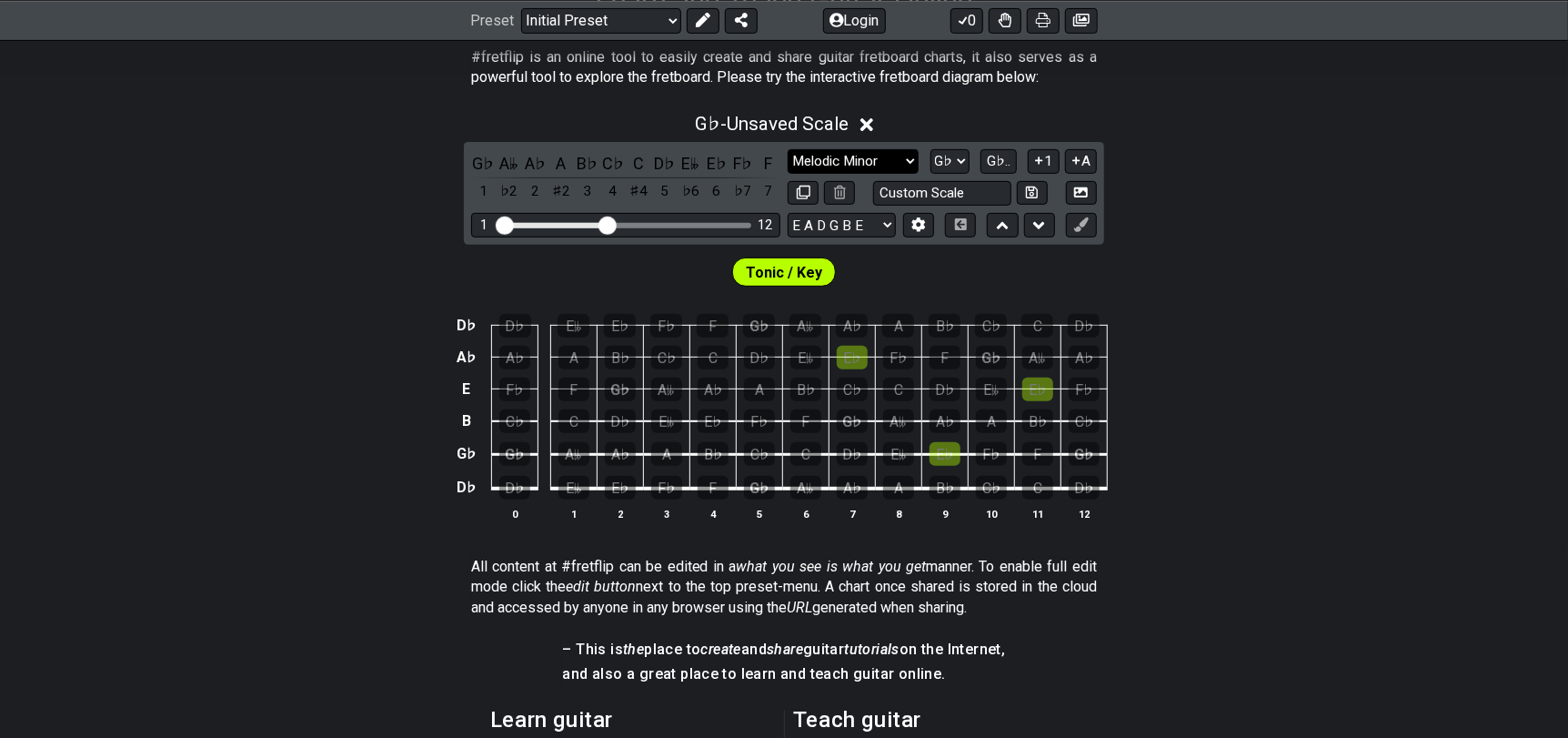
click at [838, 172] on select "Minor Pentatonic Click to edit Minor Pentatonic Major Pentatonic Minor Blues Ma…" at bounding box center [853, 161] width 131 height 25
click at [787, 149] on select "Minor Pentatonic Click to edit Minor Pentatonic Major Pentatonic Minor Blues Ma…" at bounding box center [853, 161] width 131 height 25
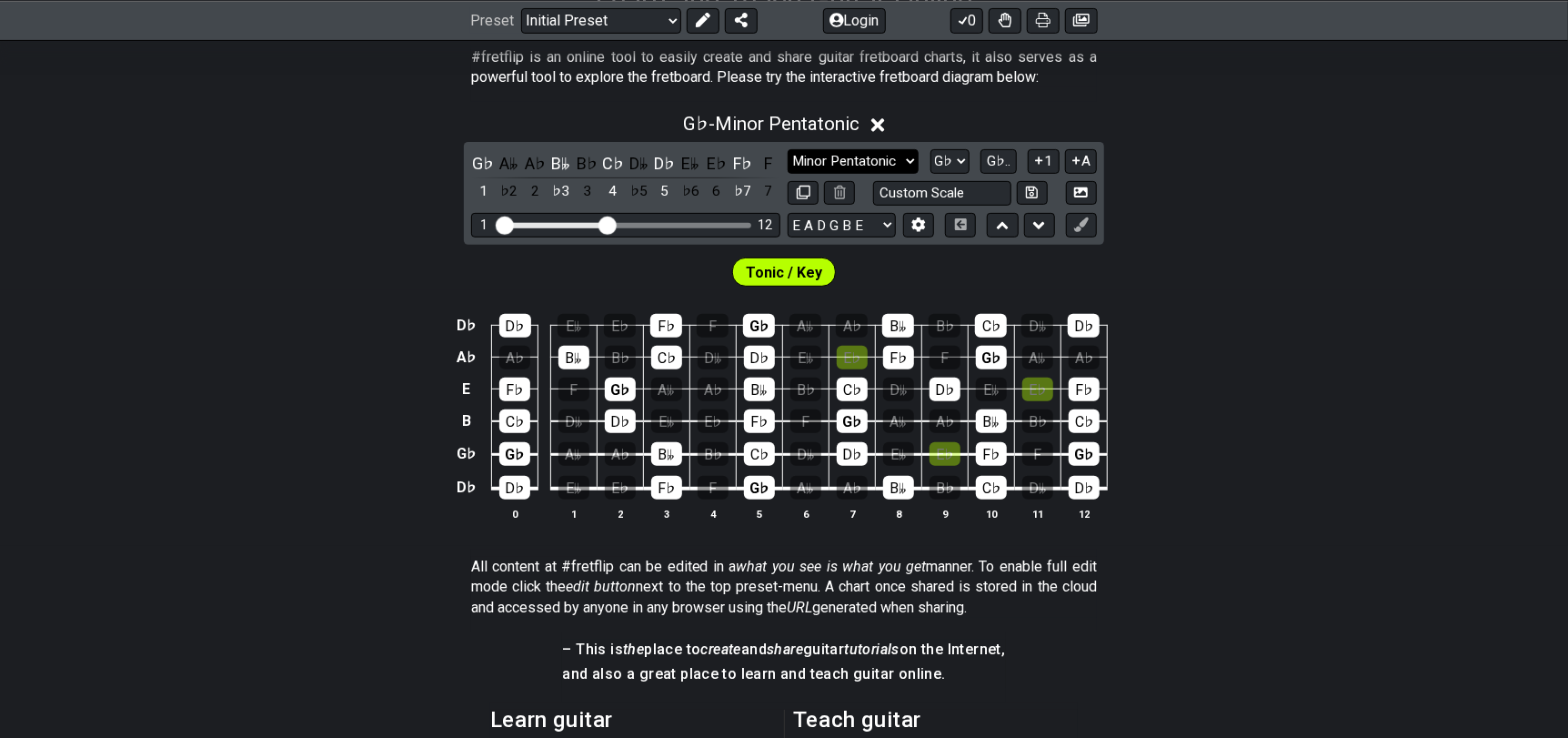
click at [831, 157] on select "Minor Pentatonic Click to edit Minor Pentatonic Major Pentatonic Minor Blues Ma…" at bounding box center [853, 161] width 131 height 25
click at [787, 149] on select "Minor Pentatonic Click to edit Minor Pentatonic Major Pentatonic Minor Blues Ma…" at bounding box center [853, 161] width 131 height 25
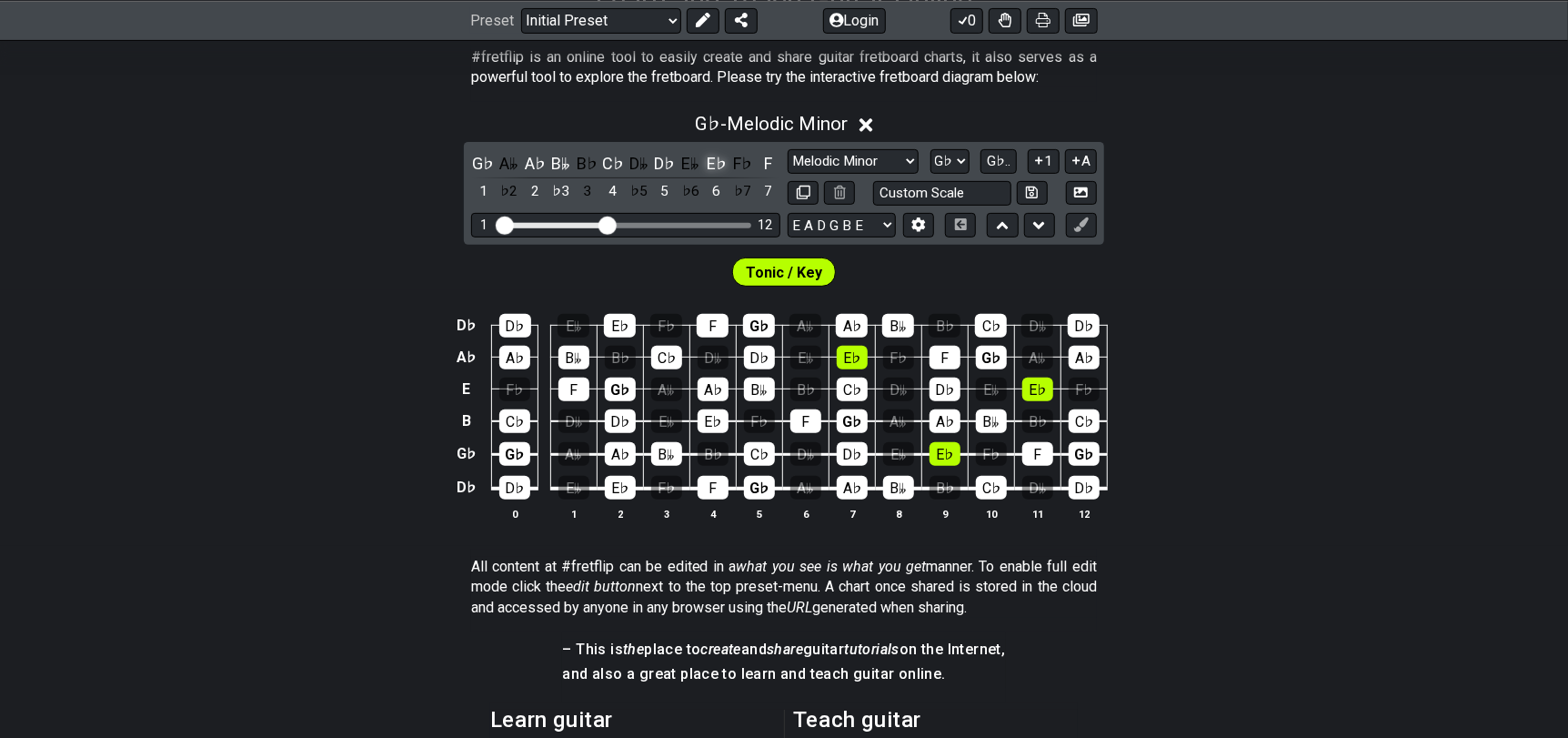
click at [712, 166] on div "E♭" at bounding box center [717, 163] width 24 height 25
click at [693, 163] on div "E𝄫" at bounding box center [690, 163] width 24 height 25
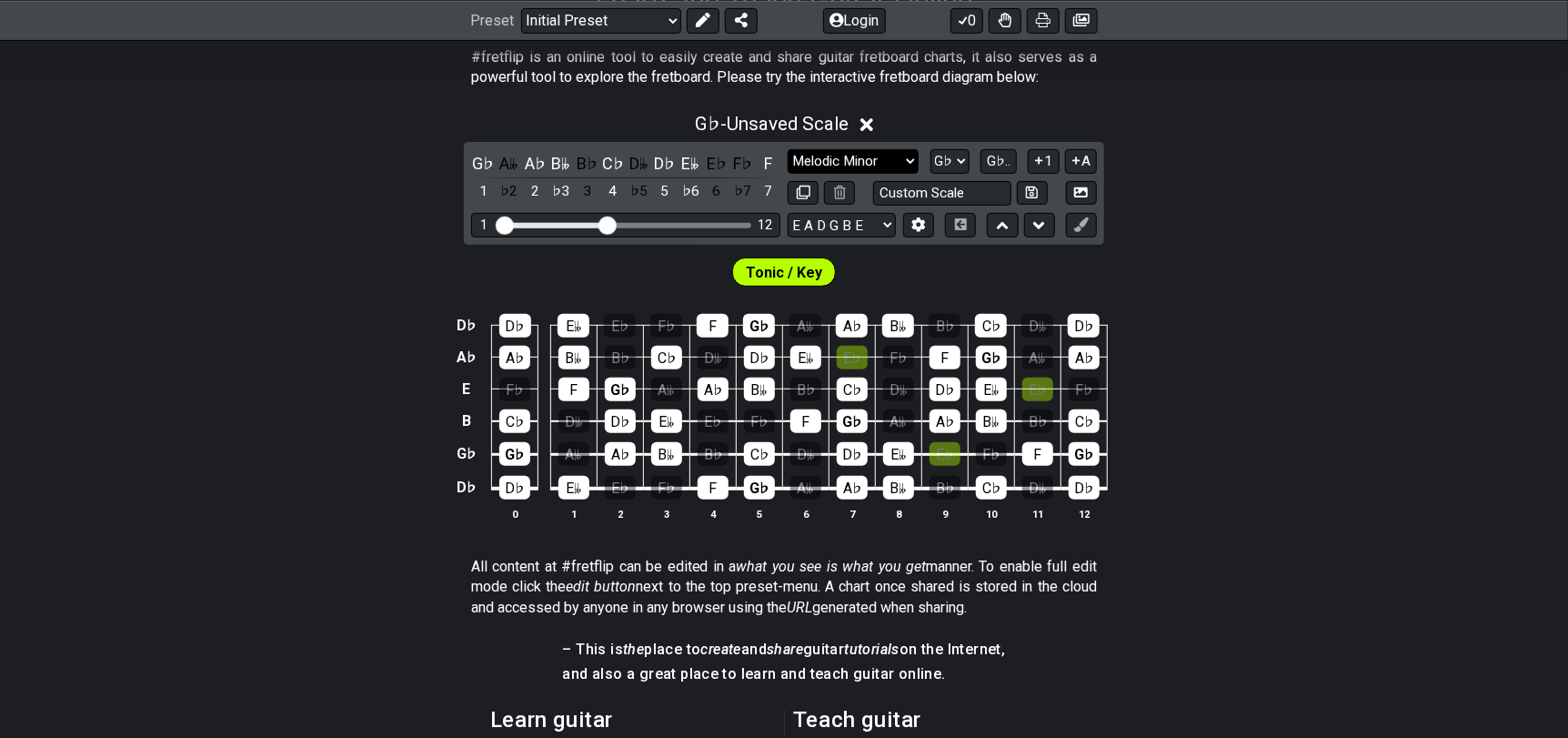
click at [848, 164] on select "Minor Pentatonic Click to edit Minor Pentatonic Major Pentatonic Minor Blues Ma…" at bounding box center [853, 161] width 131 height 25
click at [787, 149] on select "Minor Pentatonic Click to edit Minor Pentatonic Major Pentatonic Minor Blues Ma…" at bounding box center [853, 161] width 131 height 25
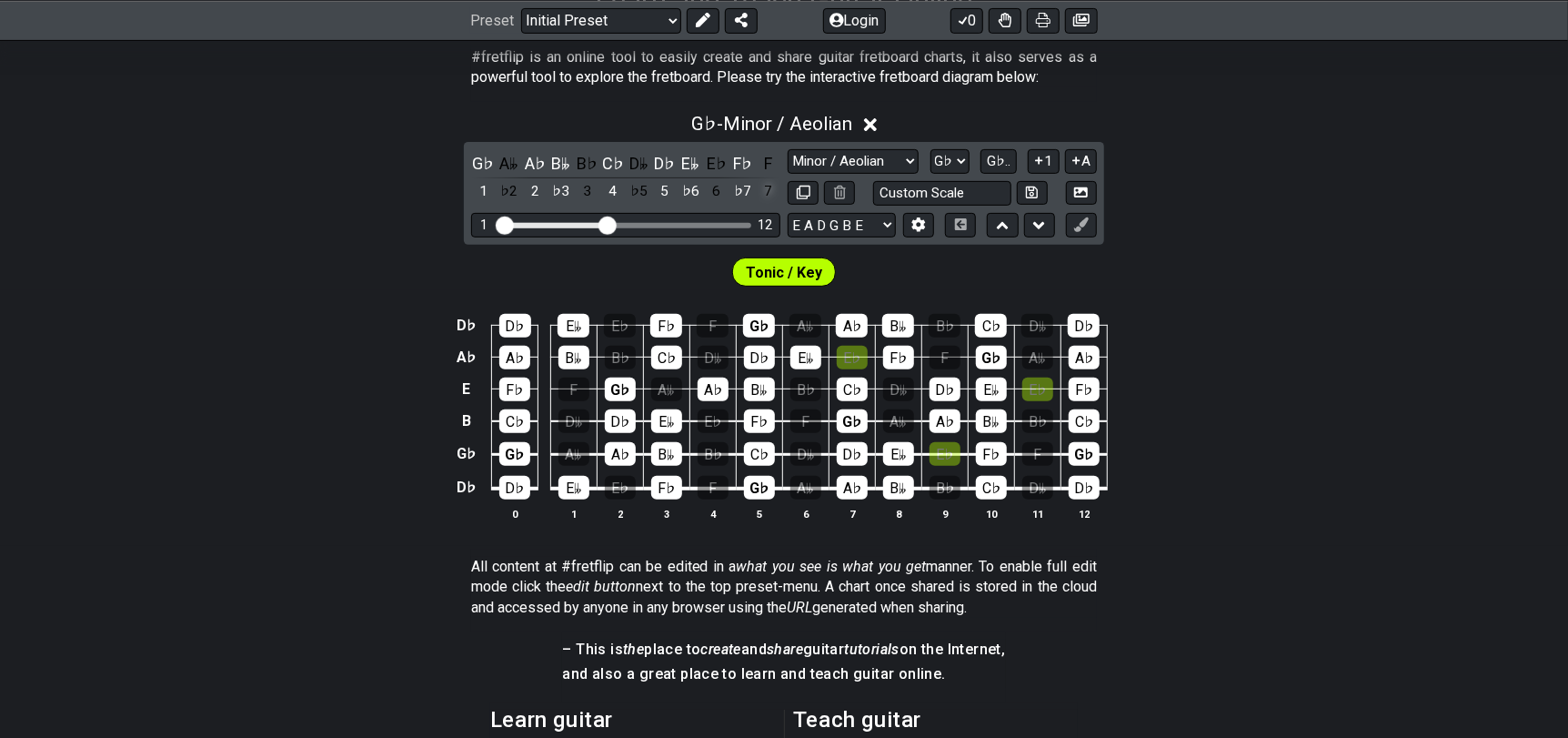
click at [766, 194] on div "7" at bounding box center [769, 191] width 24 height 25
click at [741, 194] on div "♭7" at bounding box center [742, 191] width 24 height 25
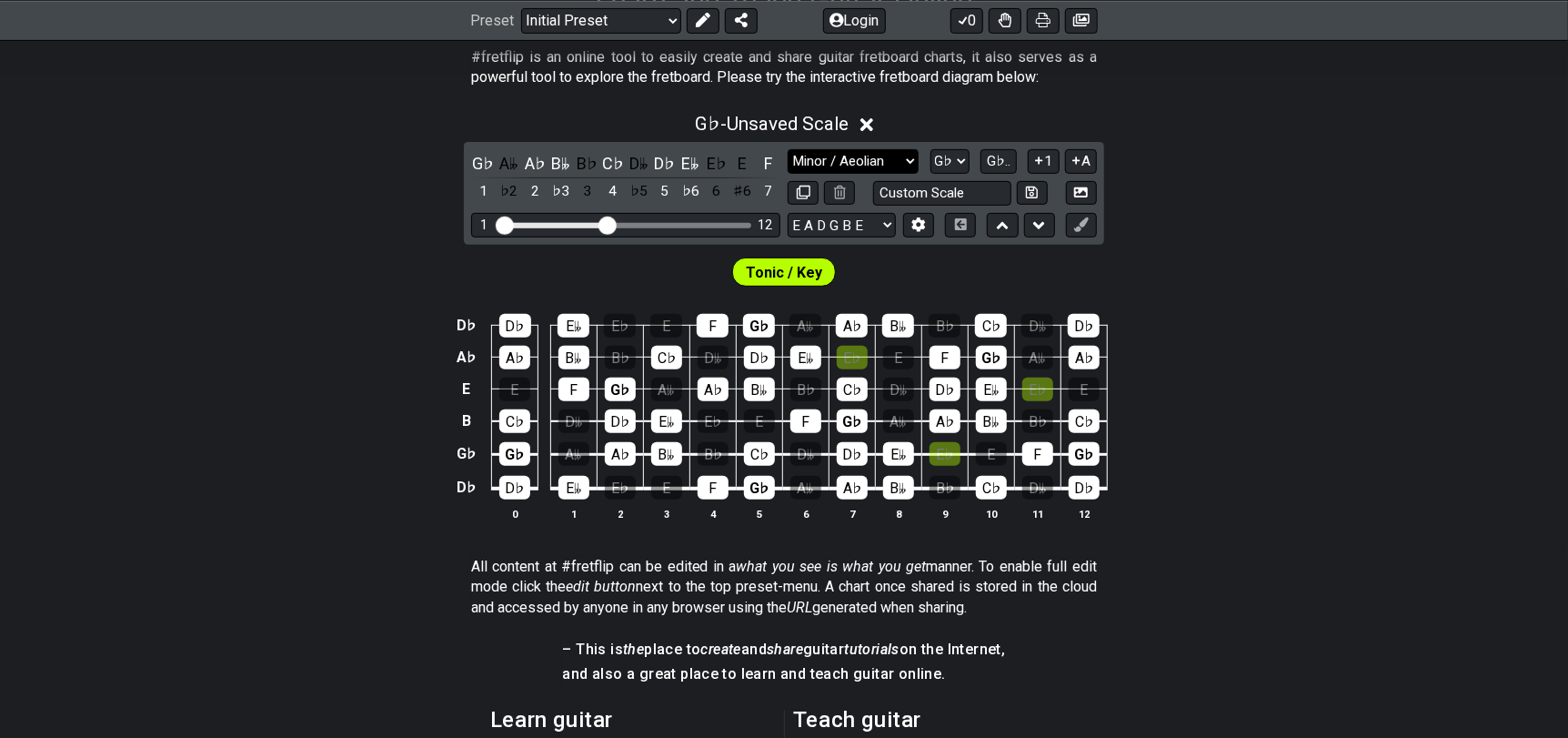
click at [833, 164] on select "Minor Pentatonic Click to edit Minor Pentatonic Major Pentatonic Minor Blues Ma…" at bounding box center [853, 161] width 131 height 25
click at [787, 149] on select "Minor Pentatonic Click to edit Minor Pentatonic Major Pentatonic Minor Blues Ma…" at bounding box center [853, 161] width 131 height 25
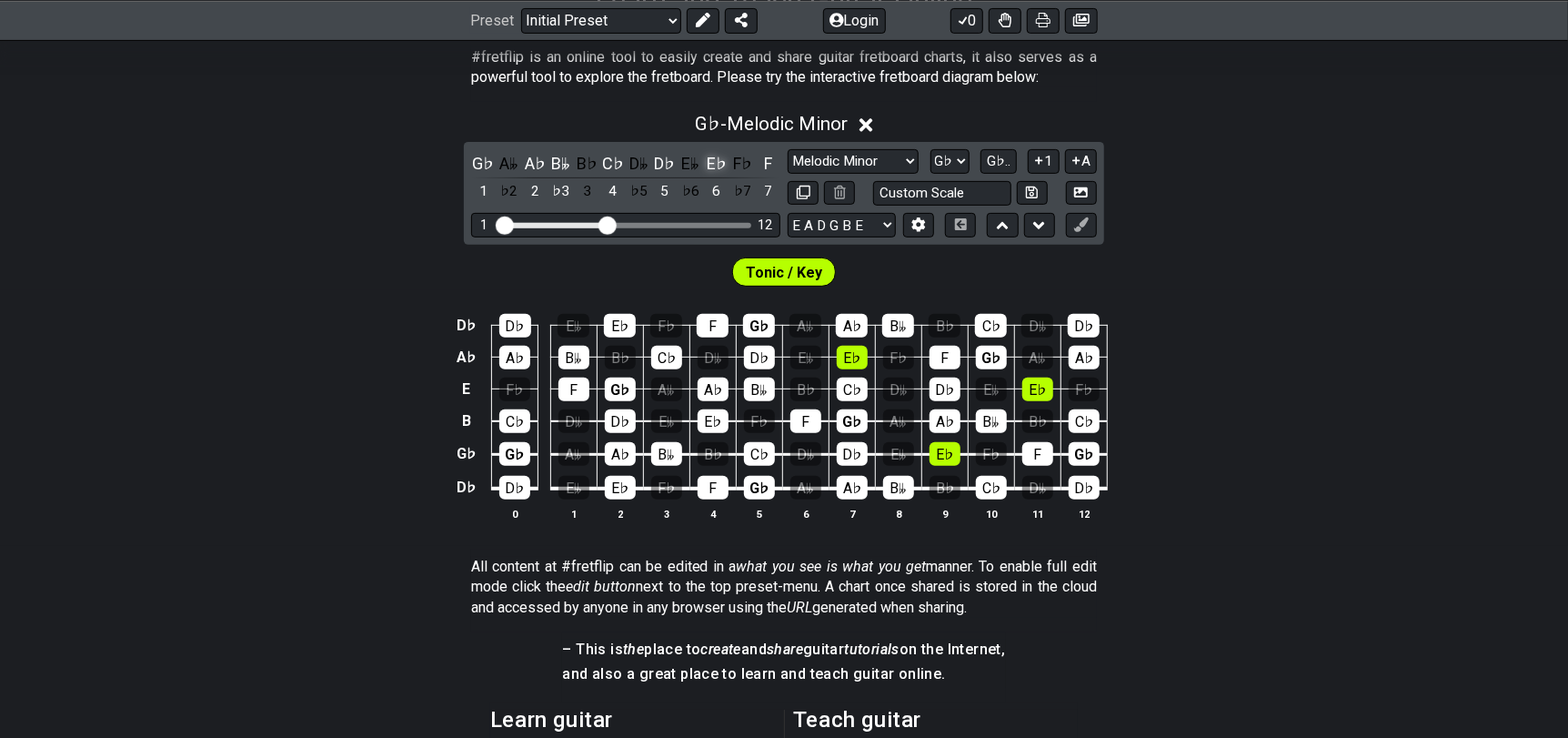
click at [717, 172] on div "E♭" at bounding box center [717, 163] width 24 height 25
click at [694, 163] on div "E𝄫" at bounding box center [690, 163] width 24 height 25
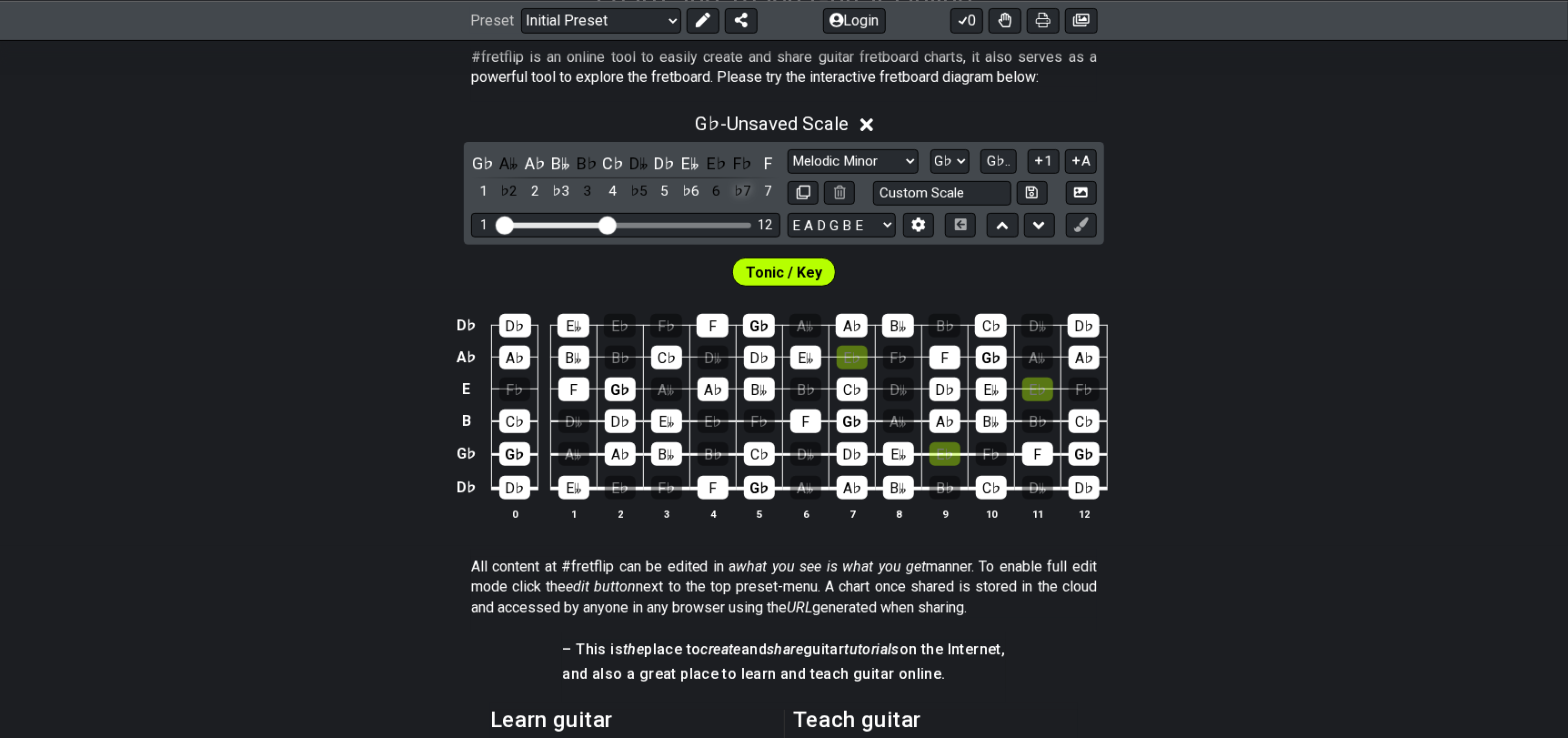
click at [740, 191] on div "♭7" at bounding box center [742, 191] width 24 height 25
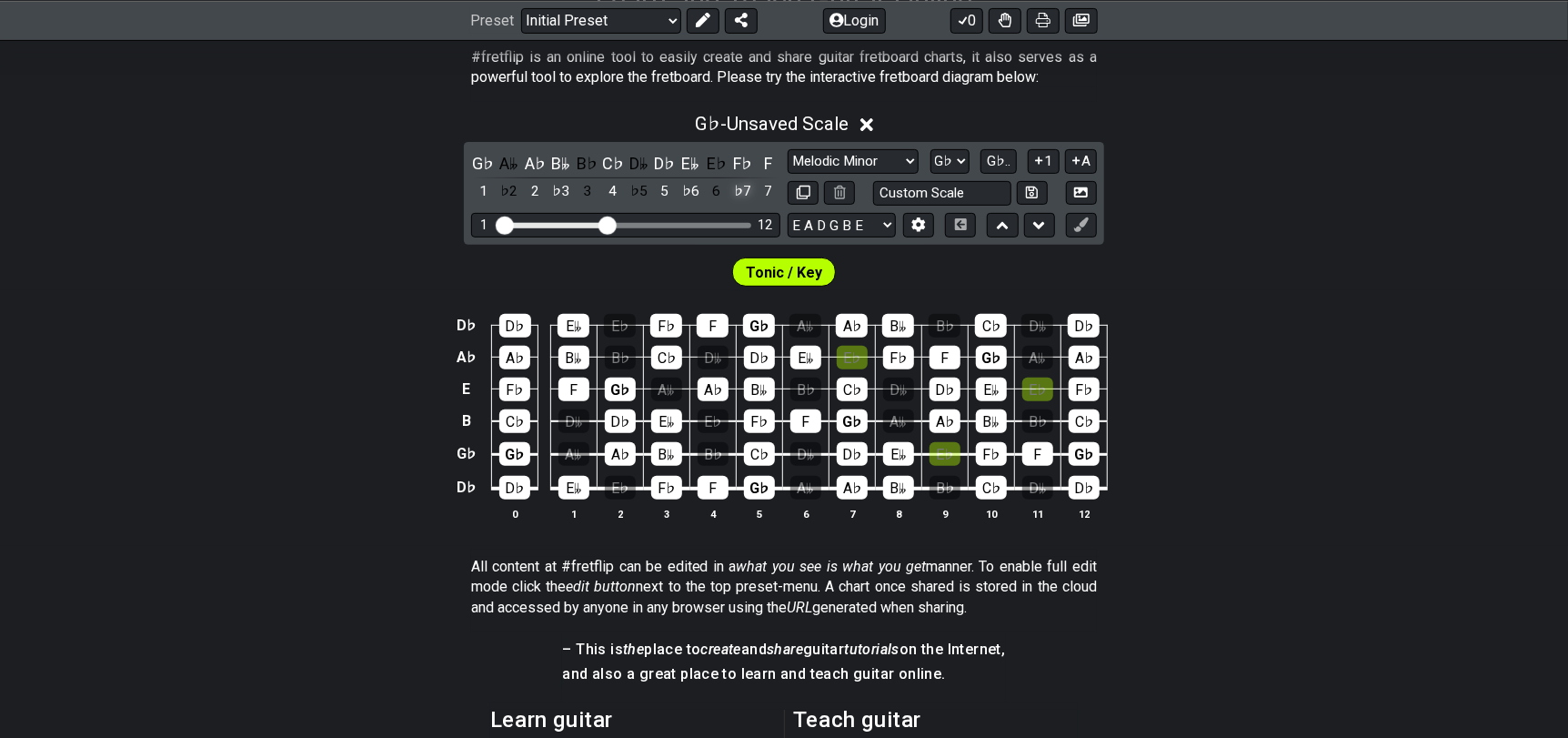
click at [740, 191] on div "♭7" at bounding box center [742, 191] width 24 height 25
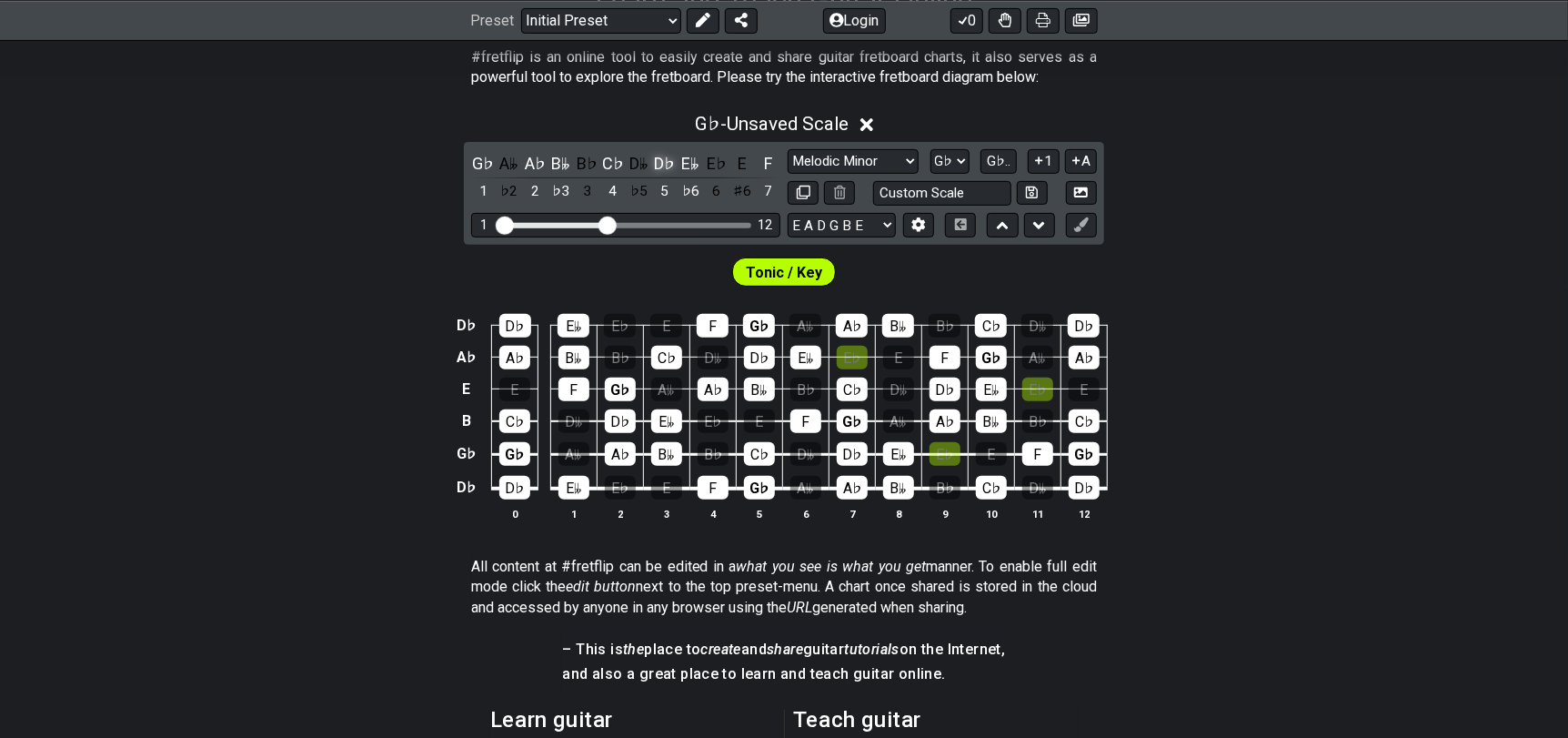
click at [663, 162] on div "D♭" at bounding box center [664, 163] width 24 height 25
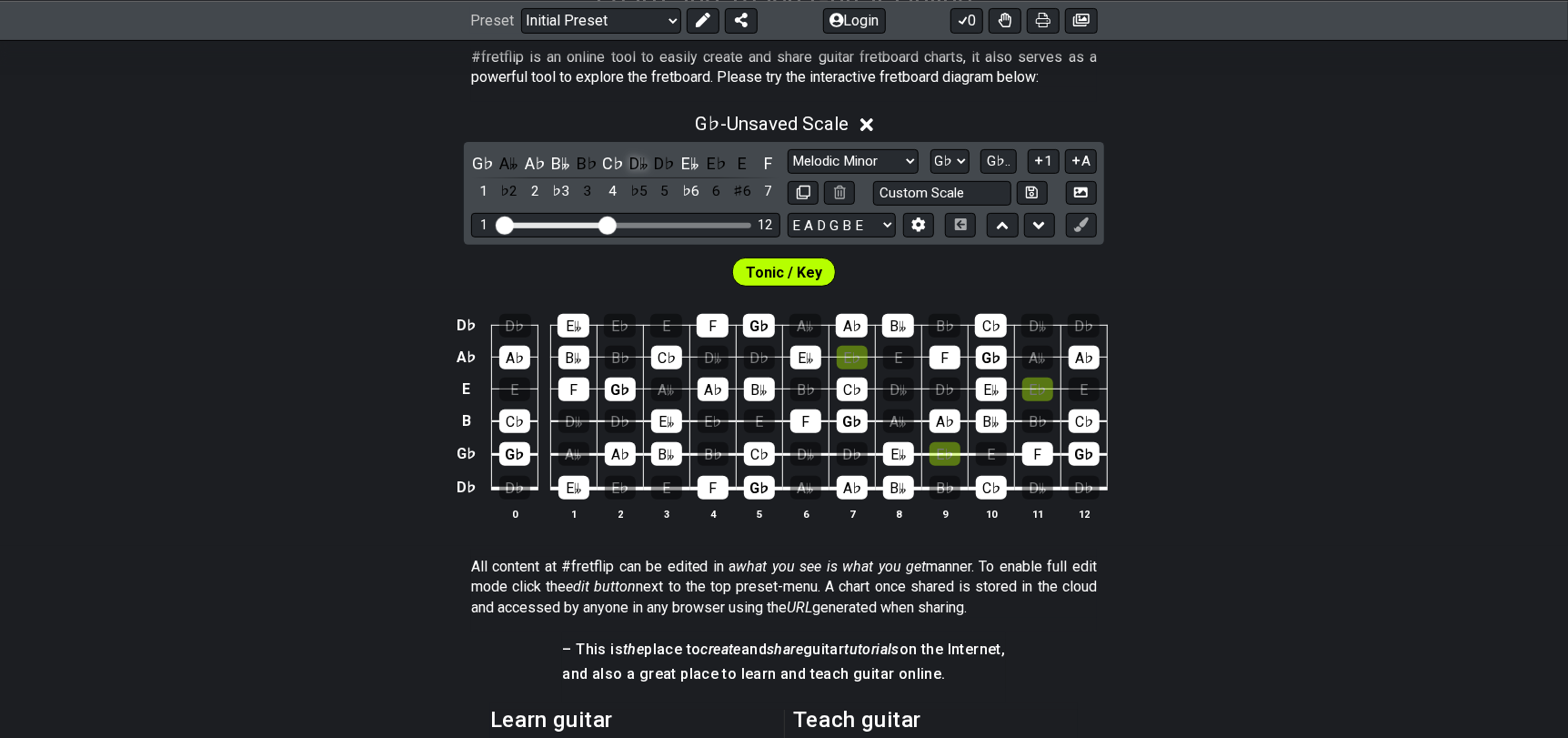
click at [644, 164] on div "D𝄫" at bounding box center [639, 163] width 24 height 25
click at [664, 160] on div "D♭" at bounding box center [664, 163] width 24 height 25
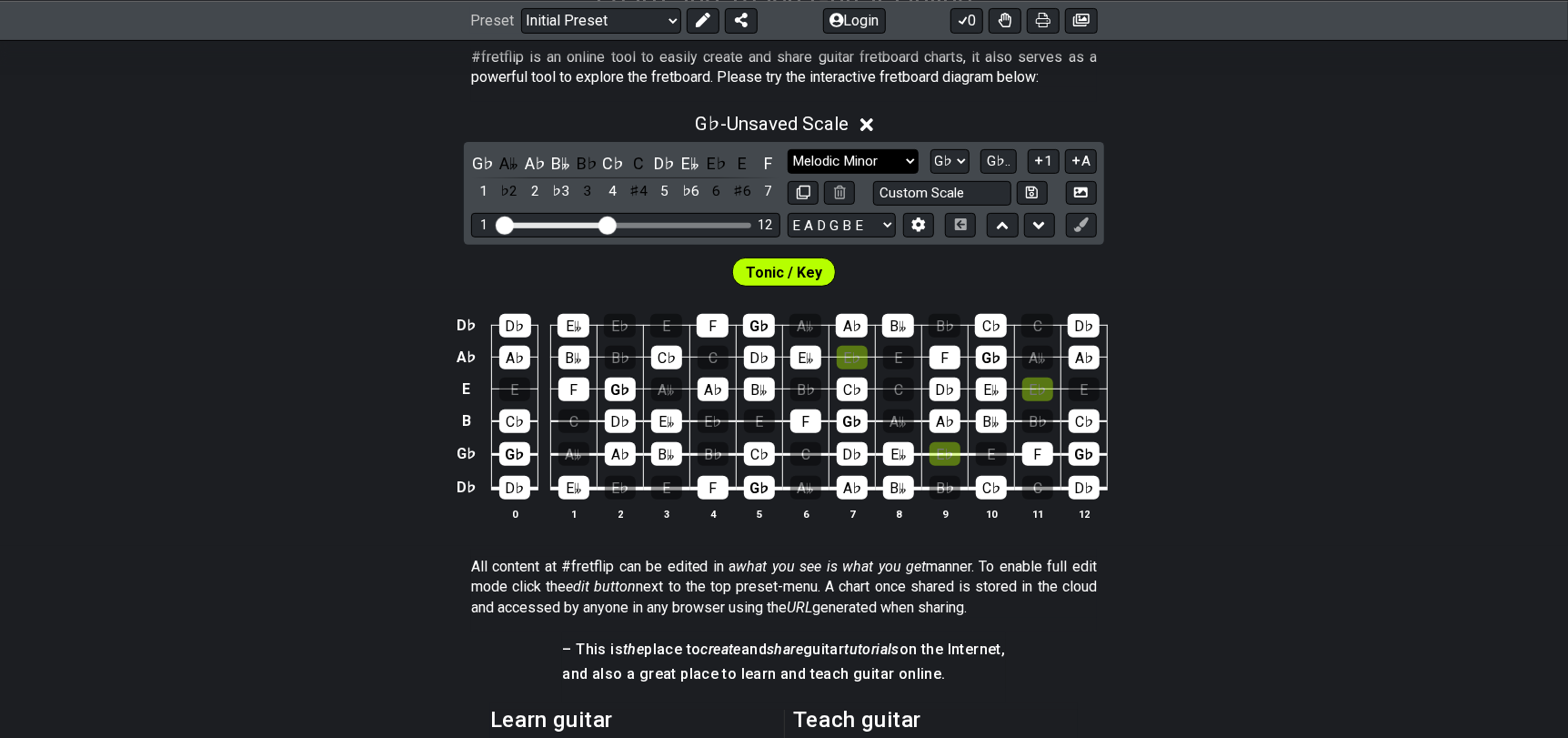
click at [877, 158] on select "Minor Pentatonic Click to edit Minor Pentatonic Major Pentatonic Minor Blues Ma…" at bounding box center [853, 161] width 131 height 25
click at [787, 149] on select "Minor Pentatonic Click to edit Minor Pentatonic Major Pentatonic Minor Blues Ma…" at bounding box center [853, 161] width 131 height 25
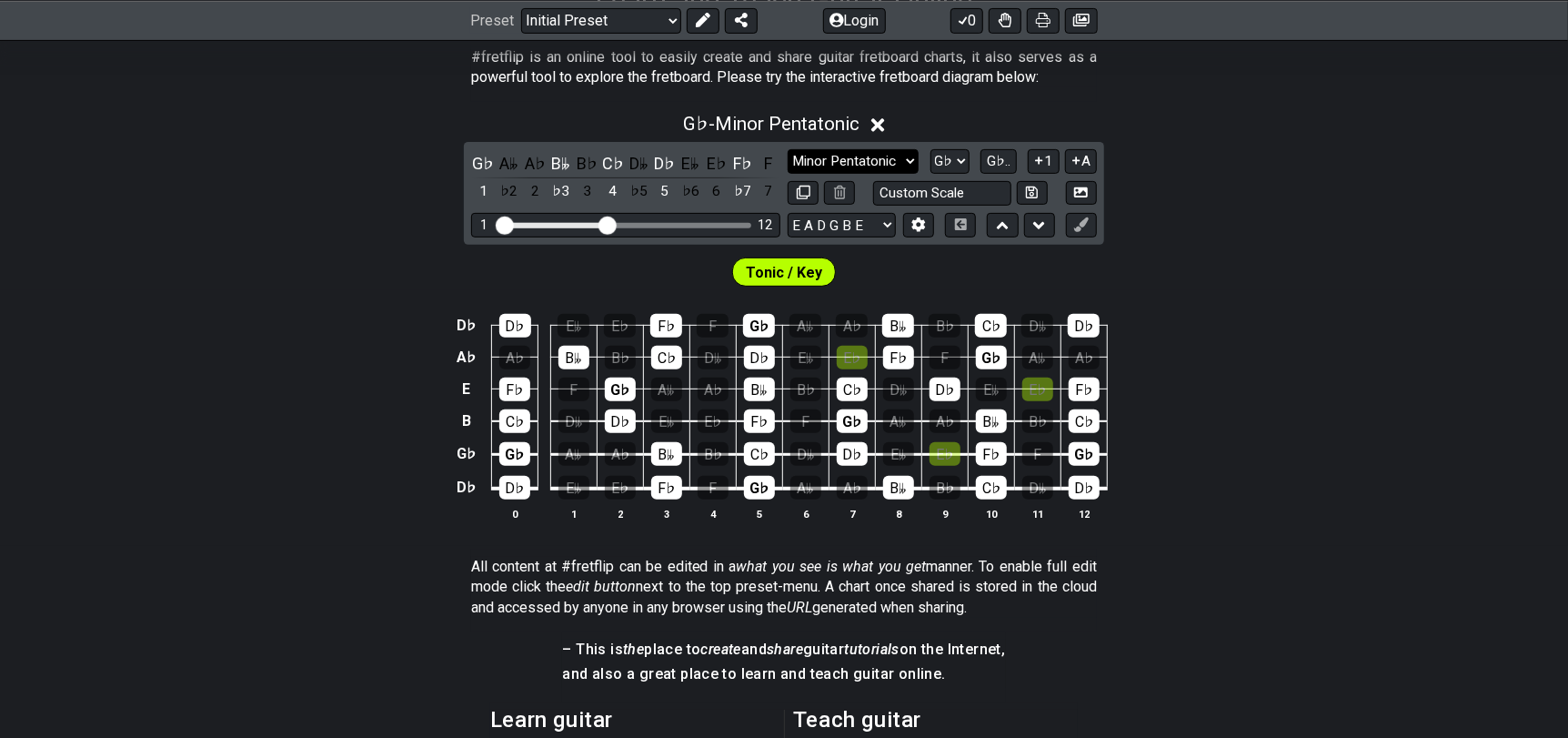
click at [826, 162] on select "Minor Pentatonic Click to edit Minor Pentatonic Major Pentatonic Minor Blues Ma…" at bounding box center [853, 161] width 131 height 25
click at [787, 149] on select "Minor Pentatonic Click to edit Minor Pentatonic Major Pentatonic Minor Blues Ma…" at bounding box center [853, 161] width 131 height 25
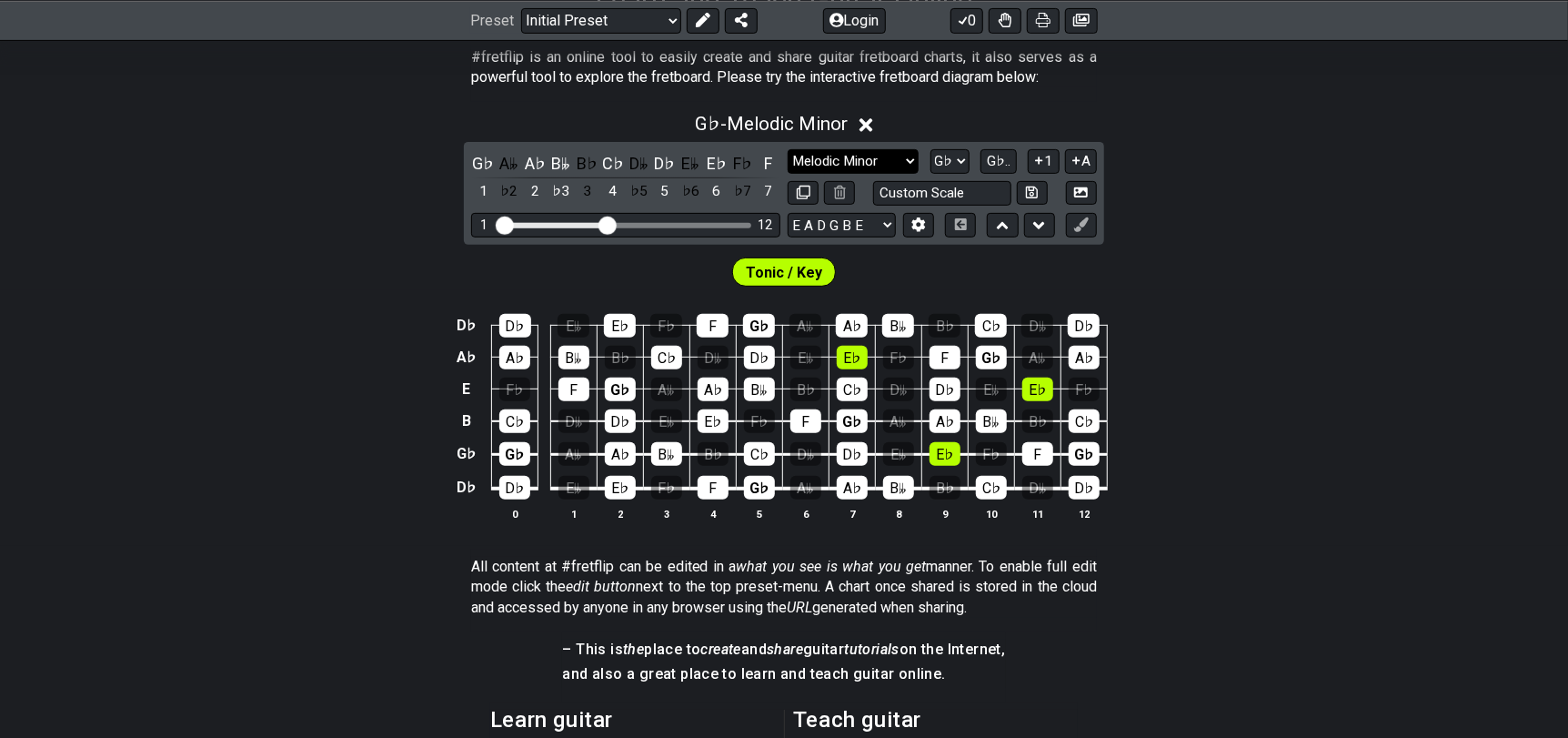
click at [829, 163] on select "Minor Pentatonic Click to edit Minor Pentatonic Major Pentatonic Minor Blues Ma…" at bounding box center [853, 161] width 131 height 25
click at [805, 165] on select "Minor Pentatonic Click to edit Minor Pentatonic Major Pentatonic Minor Blues Ma…" at bounding box center [853, 161] width 131 height 25
click at [787, 149] on select "Minor Pentatonic Click to edit Minor Pentatonic Major Pentatonic Minor Blues Ma…" at bounding box center [853, 161] width 131 height 25
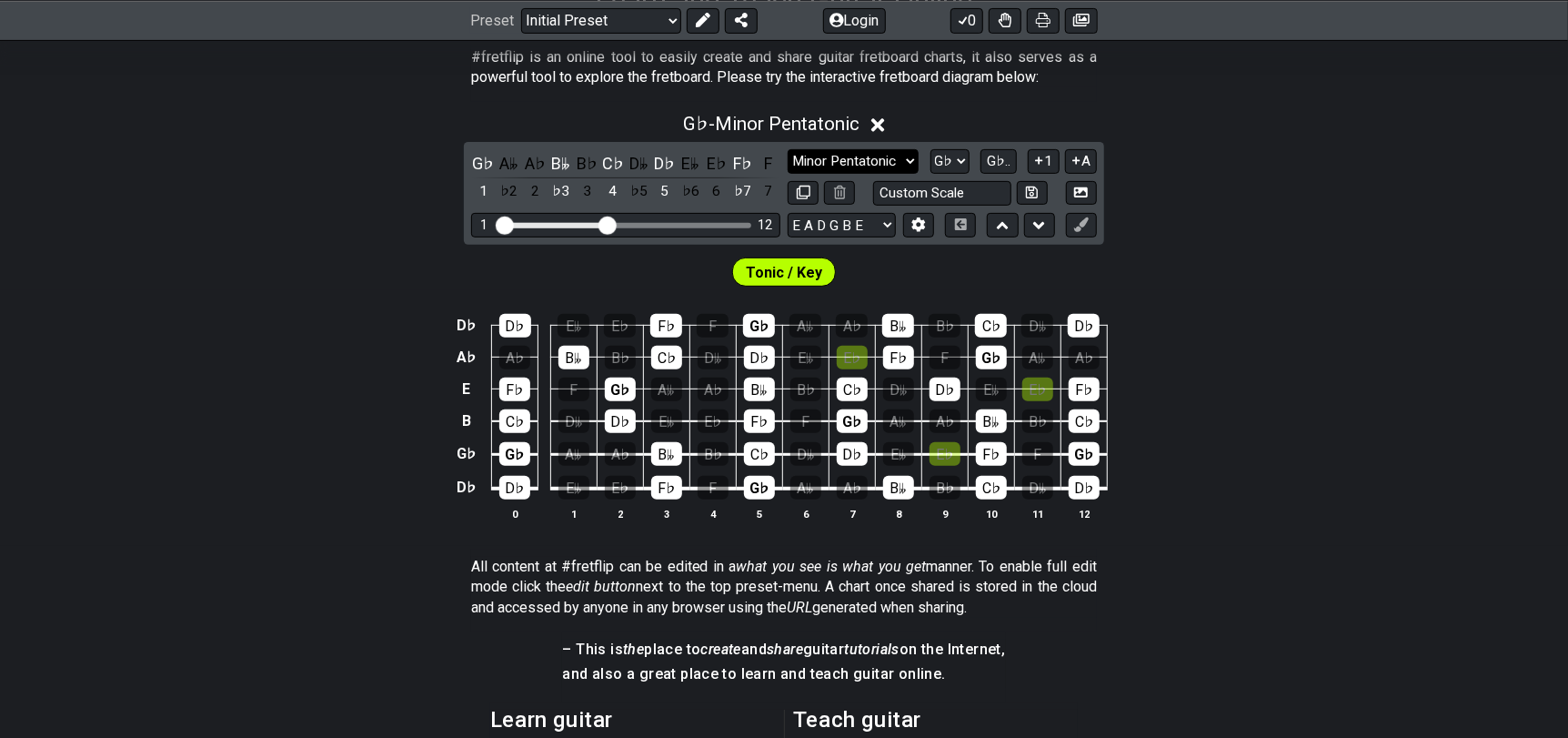
click at [818, 165] on select "Minor Pentatonic Click to edit Minor Pentatonic Major Pentatonic Minor Blues Ma…" at bounding box center [853, 161] width 131 height 25
click at [787, 149] on select "Minor Pentatonic Click to edit Minor Pentatonic Major Pentatonic Minor Blues Ma…" at bounding box center [853, 161] width 131 height 25
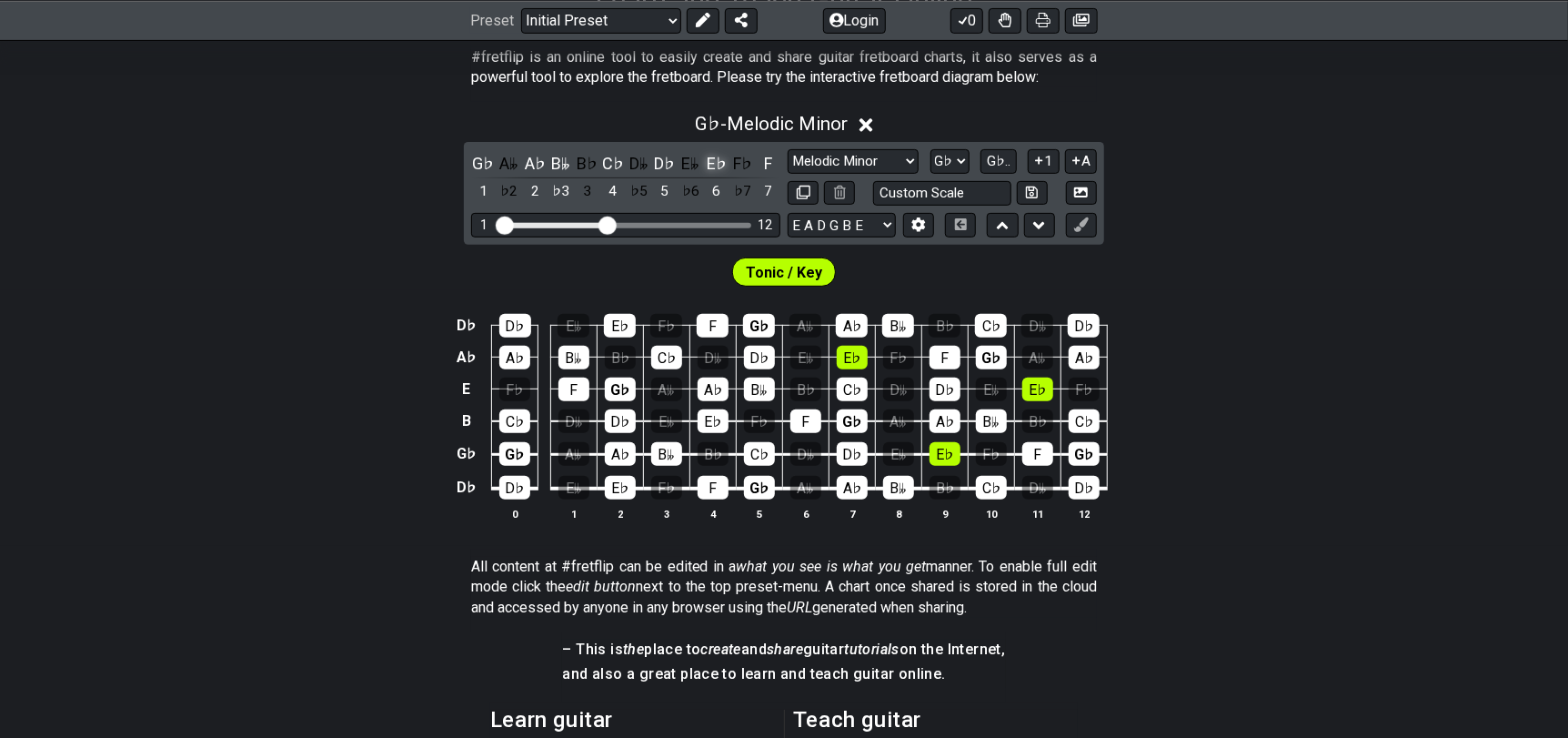
click at [710, 165] on div "E♭" at bounding box center [717, 163] width 24 height 25
click at [690, 163] on div "E𝄫" at bounding box center [690, 163] width 24 height 25
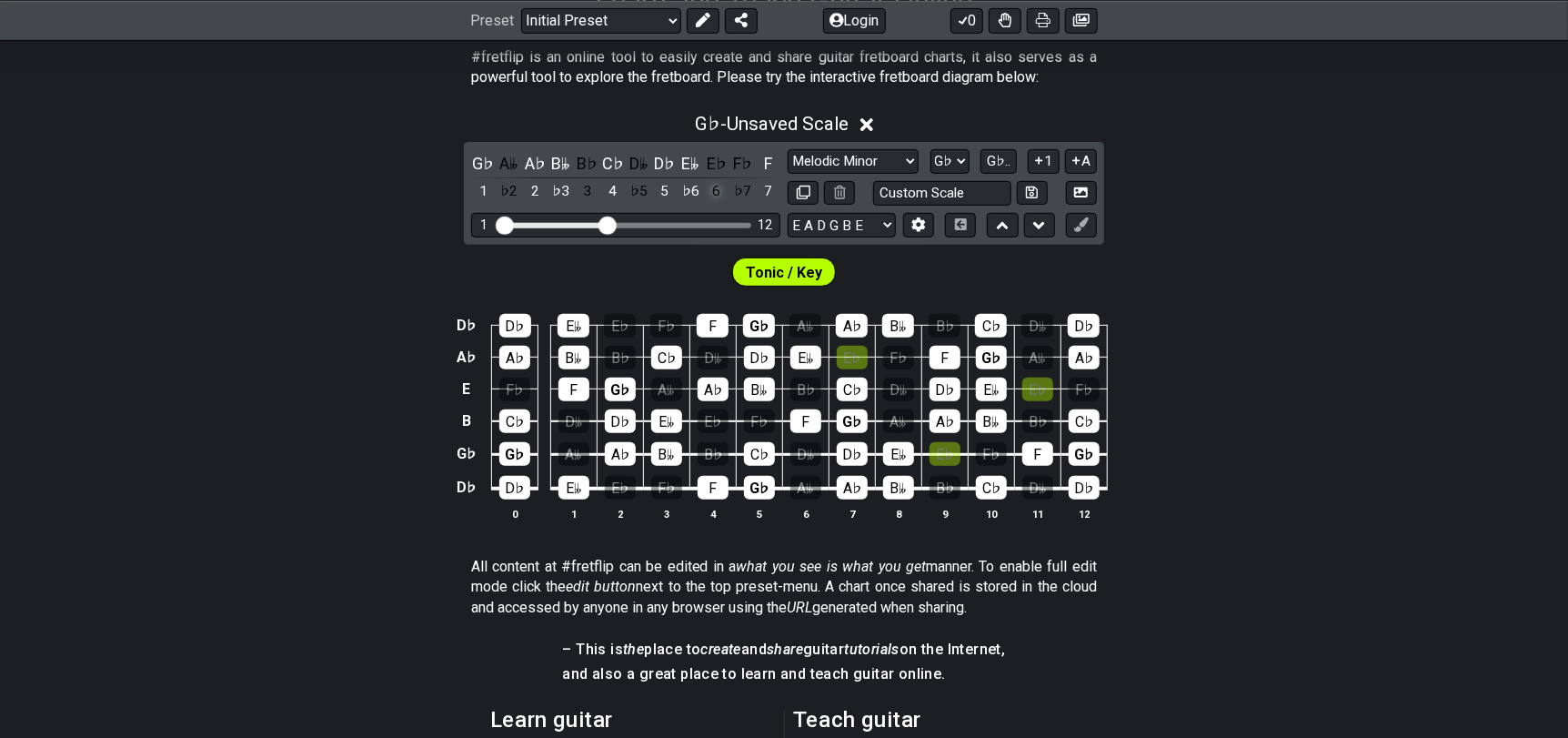
click at [716, 192] on div "6" at bounding box center [717, 191] width 24 height 25
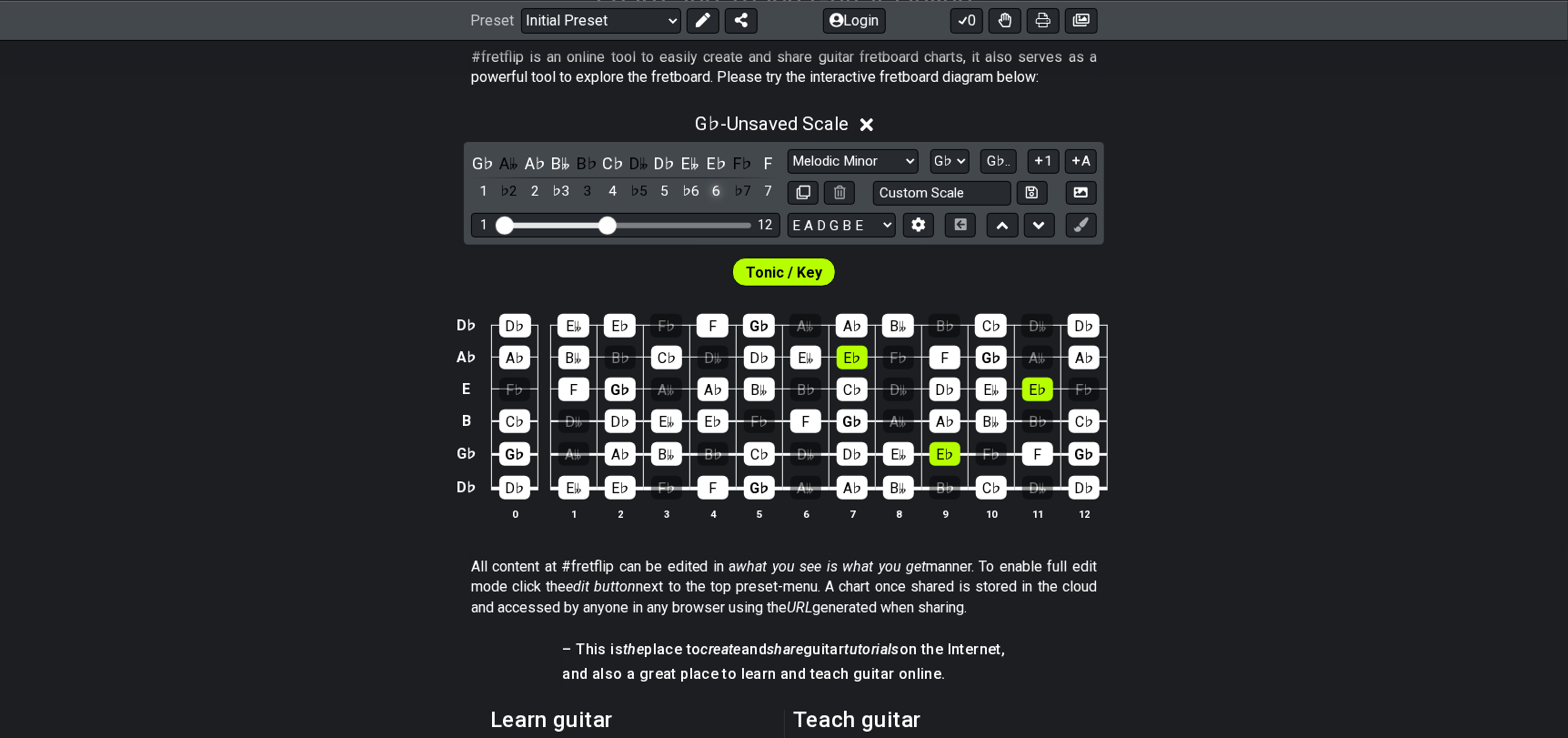
click at [716, 192] on div "6" at bounding box center [717, 191] width 24 height 25
click at [630, 186] on div "♭5" at bounding box center [639, 191] width 24 height 25
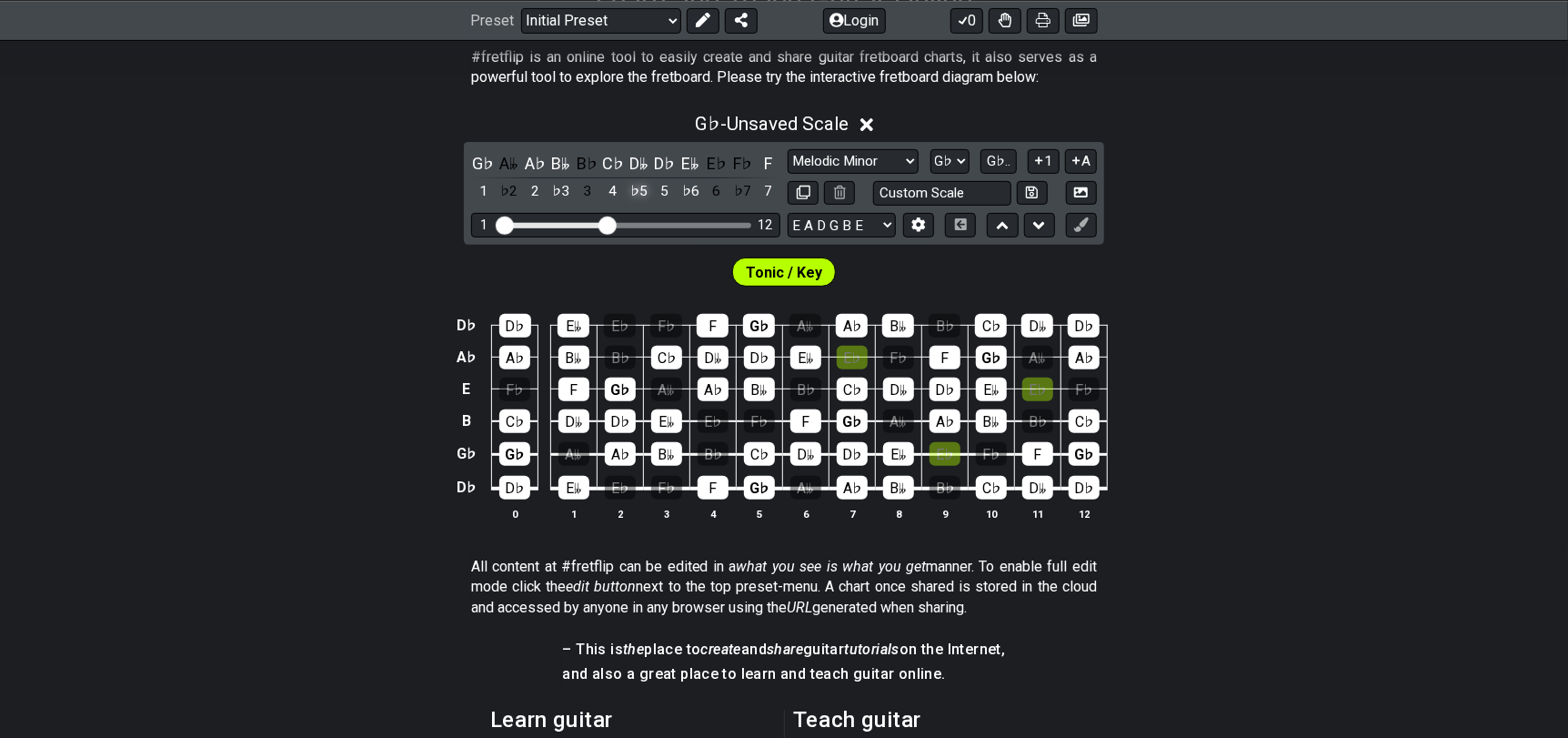
click at [630, 186] on div "♭5" at bounding box center [639, 191] width 24 height 25
click at [630, 186] on div "♯4" at bounding box center [639, 191] width 24 height 25
click at [718, 182] on div "6" at bounding box center [717, 191] width 24 height 25
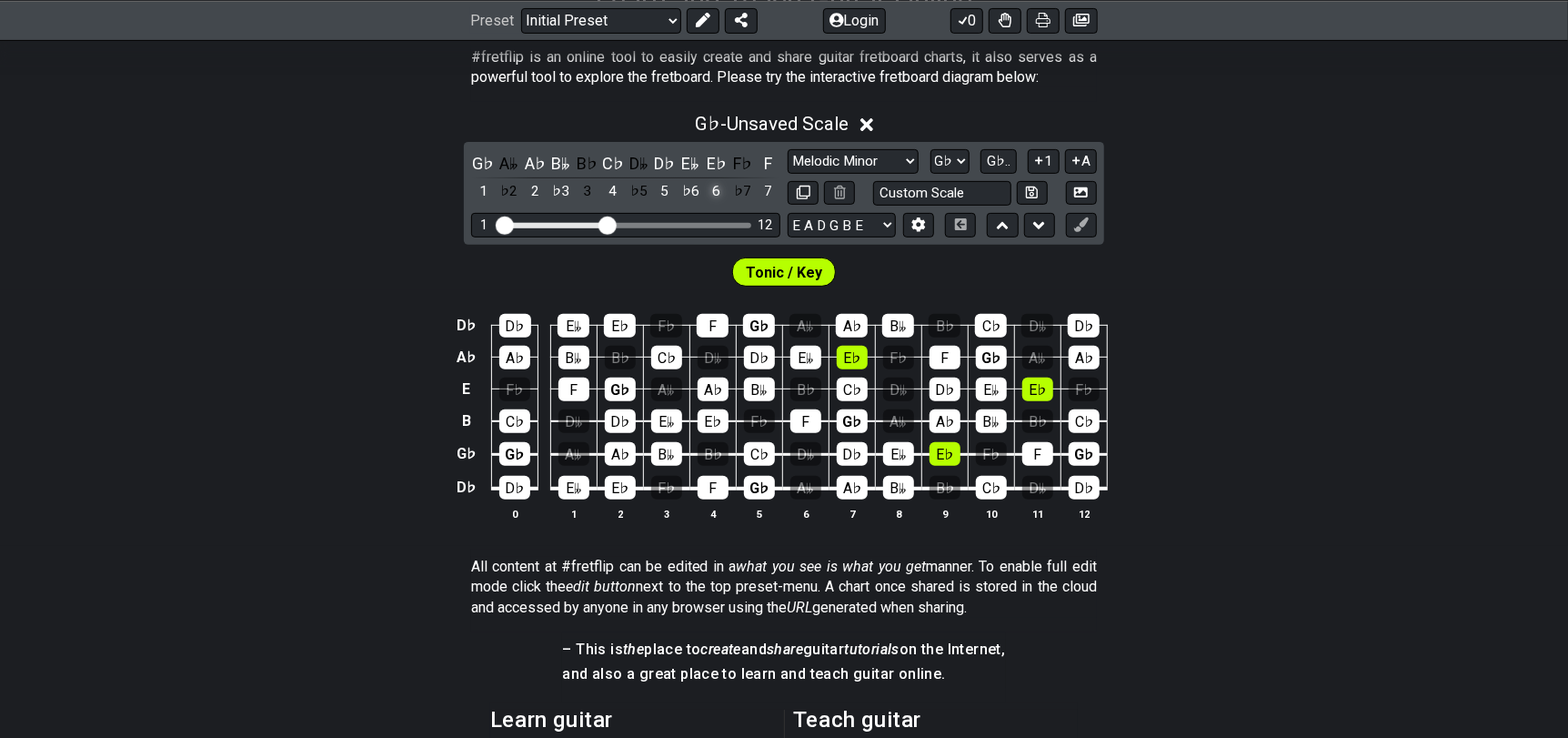
click at [718, 182] on div "6" at bounding box center [717, 191] width 24 height 25
click at [648, 191] on div "♭5" at bounding box center [639, 191] width 24 height 25
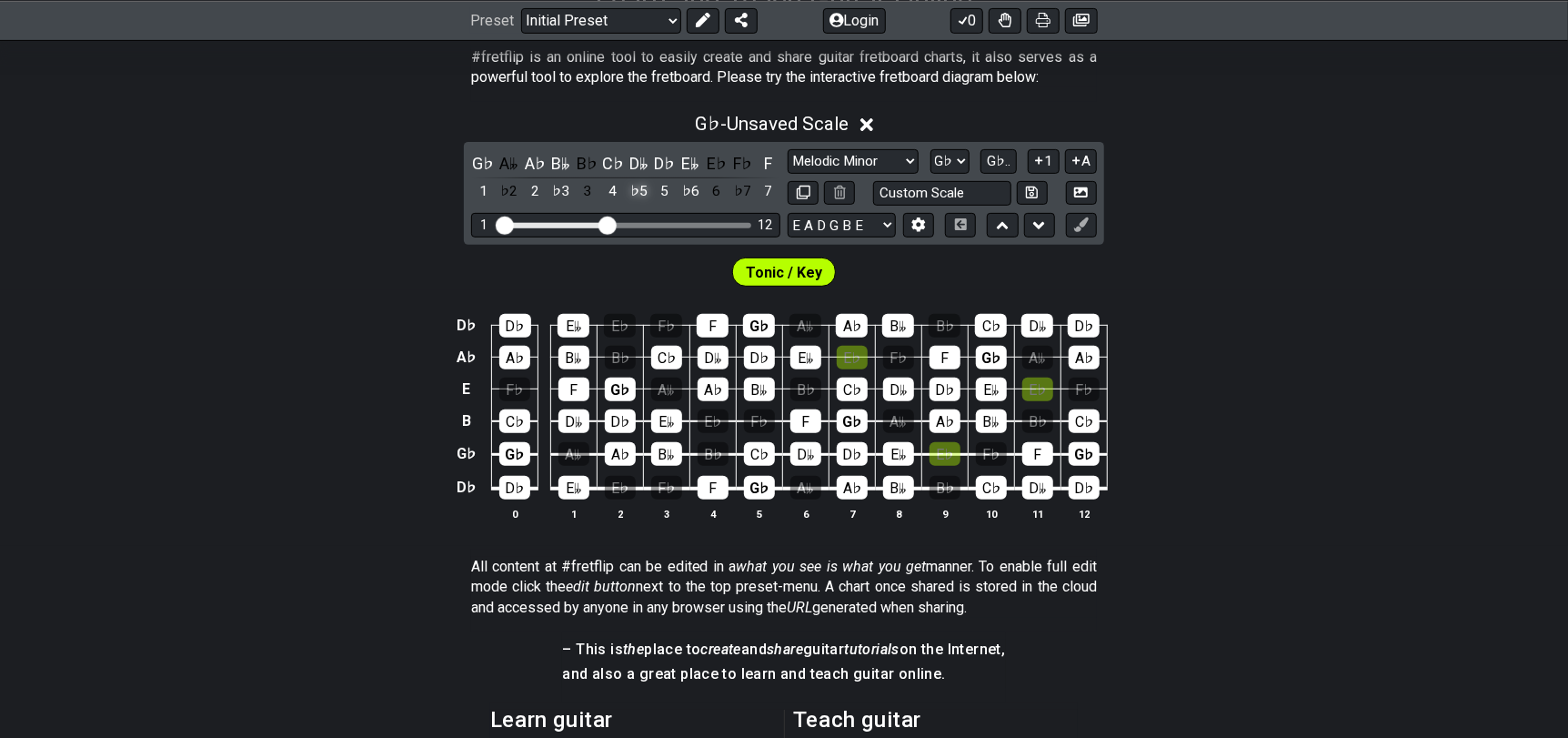
click at [648, 191] on div "♭5" at bounding box center [639, 191] width 24 height 25
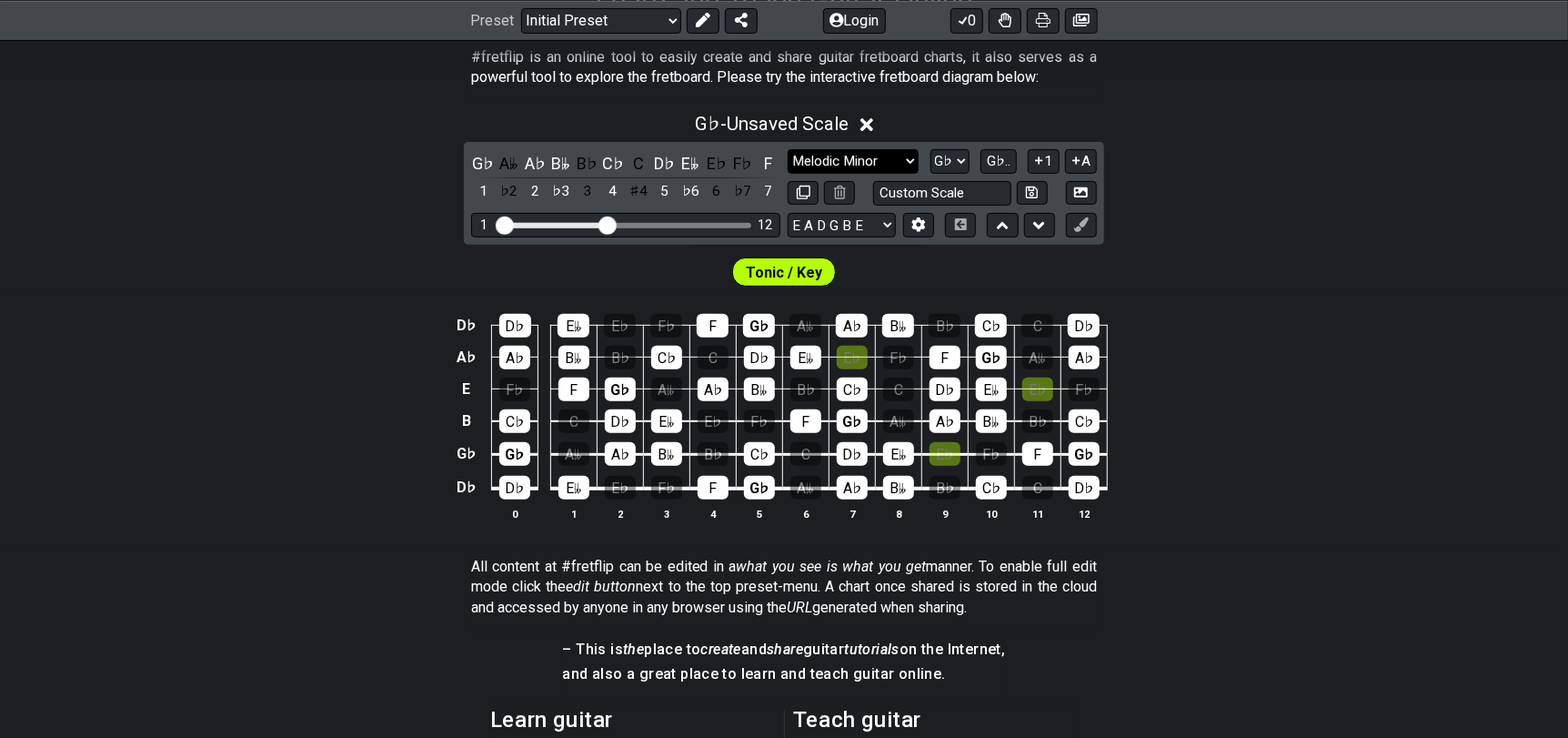
click at [829, 164] on select "Minor Pentatonic Click to edit Minor Pentatonic Major Pentatonic Minor Blues Ma…" at bounding box center [853, 161] width 131 height 25
click at [787, 149] on select "Minor Pentatonic Click to edit Minor Pentatonic Major Pentatonic Minor Blues Ma…" at bounding box center [853, 161] width 131 height 25
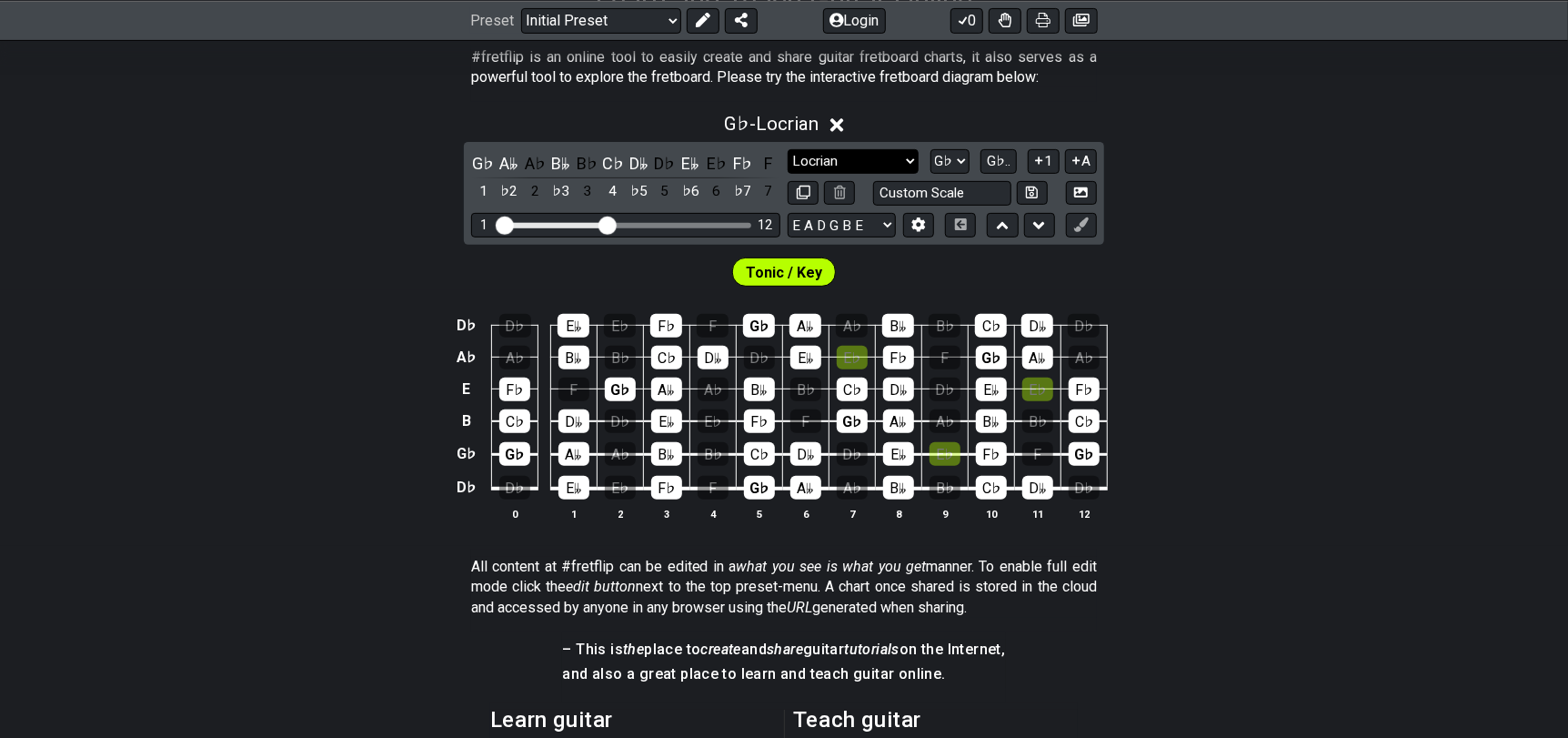
click at [851, 158] on select "Minor Pentatonic Click to edit Minor Pentatonic Major Pentatonic Minor Blues Ma…" at bounding box center [853, 161] width 131 height 25
select select "Melodic Minor"
click at [787, 149] on select "Minor Pentatonic Click to edit Minor Pentatonic Major Pentatonic Minor Blues Ma…" at bounding box center [853, 161] width 131 height 25
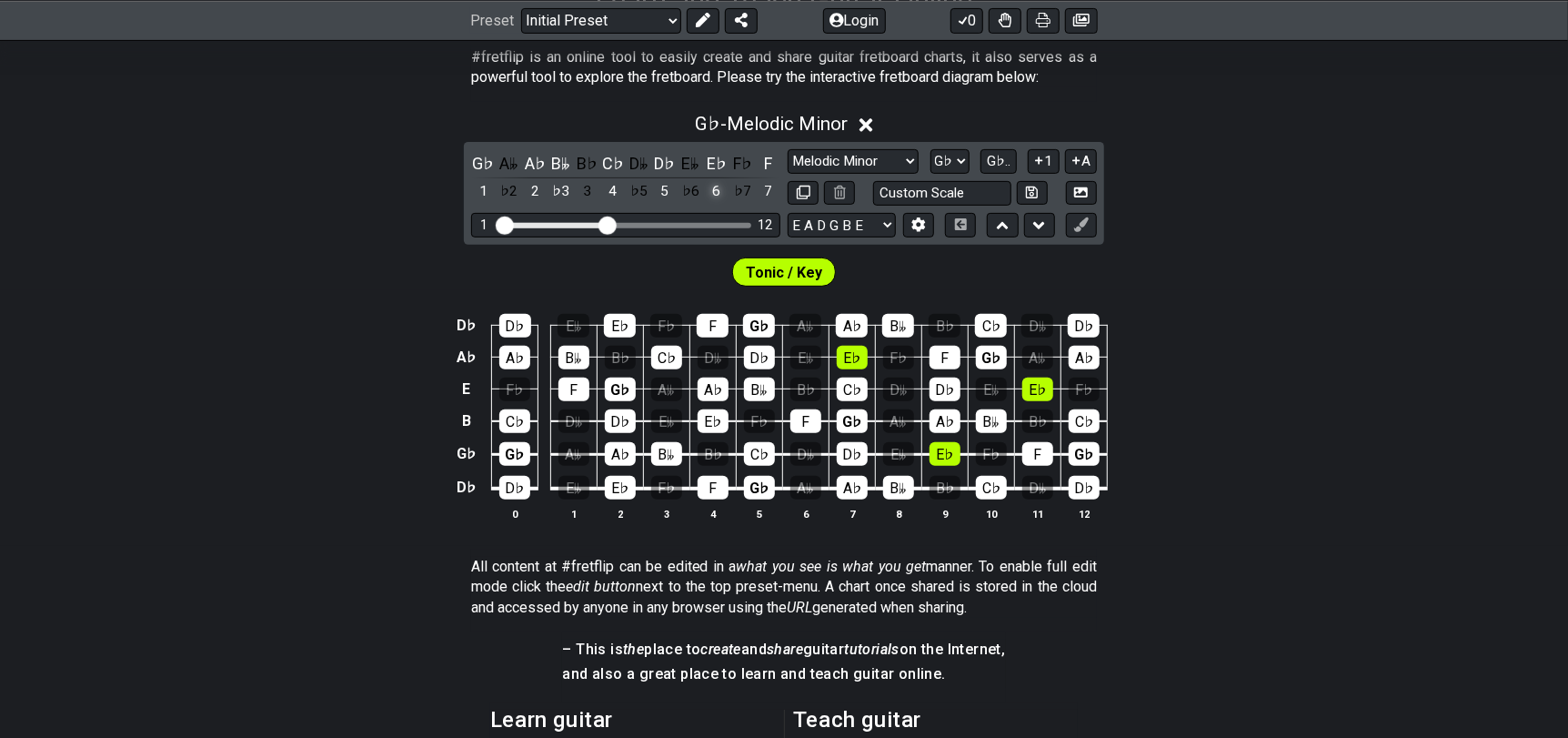
click at [715, 194] on div "6" at bounding box center [717, 191] width 24 height 25
click at [689, 194] on div "♭6" at bounding box center [690, 191] width 24 height 25
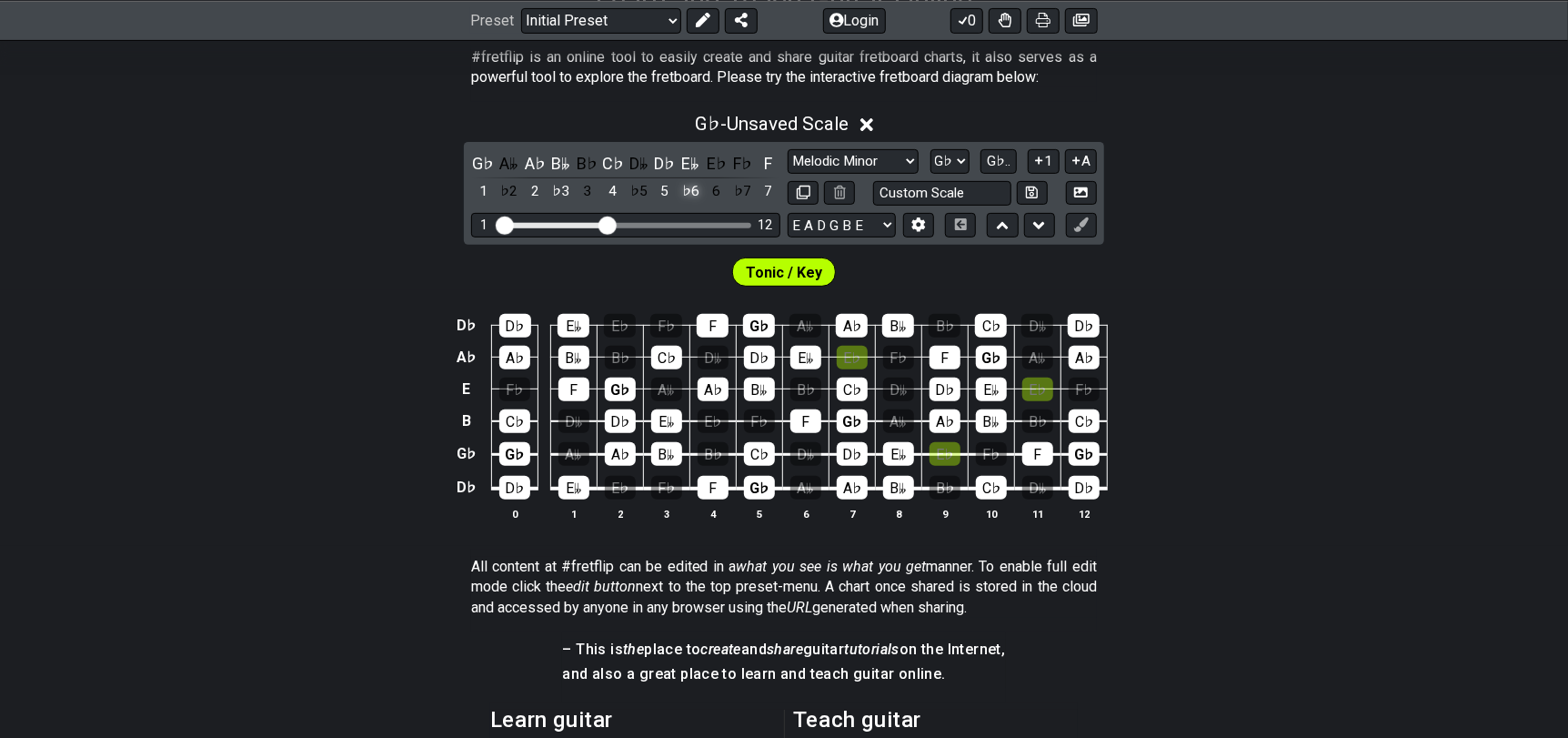
click at [689, 194] on div "♭6" at bounding box center [690, 191] width 24 height 25
click at [689, 193] on div "♯5" at bounding box center [690, 191] width 24 height 25
click at [1000, 168] on span "G♭.." at bounding box center [999, 161] width 24 height 17
click at [1000, 168] on span "1..7" at bounding box center [999, 161] width 22 height 17
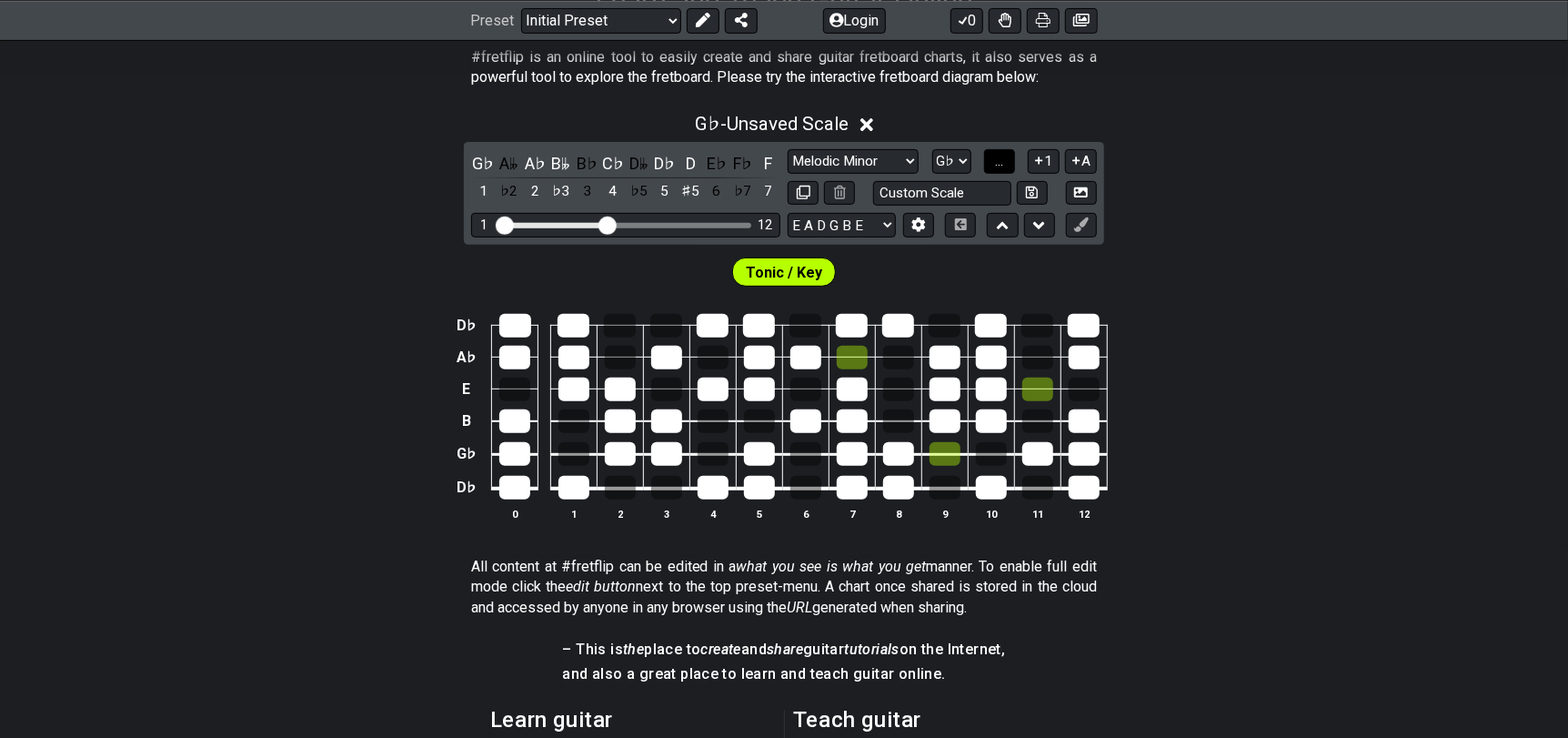
click at [1000, 168] on span "..." at bounding box center [999, 161] width 8 height 17
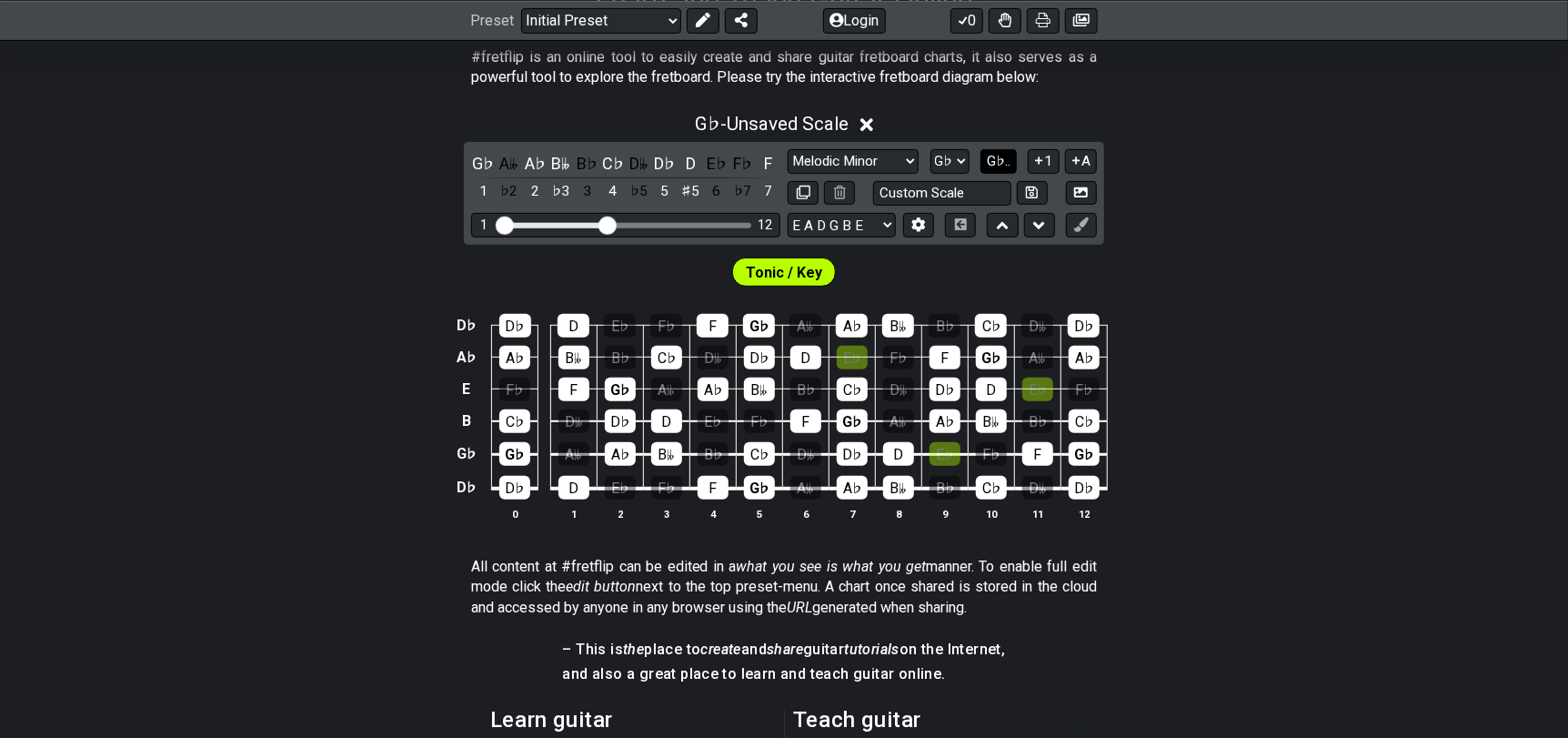
click at [1000, 168] on span "G♭.." at bounding box center [999, 161] width 24 height 17
click at [1000, 168] on span "1..7" at bounding box center [999, 161] width 22 height 17
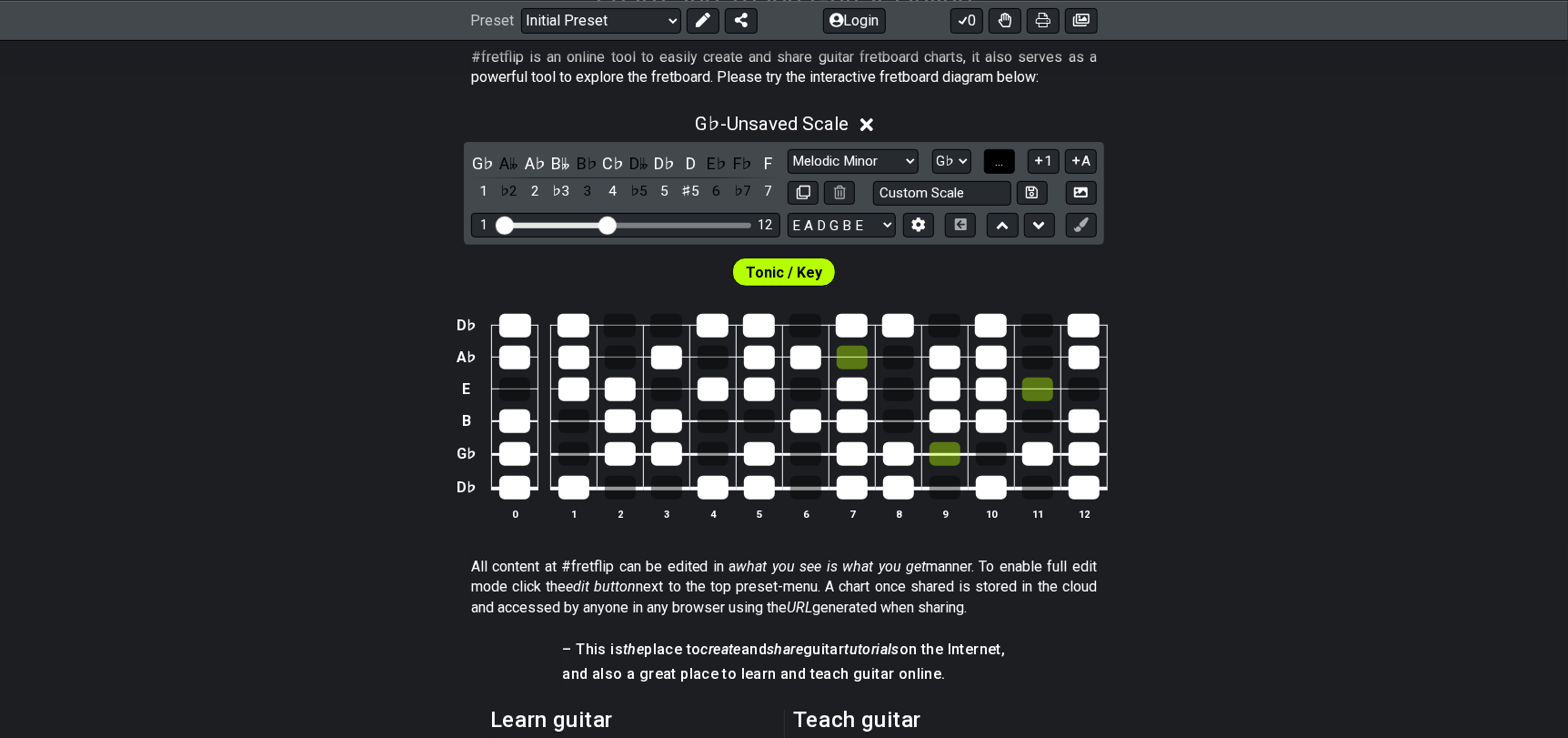
click at [1000, 168] on span "..." at bounding box center [999, 161] width 8 height 17
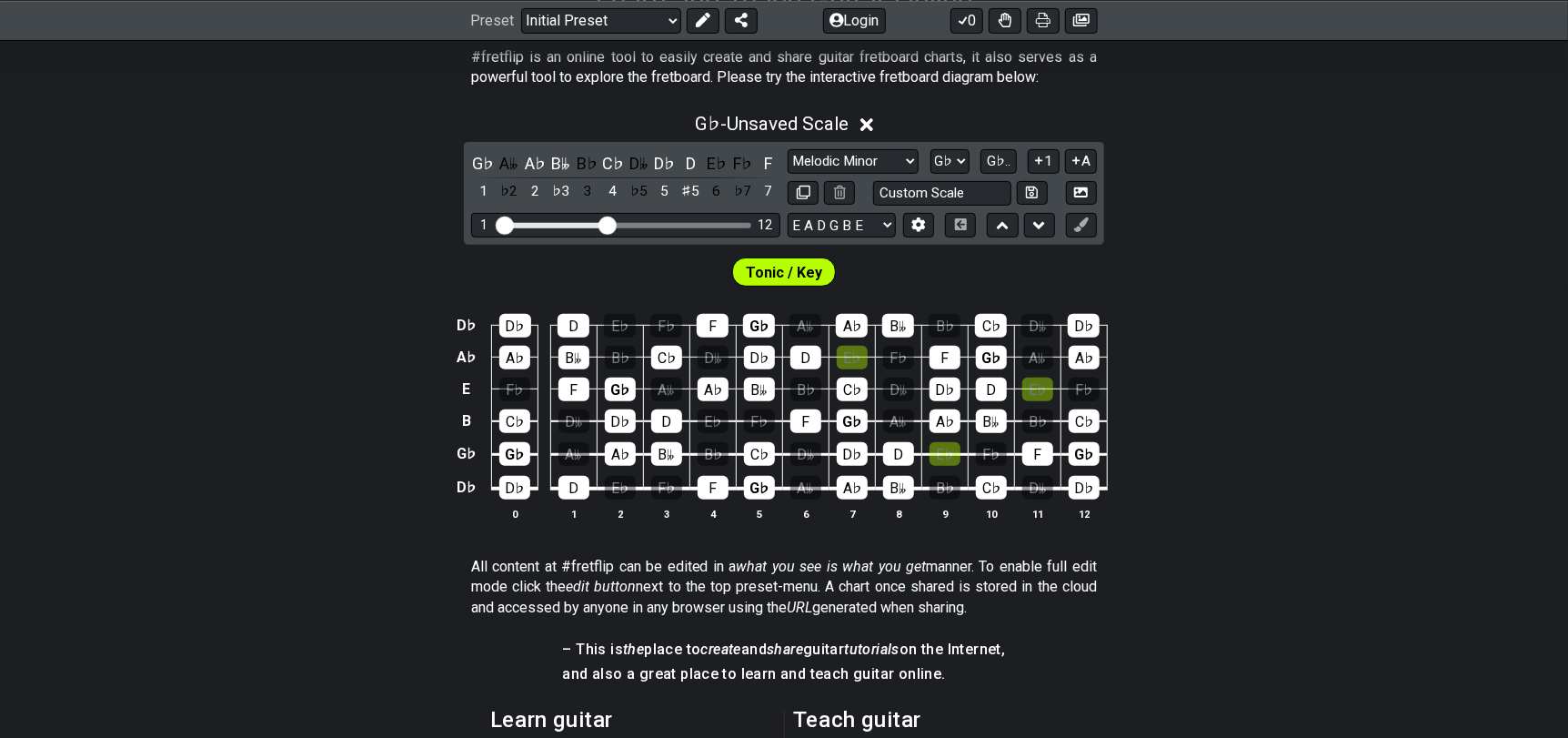
click at [802, 265] on span "Tonic / Key" at bounding box center [784, 272] width 76 height 27
click at [779, 286] on div "Tonic / Key" at bounding box center [784, 272] width 112 height 37
click at [751, 273] on span "Tonic / Key" at bounding box center [784, 272] width 76 height 27
click at [709, 275] on div "Tonic / Key" at bounding box center [784, 268] width 1568 height 46
click at [751, 266] on span "Tonic / Key" at bounding box center [784, 272] width 76 height 27
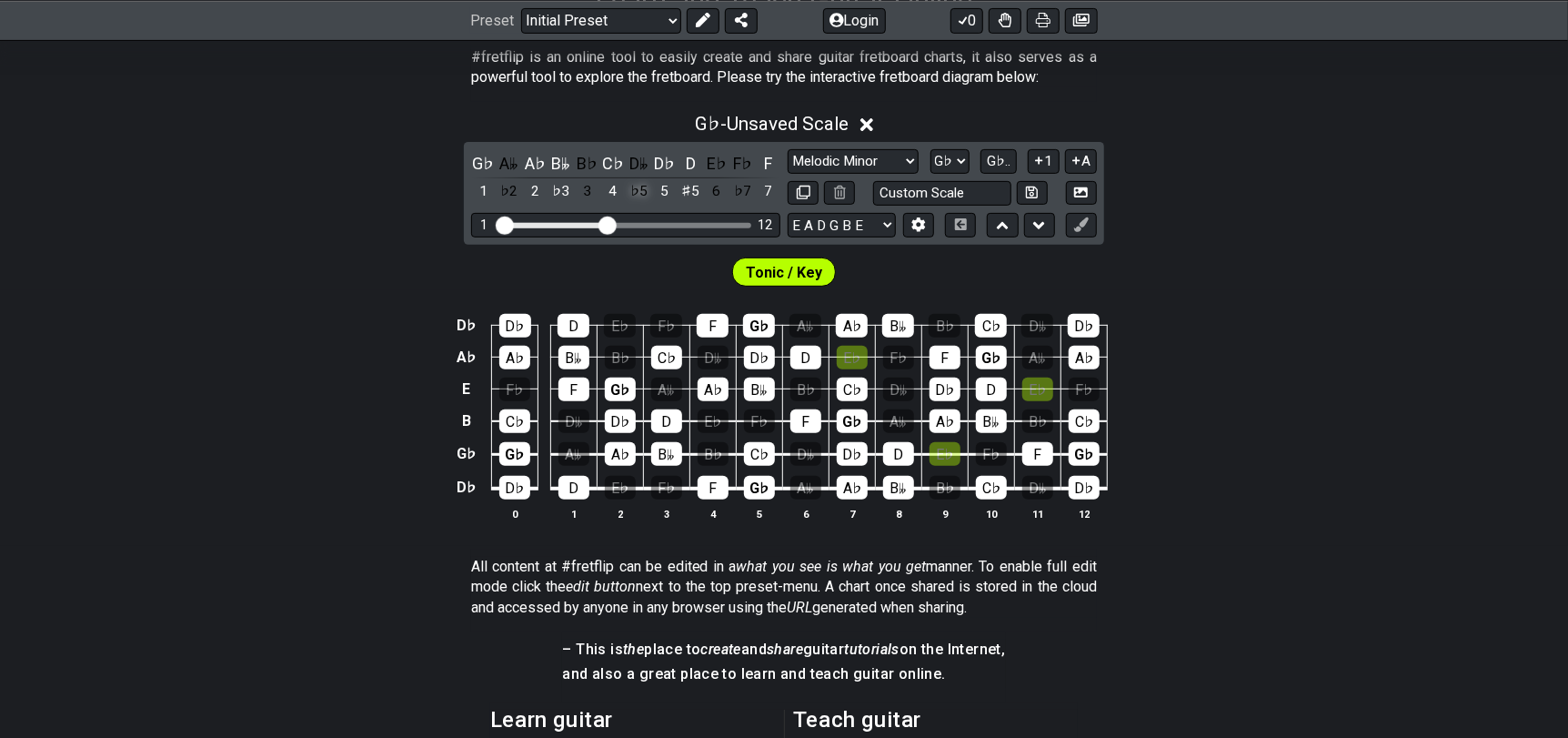
click at [639, 191] on div "♭5" at bounding box center [639, 191] width 24 height 25
click at [639, 191] on div "♯4" at bounding box center [639, 191] width 24 height 25
click at [639, 191] on div "♭5" at bounding box center [639, 191] width 24 height 25
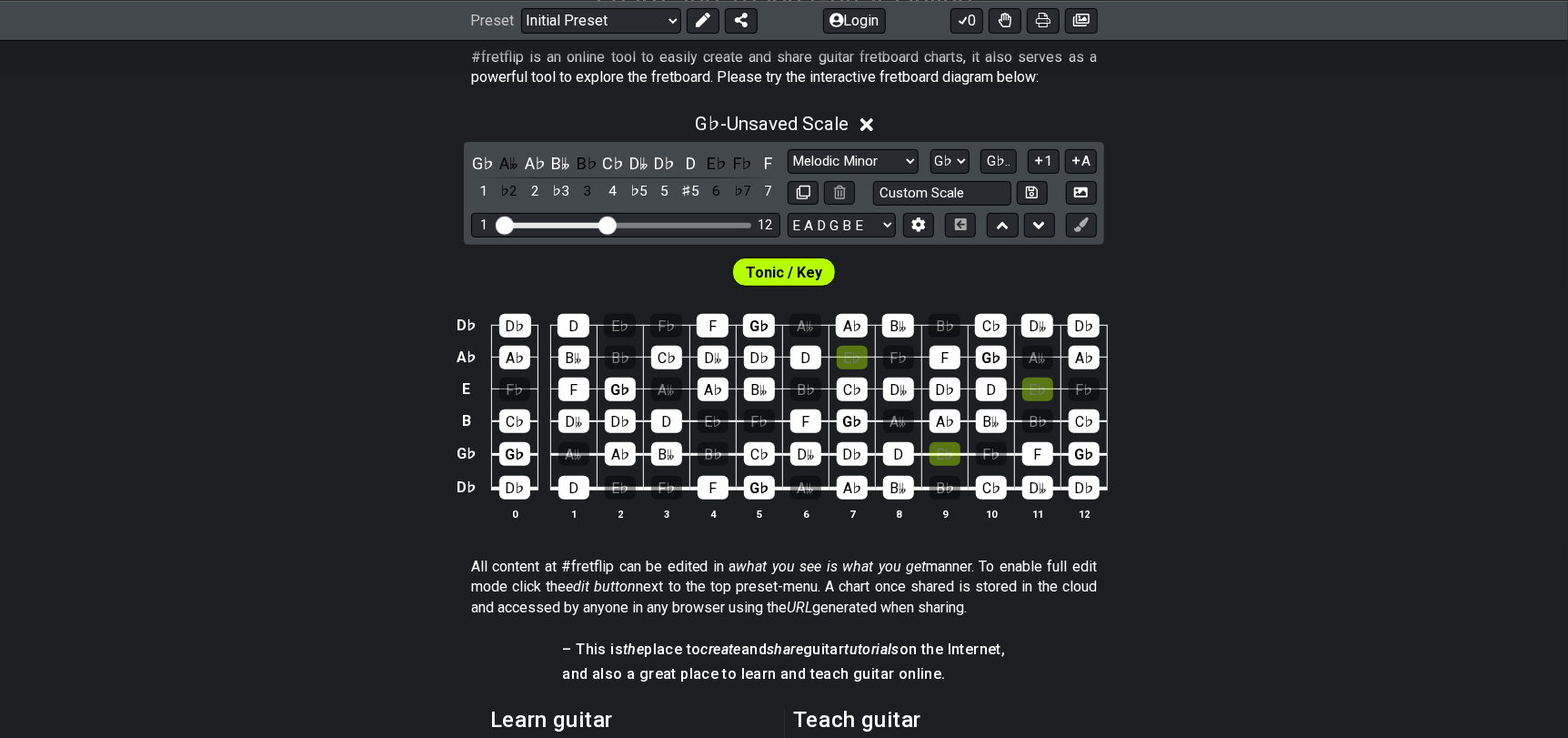
click at [639, 191] on div "♭5" at bounding box center [639, 191] width 24 height 25
click at [639, 191] on div "♯4" at bounding box center [639, 191] width 24 height 25
click at [639, 191] on div "♭5" at bounding box center [639, 191] width 24 height 25
